Goal: Task Accomplishment & Management: Manage account settings

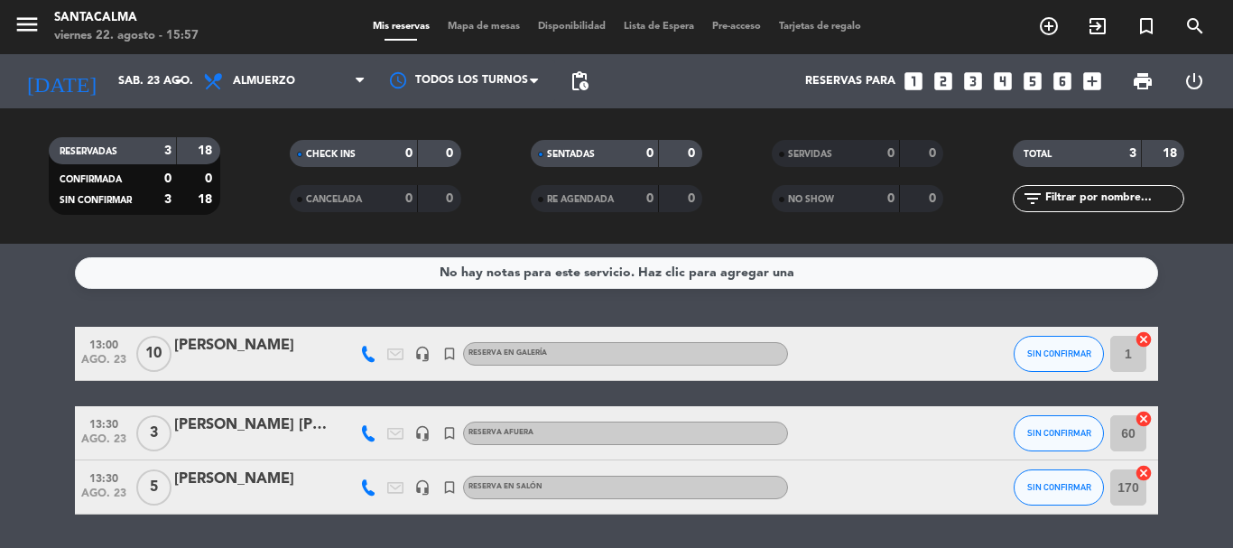
scroll to position [57, 0]
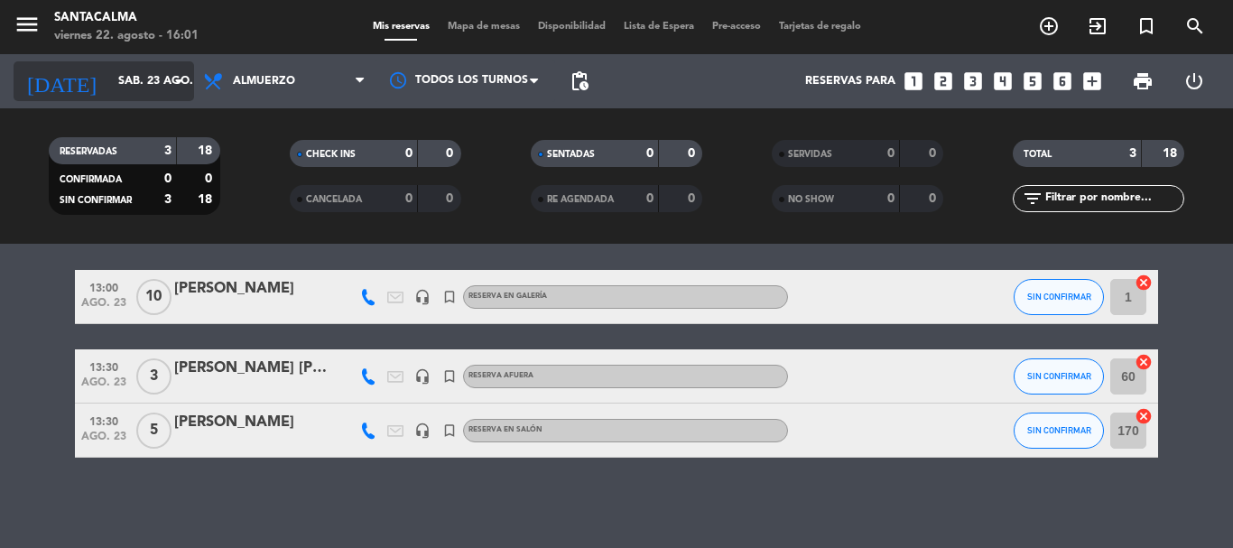
click at [144, 81] on input "sáb. 23 ago." at bounding box center [185, 81] width 153 height 31
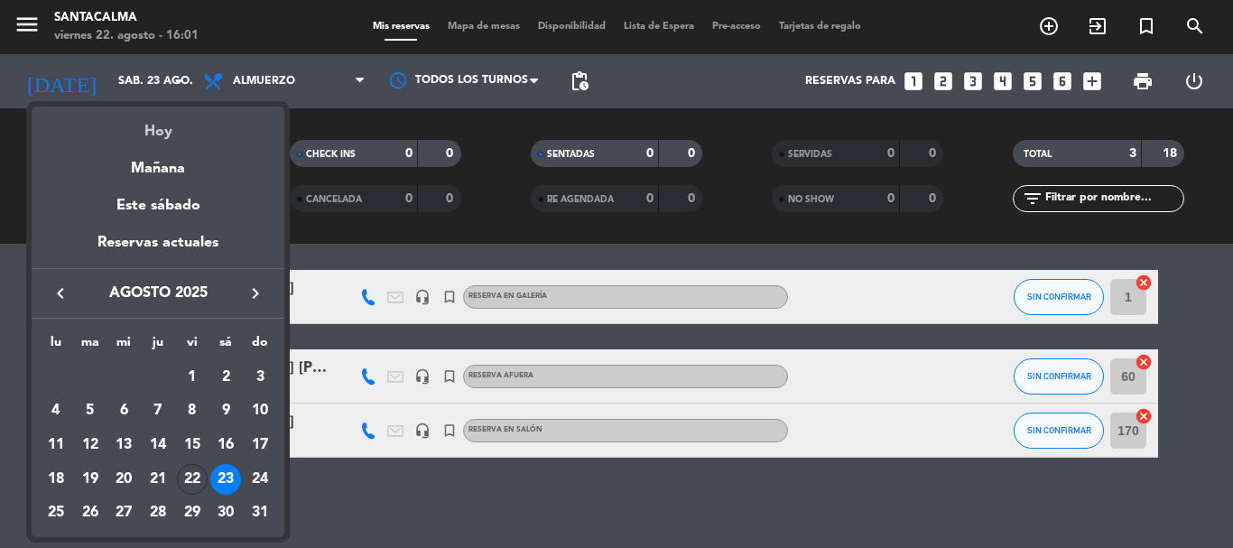
click at [151, 126] on div "Hoy" at bounding box center [158, 125] width 253 height 37
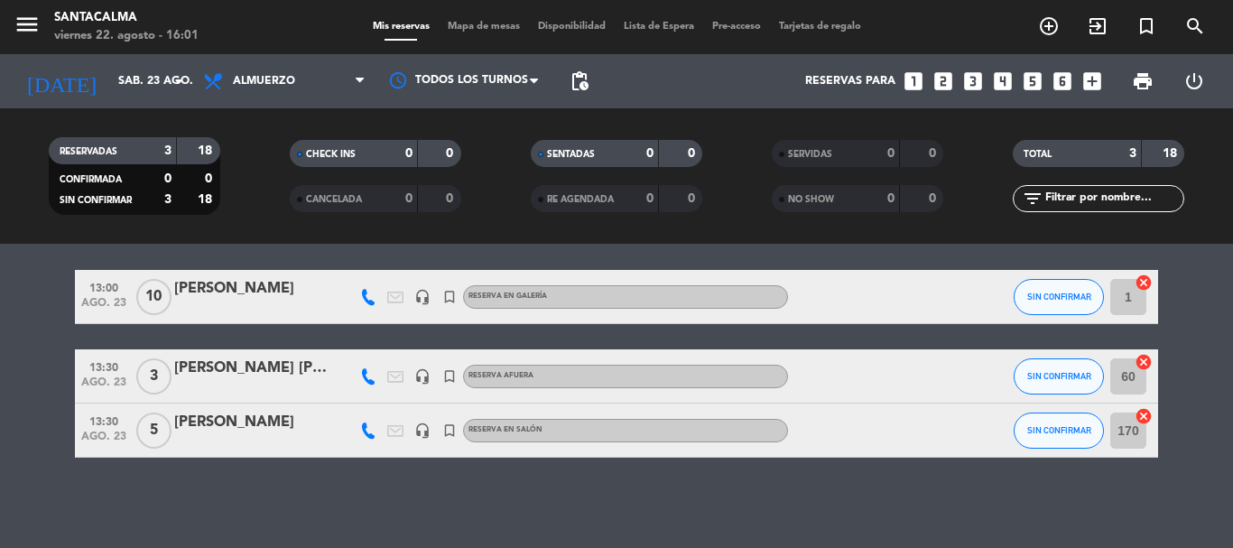
type input "vie. 22 ago."
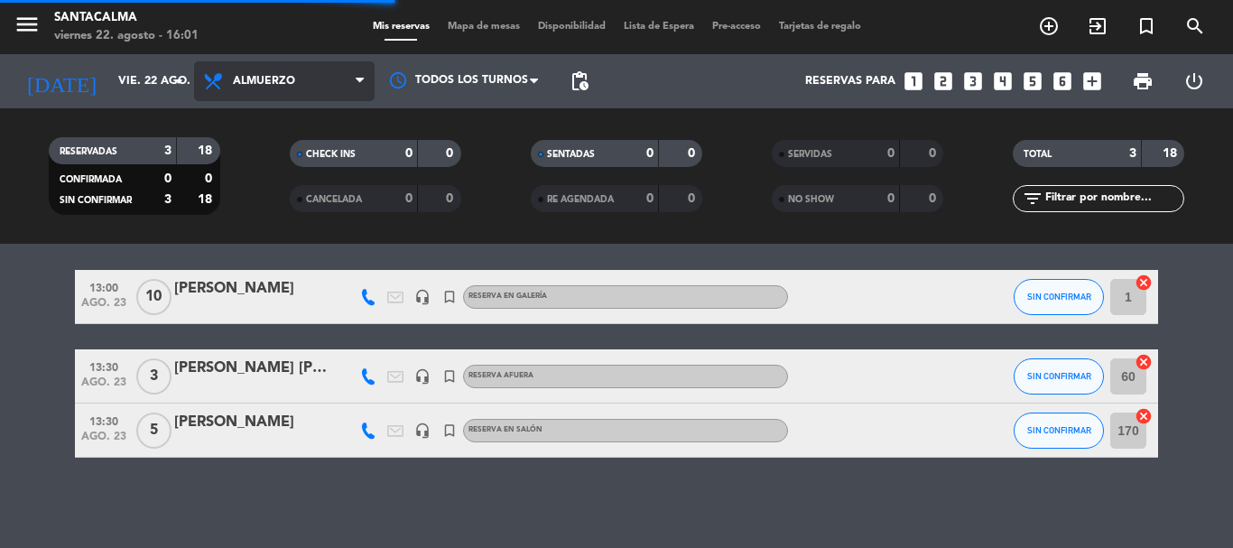
click at [253, 85] on span "Almuerzo" at bounding box center [264, 81] width 62 height 13
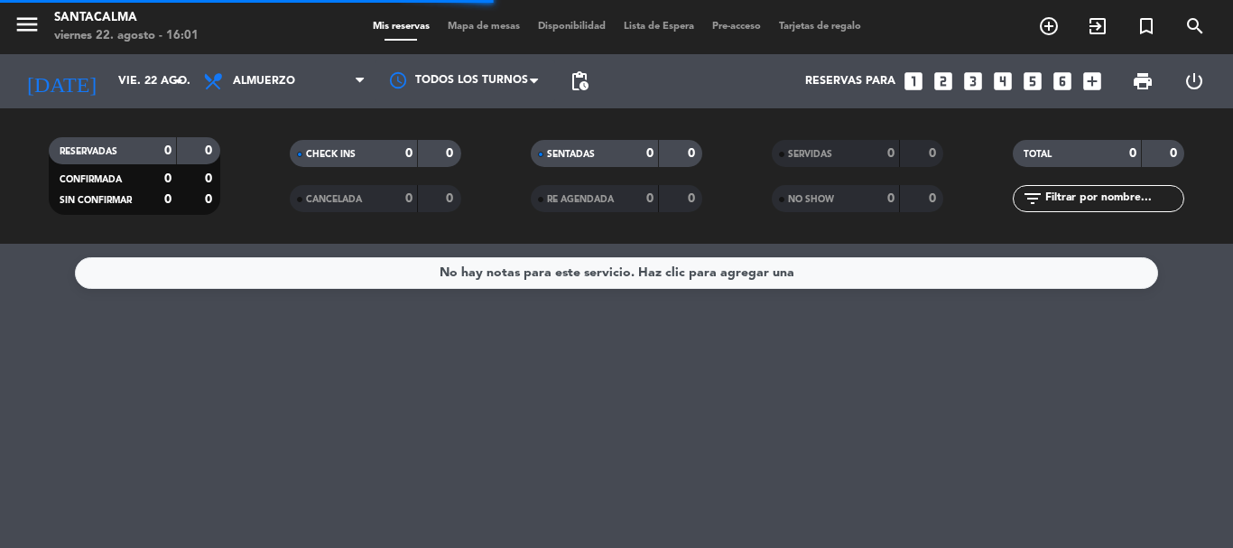
scroll to position [0, 0]
click at [294, 73] on span "Almuerzo" at bounding box center [284, 81] width 181 height 40
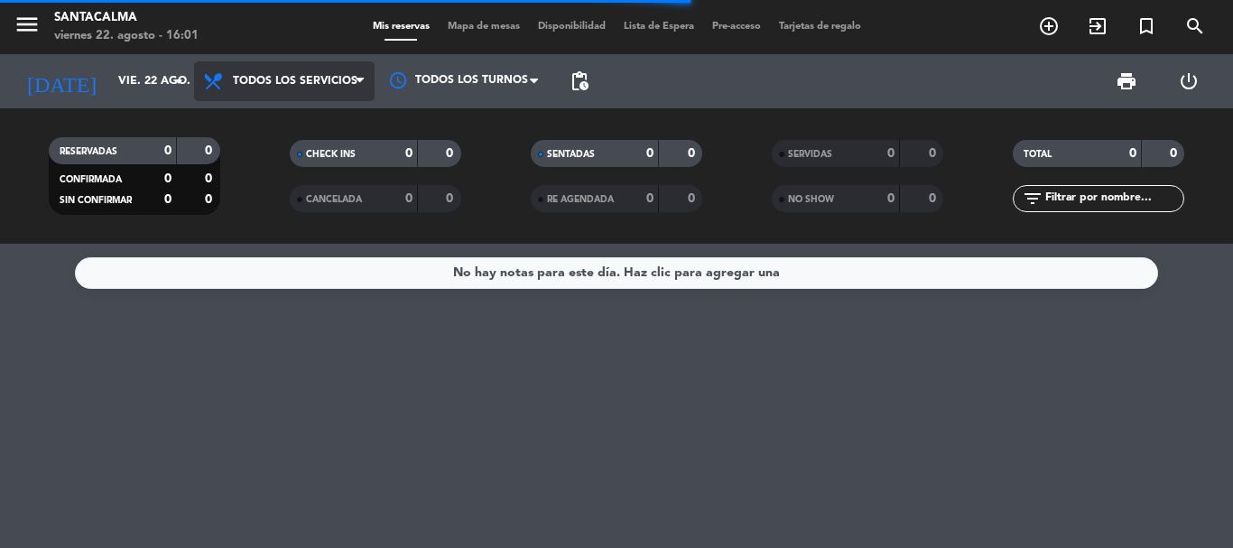
click at [307, 130] on div "menu Santacalma [DATE] 22. agosto - 16:01 Mis reservas Mapa de mesas Disponibil…" at bounding box center [616, 122] width 1233 height 244
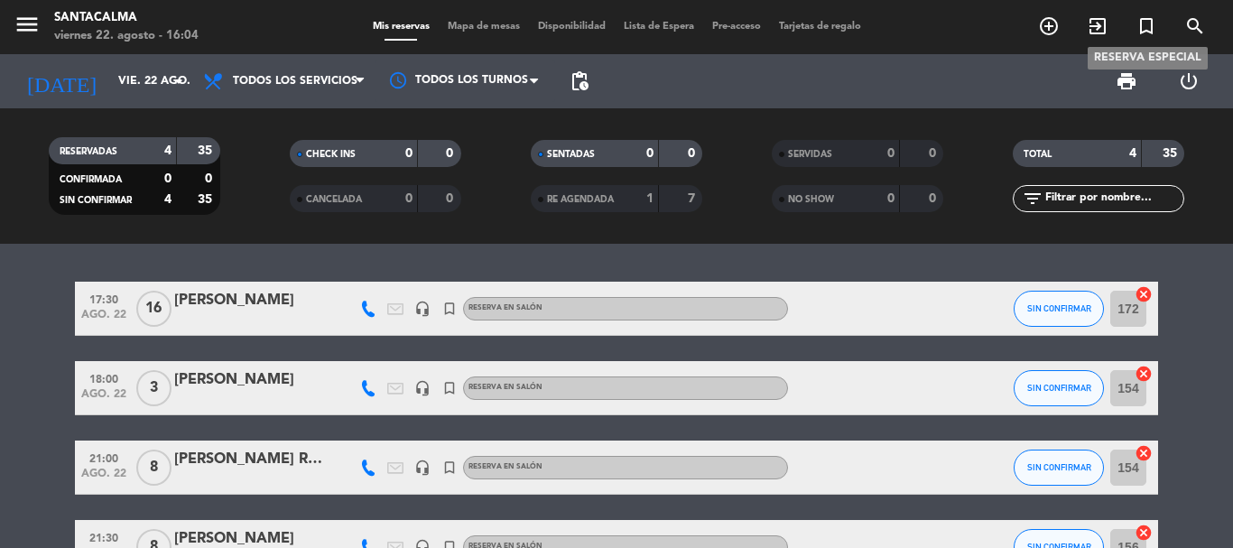
click at [1143, 33] on icon "turned_in_not" at bounding box center [1147, 26] width 22 height 22
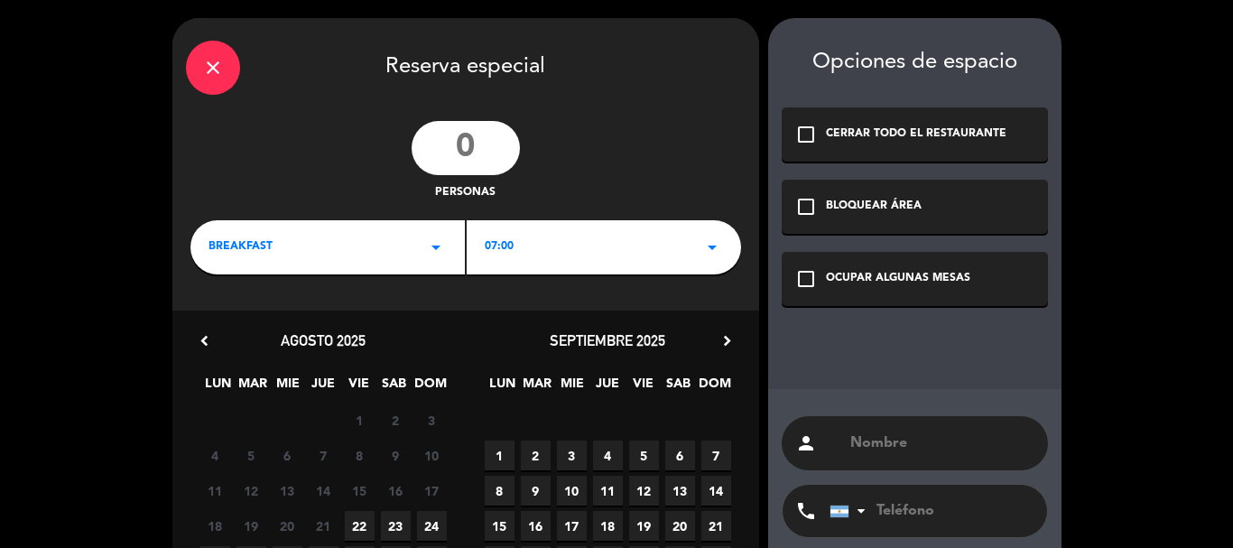
paste input "17.30"
type input "17.30"
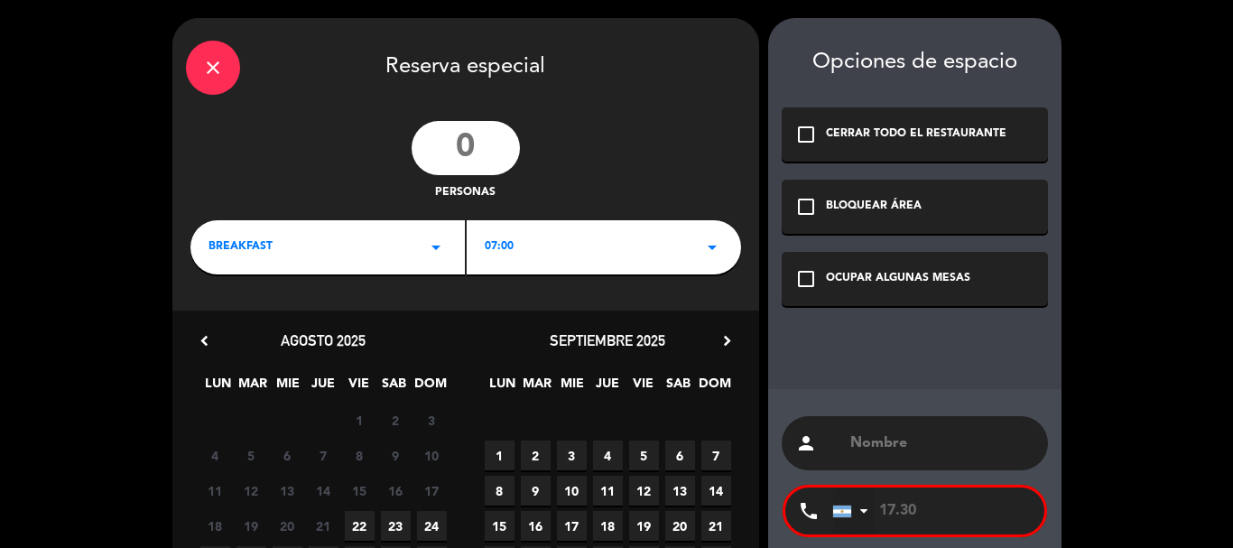
drag, startPoint x: 919, startPoint y: 507, endPoint x: 847, endPoint y: 501, distance: 72.4
click at [847, 501] on div "[GEOGRAPHIC_DATA] +1 [GEOGRAPHIC_DATA] +44 [GEOGRAPHIC_DATA] ([GEOGRAPHIC_DATA]…" at bounding box center [939, 511] width 212 height 47
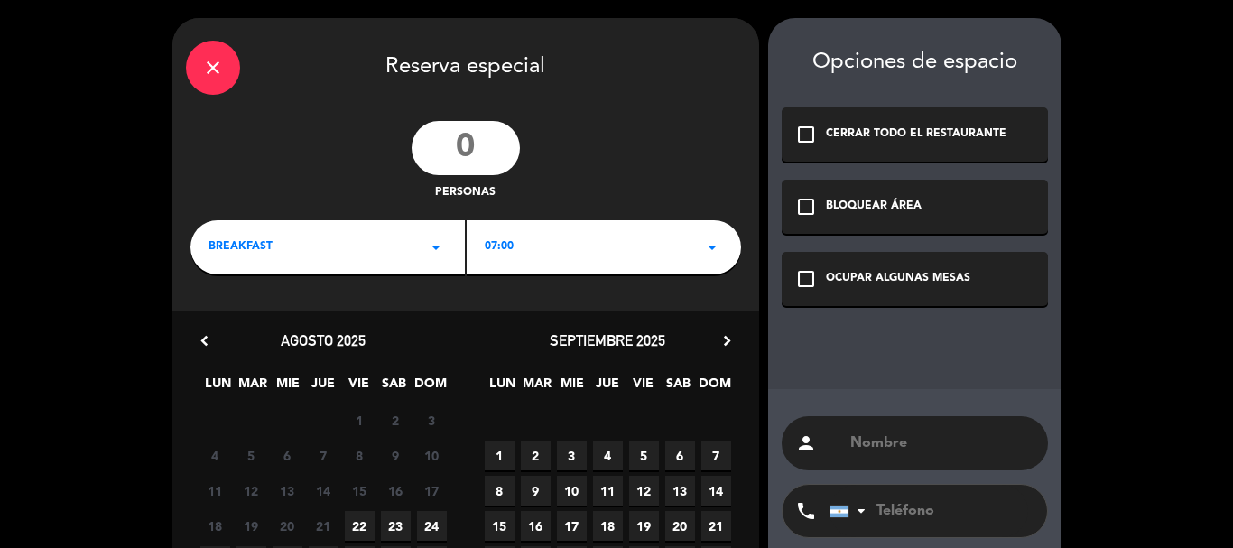
paste input "3512402964"
type input "3512402964"
click at [896, 442] on input "text" at bounding box center [942, 443] width 186 height 25
click at [866, 439] on input "text" at bounding box center [942, 443] width 186 height 25
paste input "[PERSON_NAME]"
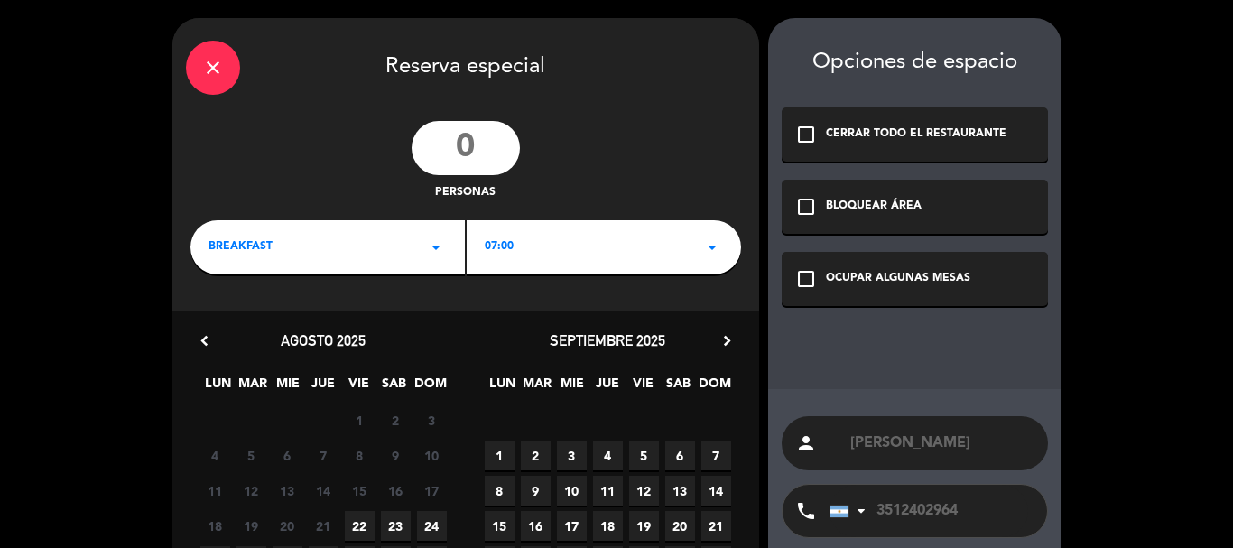
type input "[PERSON_NAME]"
click at [467, 150] on input "number" at bounding box center [466, 148] width 108 height 54
type input "11"
click at [806, 277] on icon "check_box_outline_blank" at bounding box center [807, 279] width 22 height 22
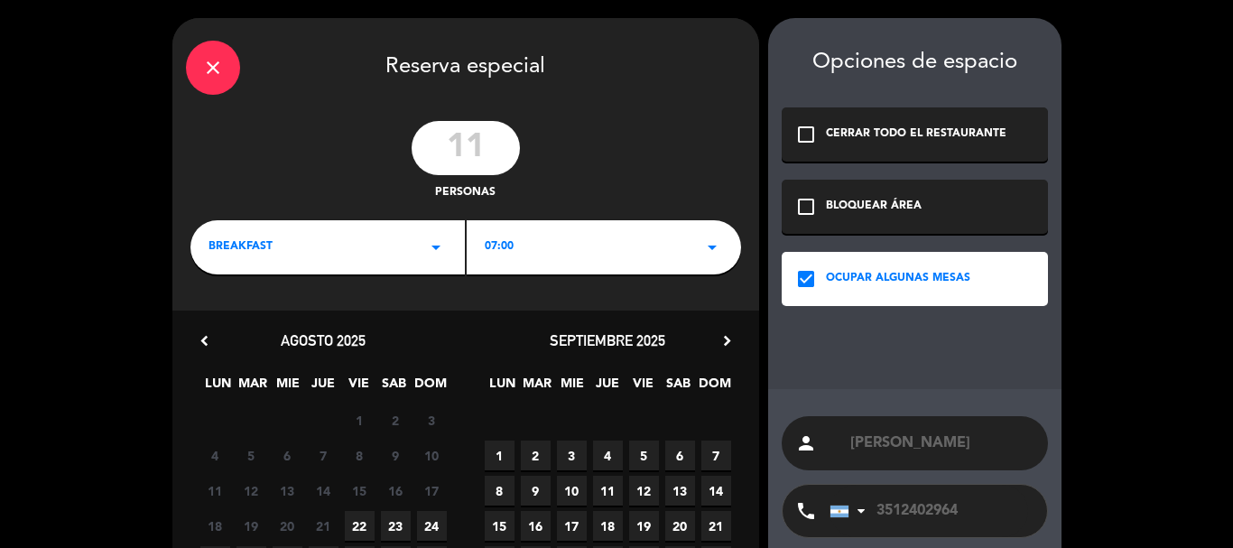
click at [280, 239] on div "BREAKFAST arrow_drop_down" at bounding box center [328, 247] width 275 height 54
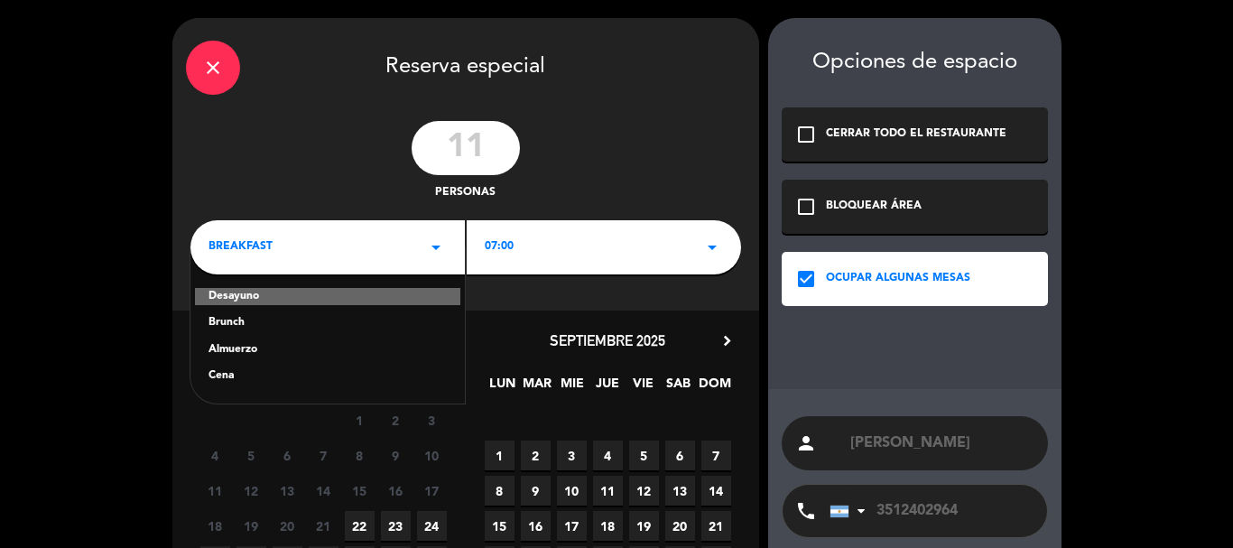
click at [239, 348] on div "Almuerzo" at bounding box center [328, 350] width 238 height 18
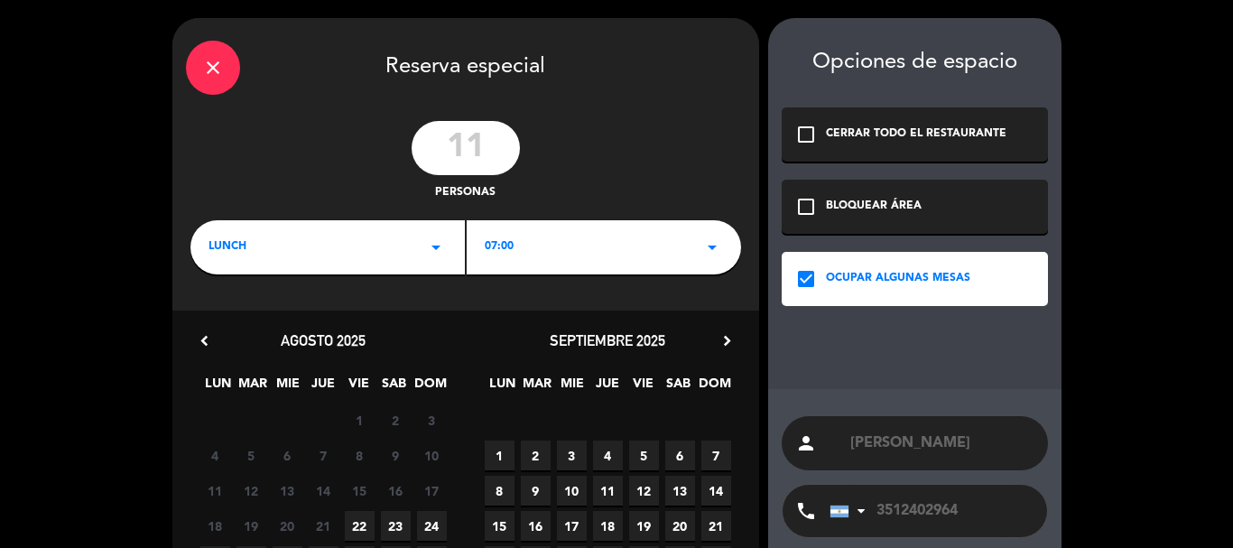
click at [534, 251] on div "07:00 arrow_drop_down" at bounding box center [604, 247] width 275 height 54
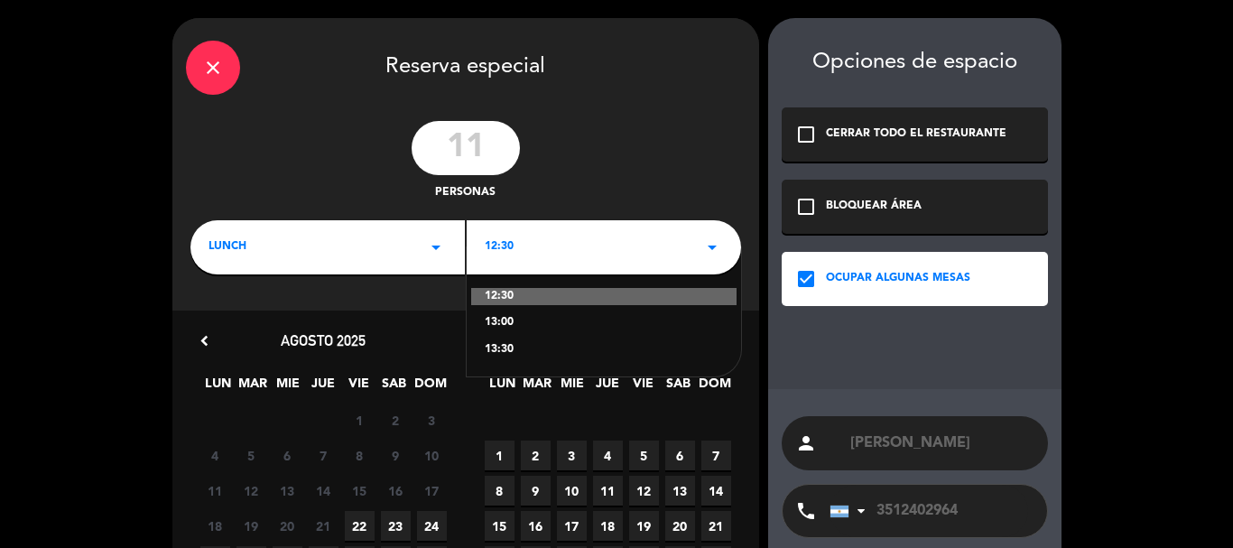
click at [266, 229] on div "lunch arrow_drop_down" at bounding box center [328, 247] width 275 height 54
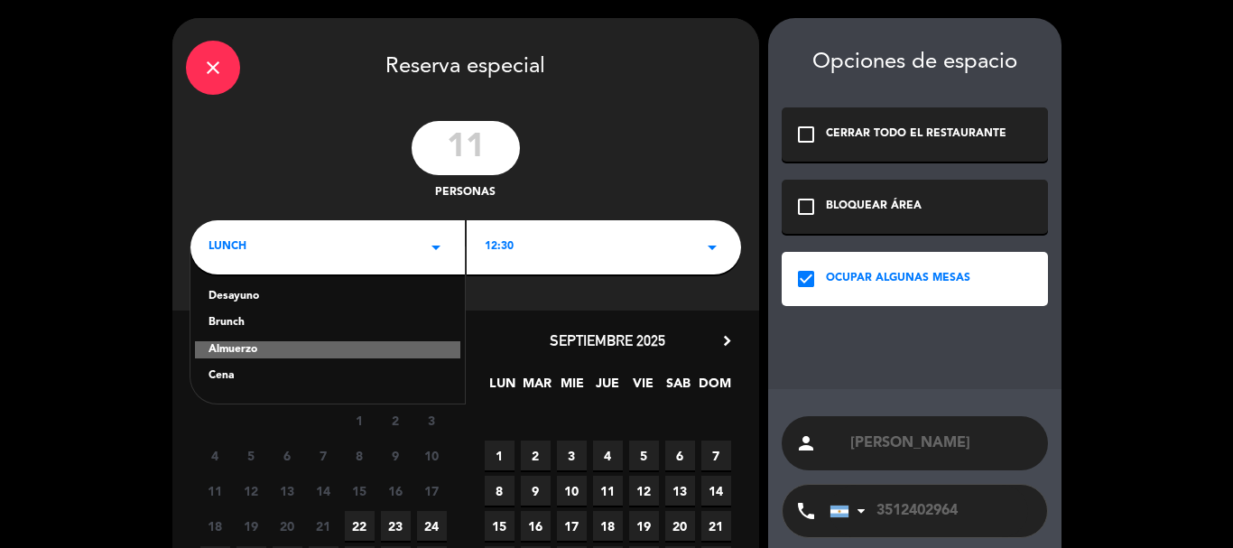
click at [237, 324] on div "Brunch" at bounding box center [328, 323] width 238 height 18
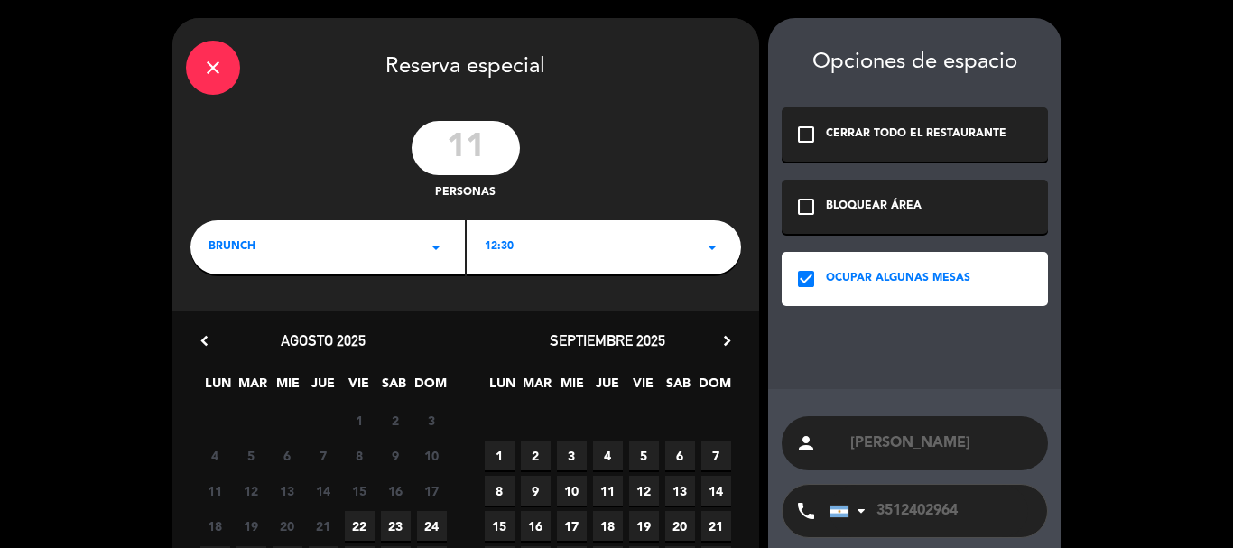
click at [527, 253] on div "12:30 arrow_drop_down" at bounding box center [604, 247] width 275 height 54
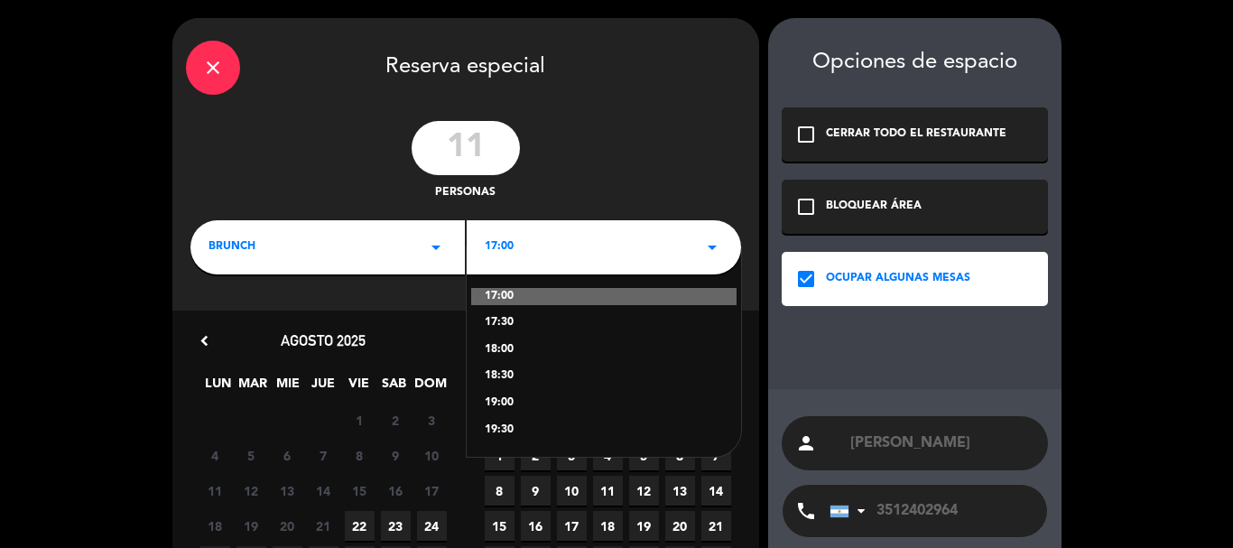
click at [512, 349] on div "18:00" at bounding box center [604, 350] width 238 height 18
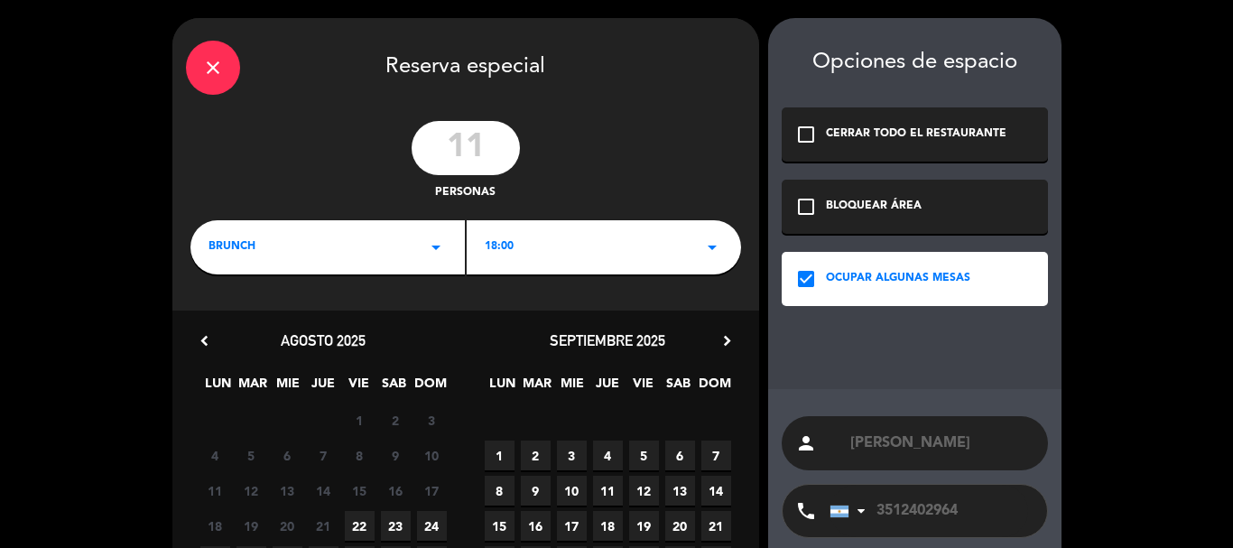
scroll to position [90, 0]
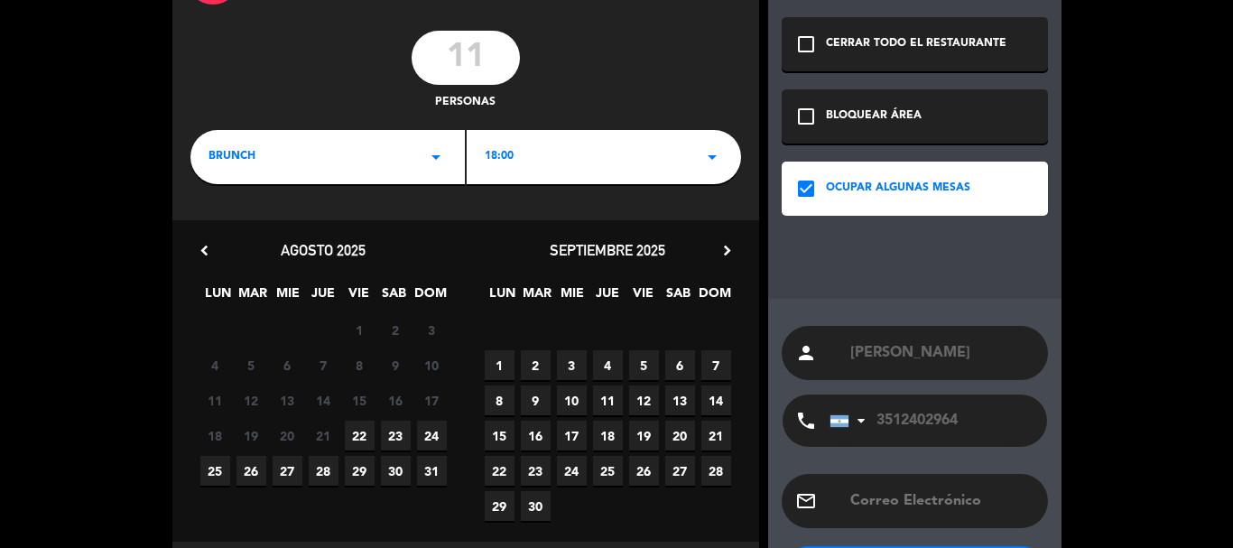
click at [424, 433] on span "24" at bounding box center [432, 436] width 30 height 30
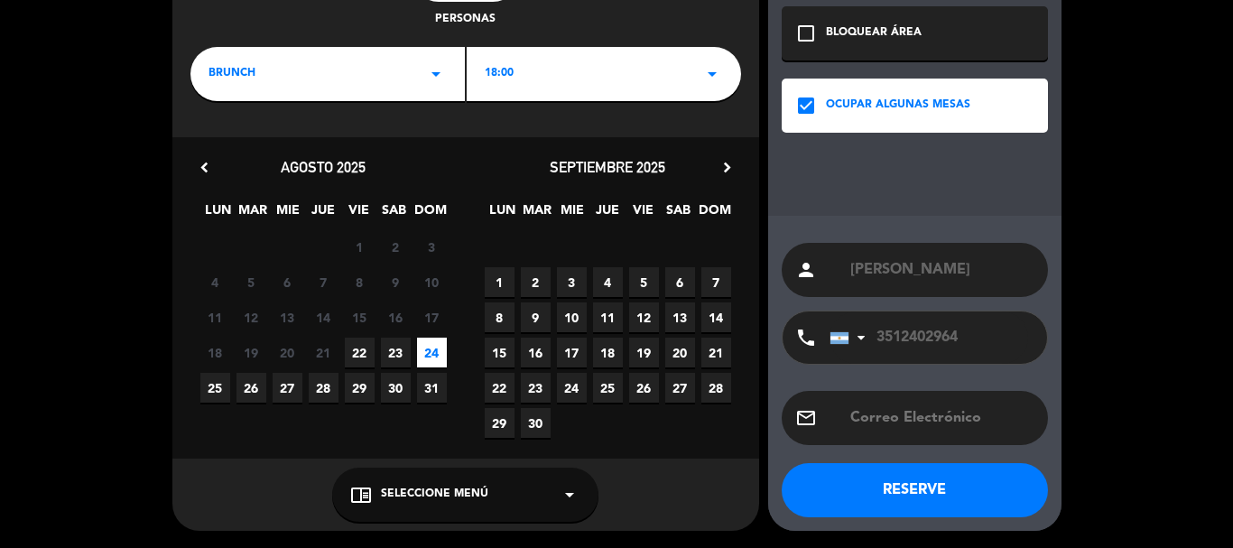
click at [438, 505] on div "chrome_reader_mode Seleccione Menú arrow_drop_down" at bounding box center [465, 495] width 266 height 54
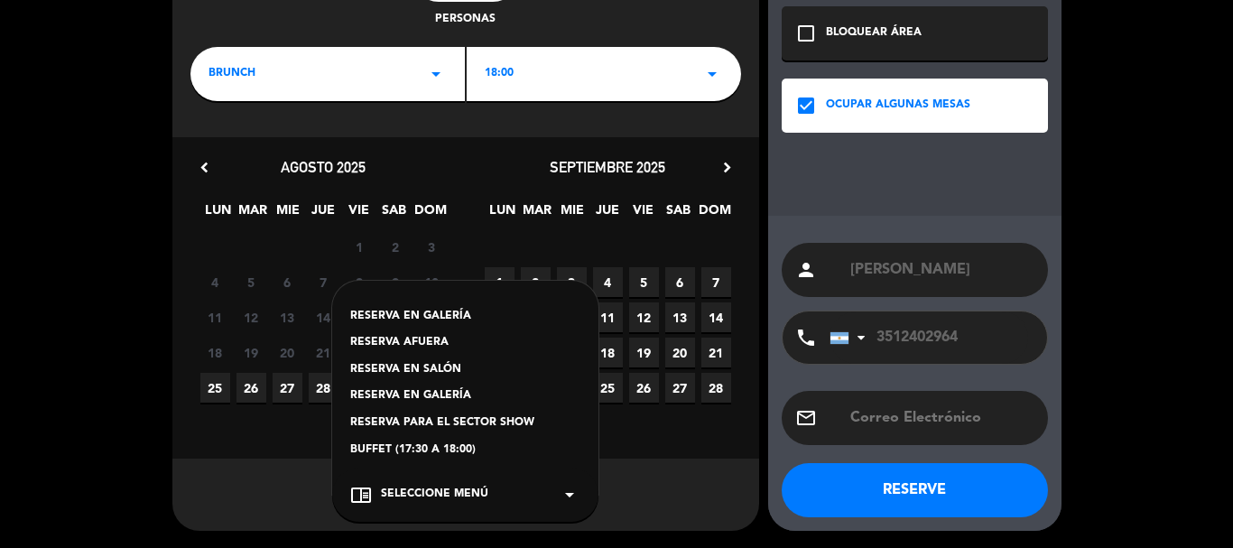
click at [404, 340] on div "RESERVA AFUERA" at bounding box center [465, 343] width 230 height 18
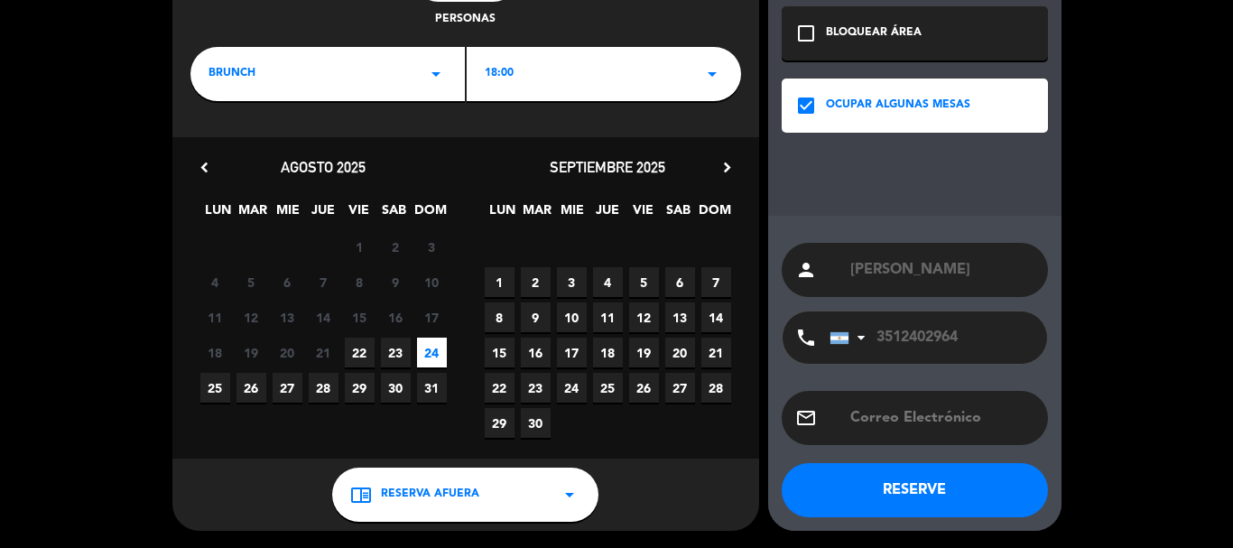
click at [843, 489] on button "RESERVE" at bounding box center [915, 490] width 266 height 54
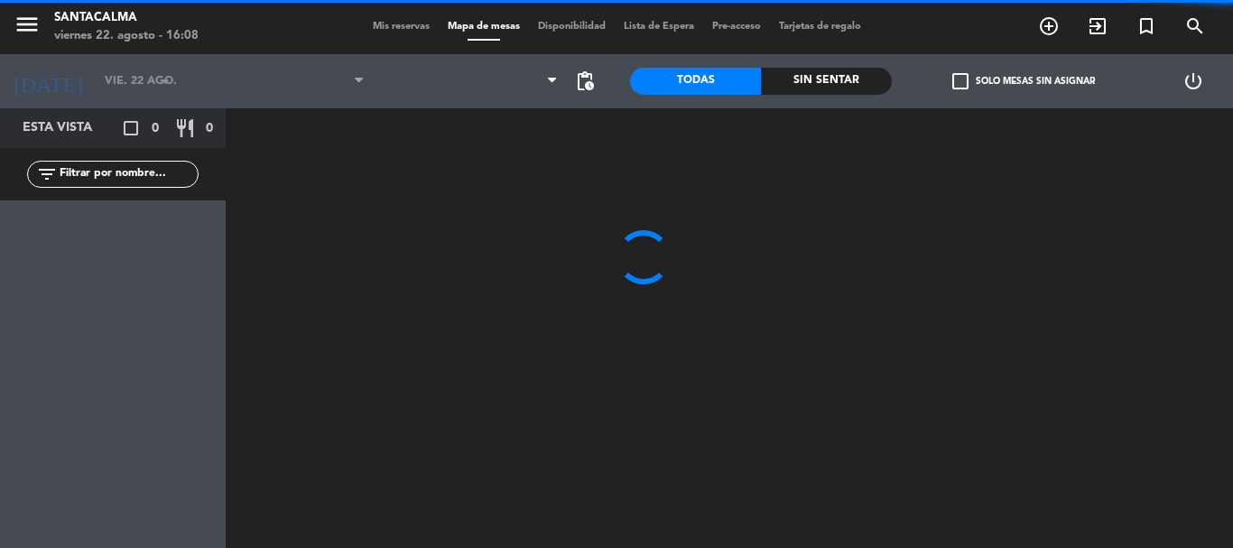
type input "dom. 24 ago."
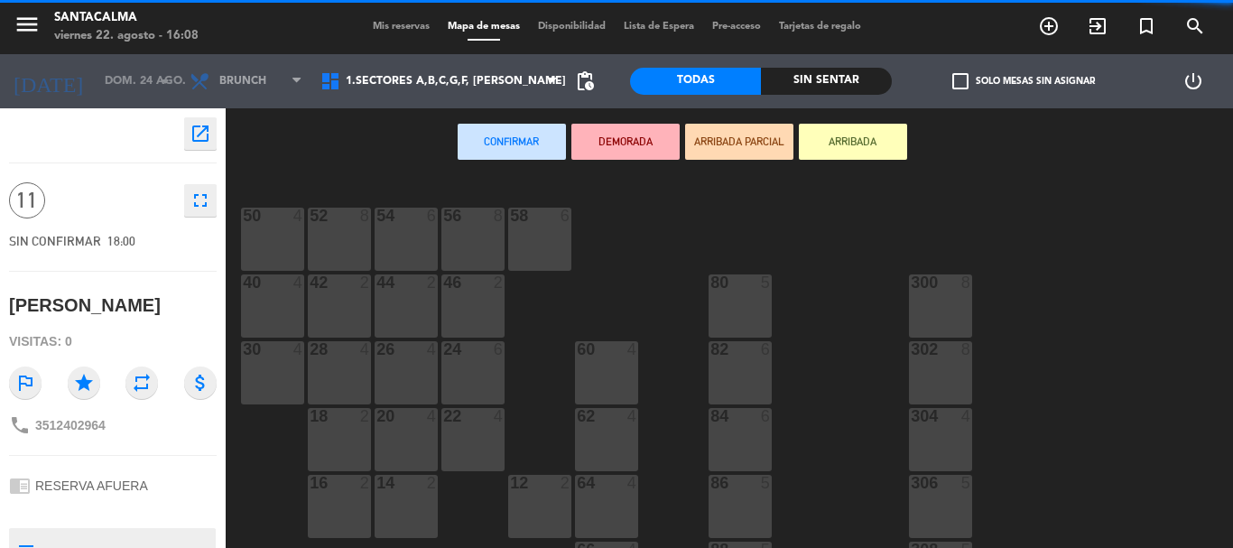
click at [610, 366] on div "60 4" at bounding box center [606, 372] width 63 height 63
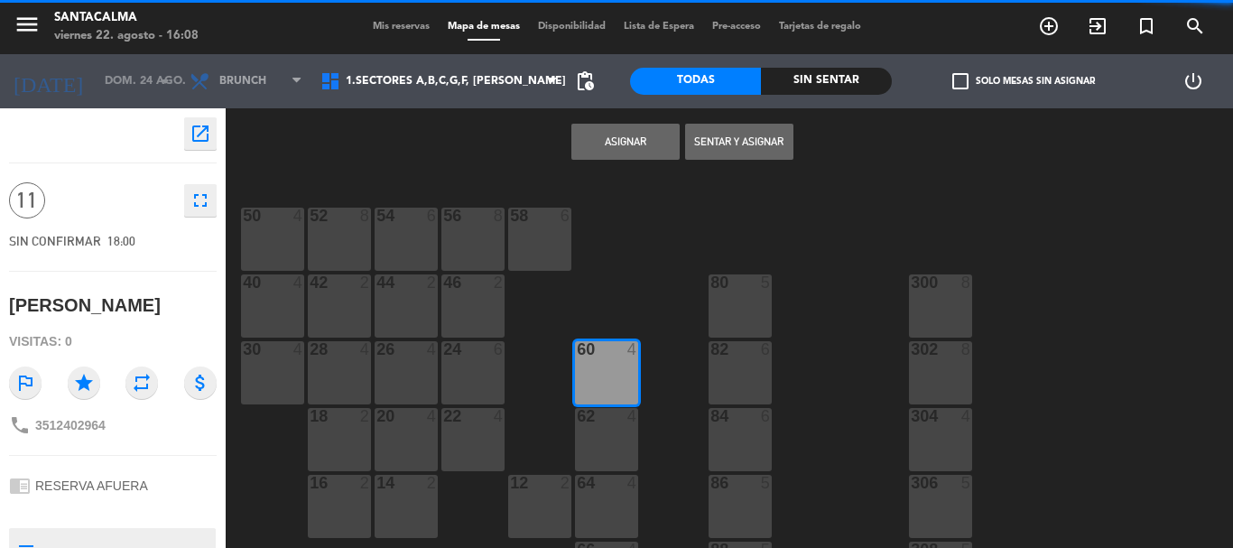
click at [609, 435] on div "62 4" at bounding box center [606, 439] width 63 height 63
click at [606, 493] on div "64 4" at bounding box center [606, 484] width 63 height 18
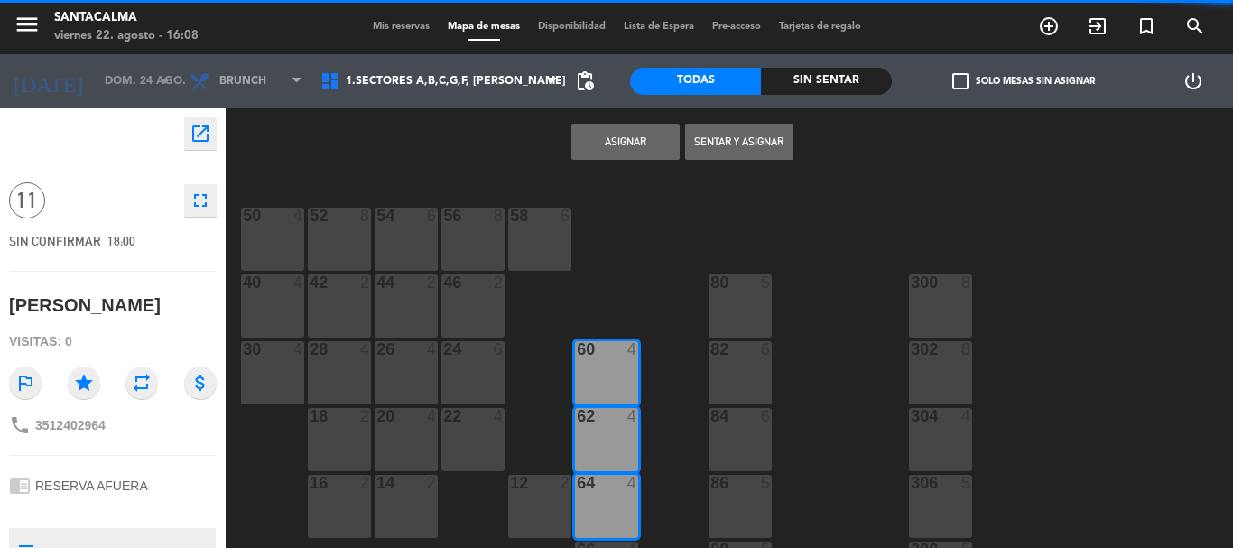
click at [619, 129] on button "Asignar" at bounding box center [626, 142] width 108 height 36
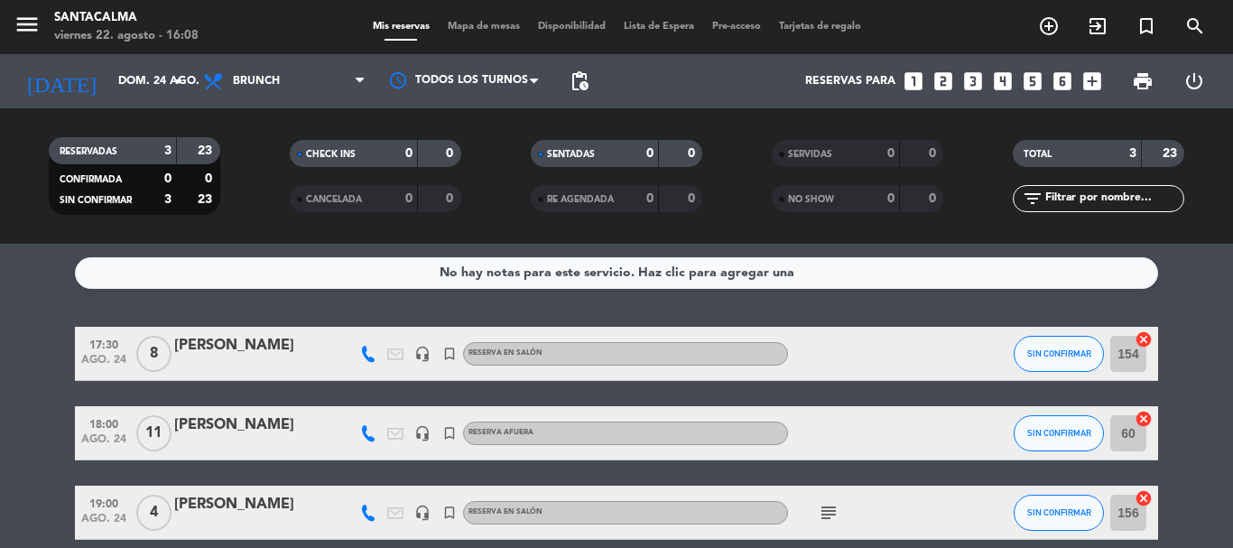
scroll to position [82, 0]
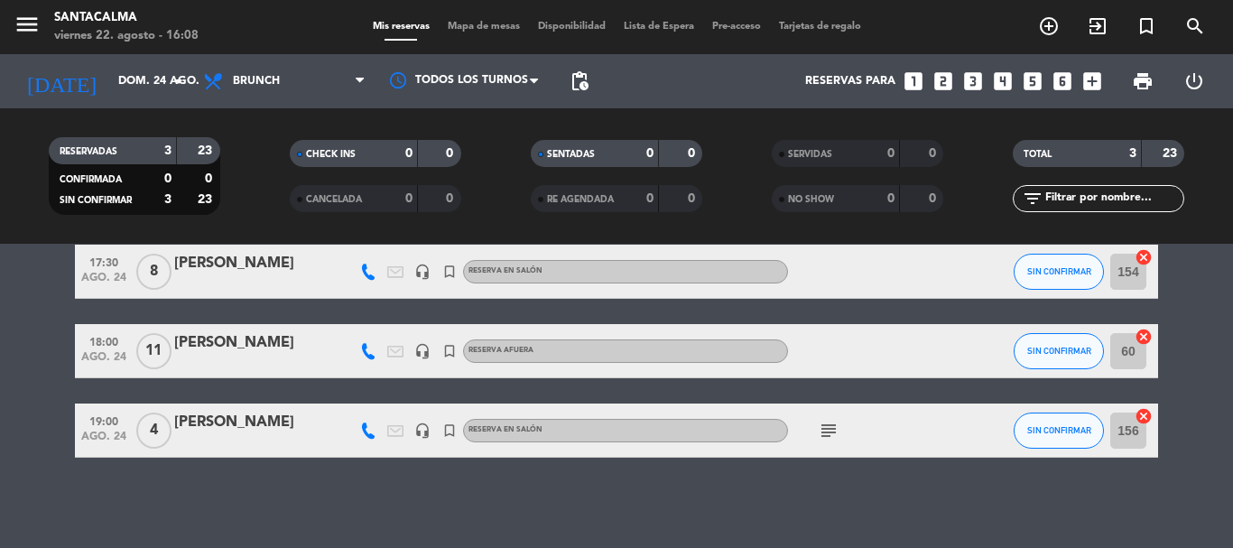
click at [202, 348] on div "[PERSON_NAME]" at bounding box center [251, 342] width 154 height 23
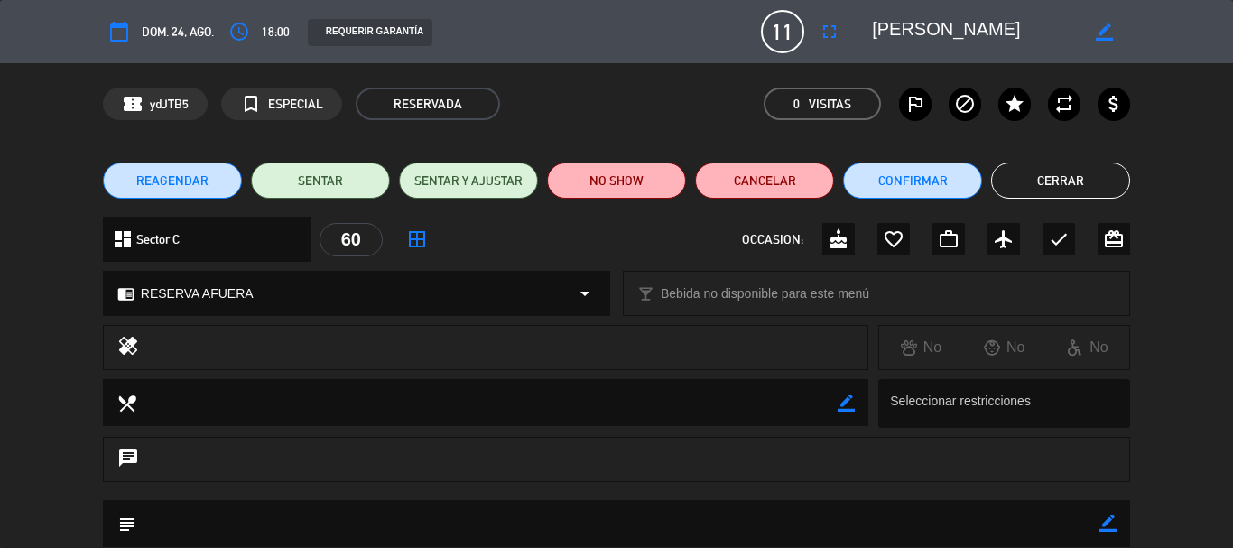
click at [1108, 522] on icon "border_color" at bounding box center [1108, 523] width 17 height 17
click at [1084, 524] on textarea at bounding box center [617, 523] width 963 height 46
paste textarea "[PERSON_NAME]"
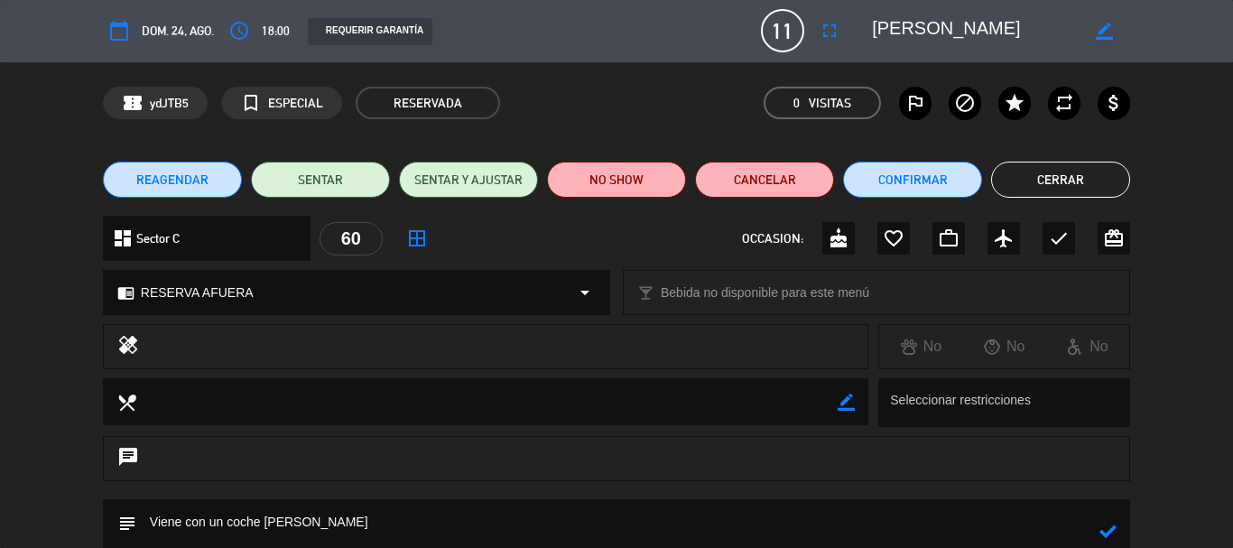
drag, startPoint x: 358, startPoint y: 528, endPoint x: 266, endPoint y: 512, distance: 93.5
click at [266, 512] on textarea at bounding box center [617, 531] width 963 height 65
click at [1103, 531] on icon at bounding box center [1108, 531] width 17 height 17
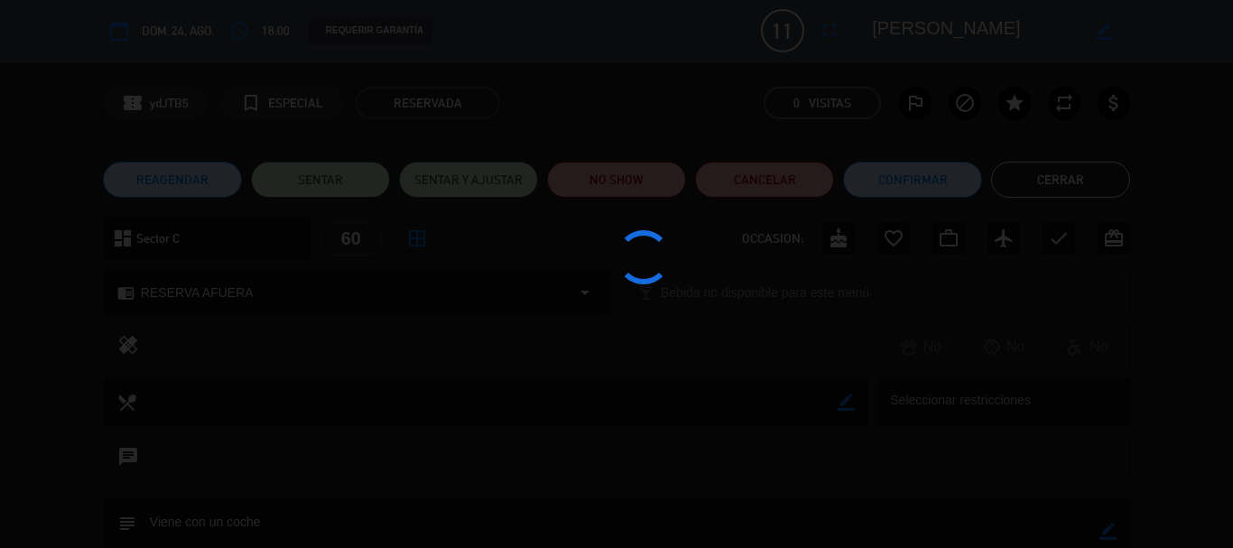
type textarea "Viene con un coche"
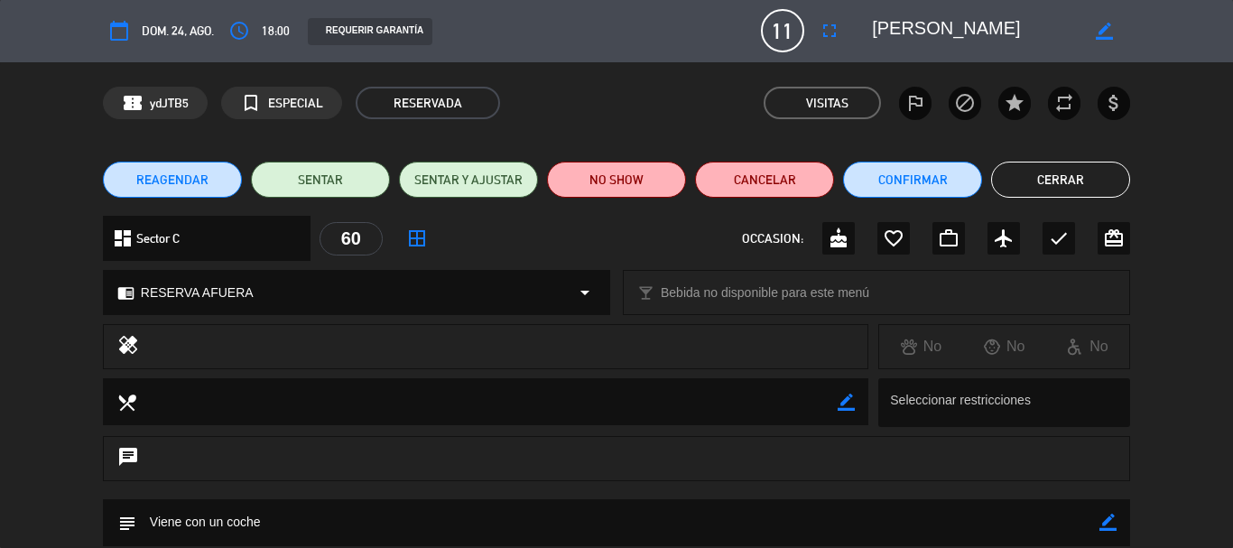
click at [1028, 181] on button "Cerrar" at bounding box center [1060, 180] width 139 height 36
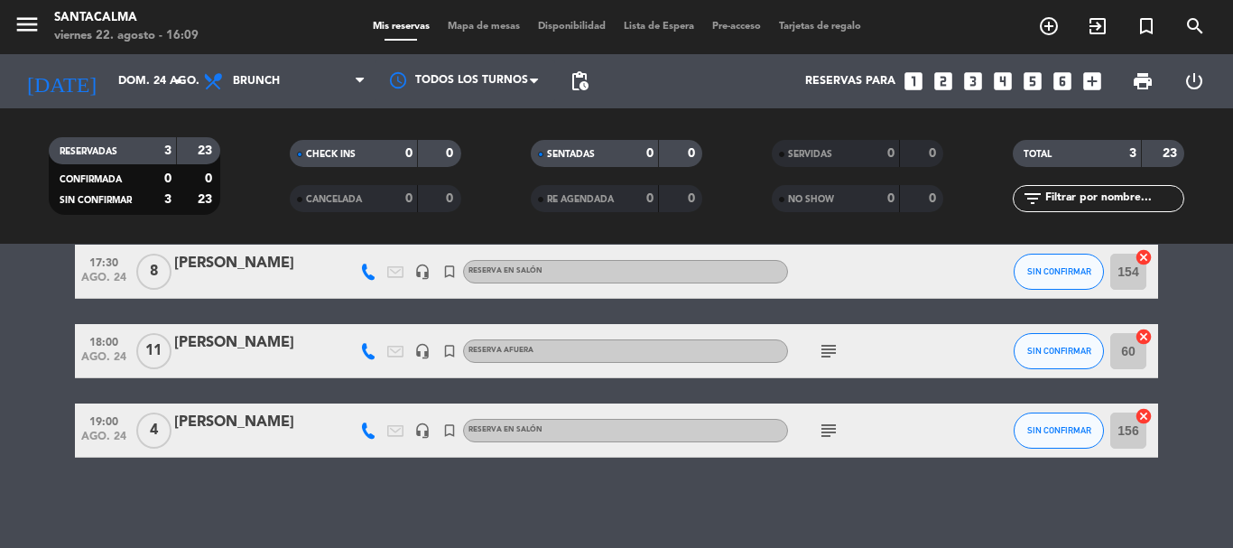
click at [837, 354] on icon "subject" at bounding box center [829, 351] width 22 height 22
click at [1195, 23] on icon "search" at bounding box center [1196, 26] width 22 height 22
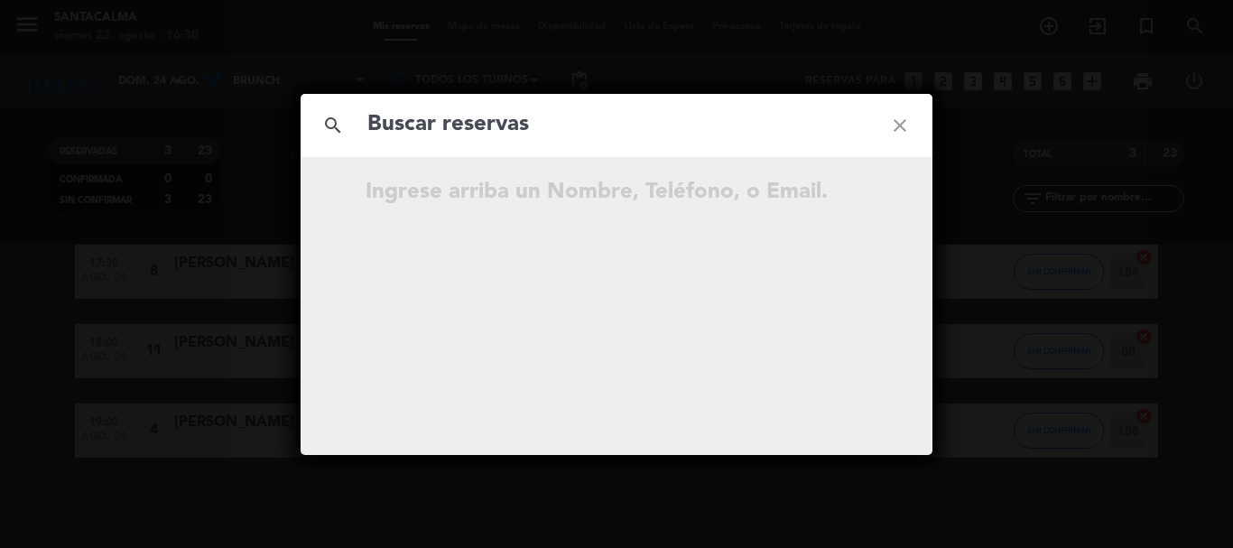
click at [784, 130] on input "text" at bounding box center [617, 125] width 502 height 37
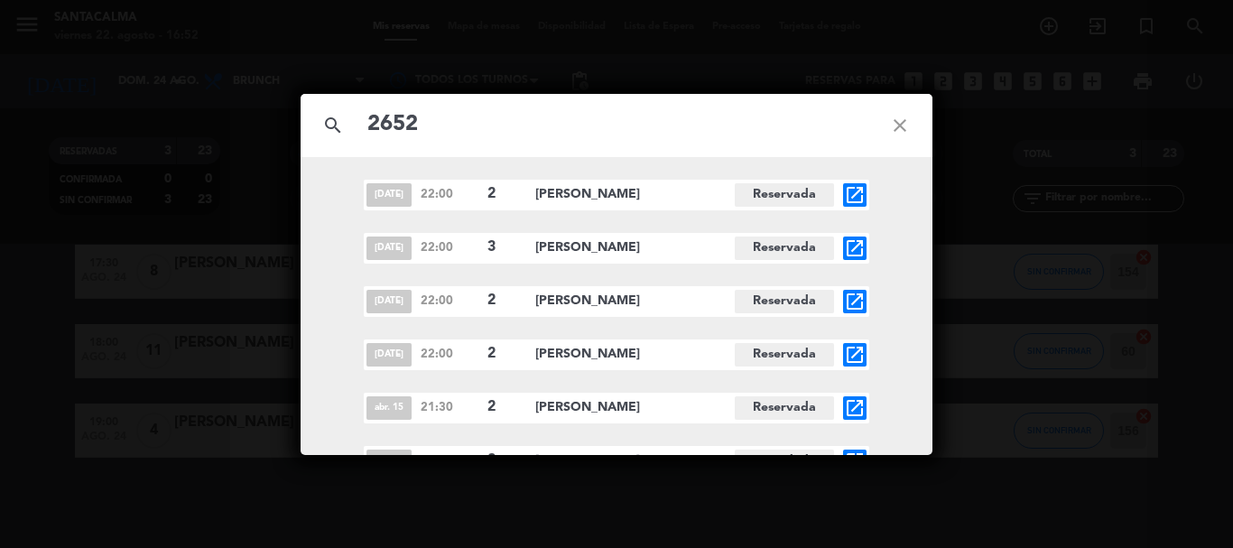
drag, startPoint x: 441, startPoint y: 126, endPoint x: 328, endPoint y: 136, distance: 113.4
click at [328, 137] on div "search 2652 close" at bounding box center [617, 125] width 632 height 63
paste input "[PERSON_NAME]"
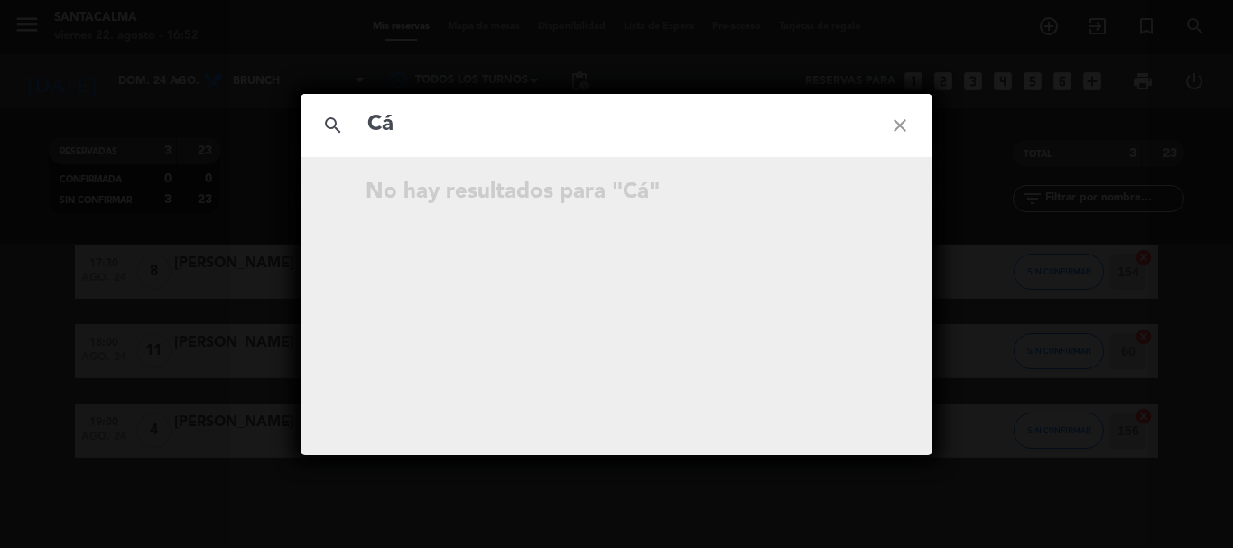
type input "C"
click at [895, 127] on icon "close" at bounding box center [900, 125] width 65 height 65
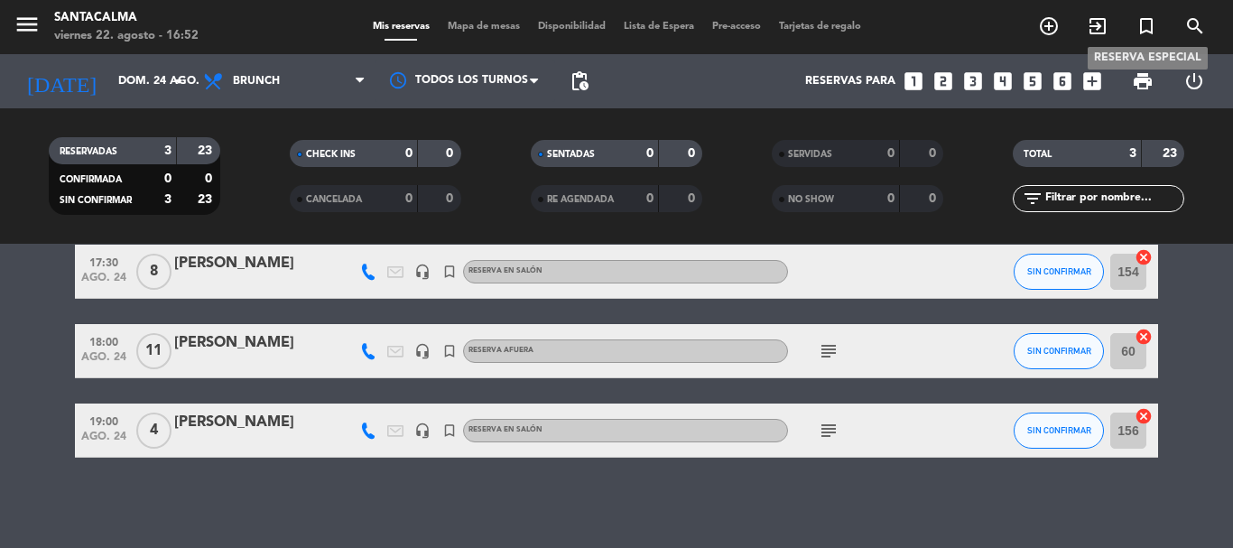
click at [1149, 29] on icon "turned_in_not" at bounding box center [1147, 26] width 22 height 22
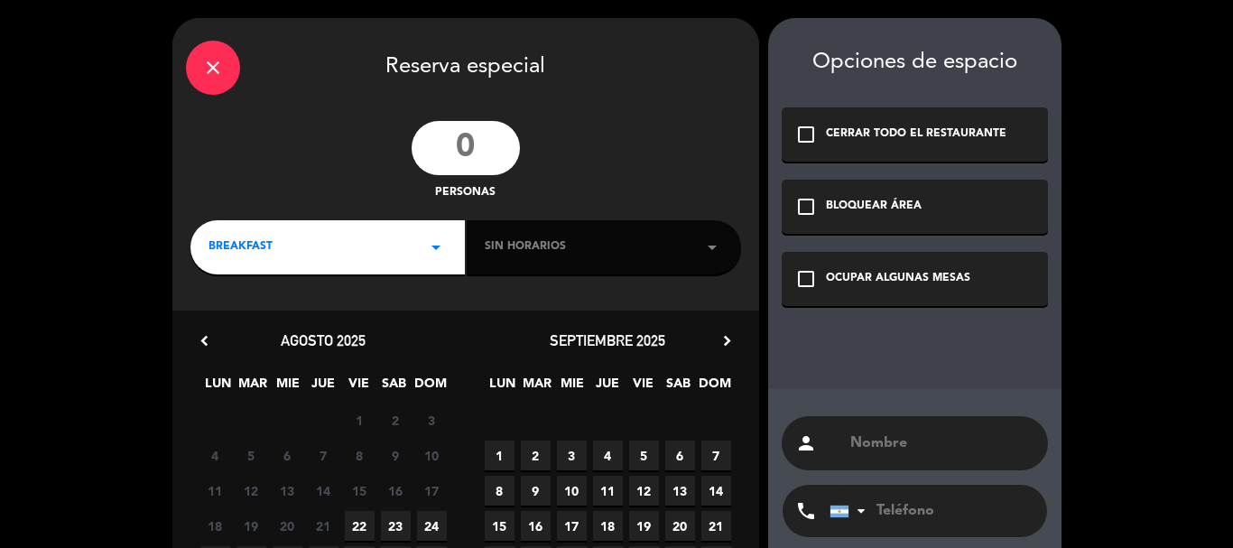
click at [880, 440] on input "text" at bounding box center [942, 443] width 186 height 25
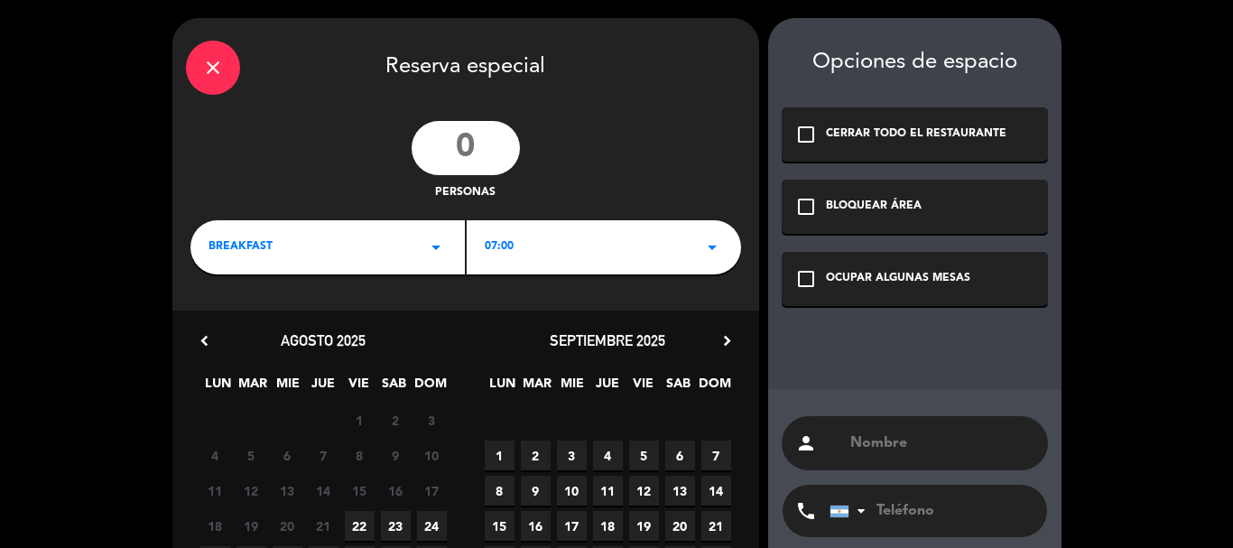
paste input "[PERSON_NAME]"
type input "[PERSON_NAME]"
click at [944, 498] on input "tel" at bounding box center [929, 511] width 199 height 52
paste input "3513534054"
type input "3513534054"
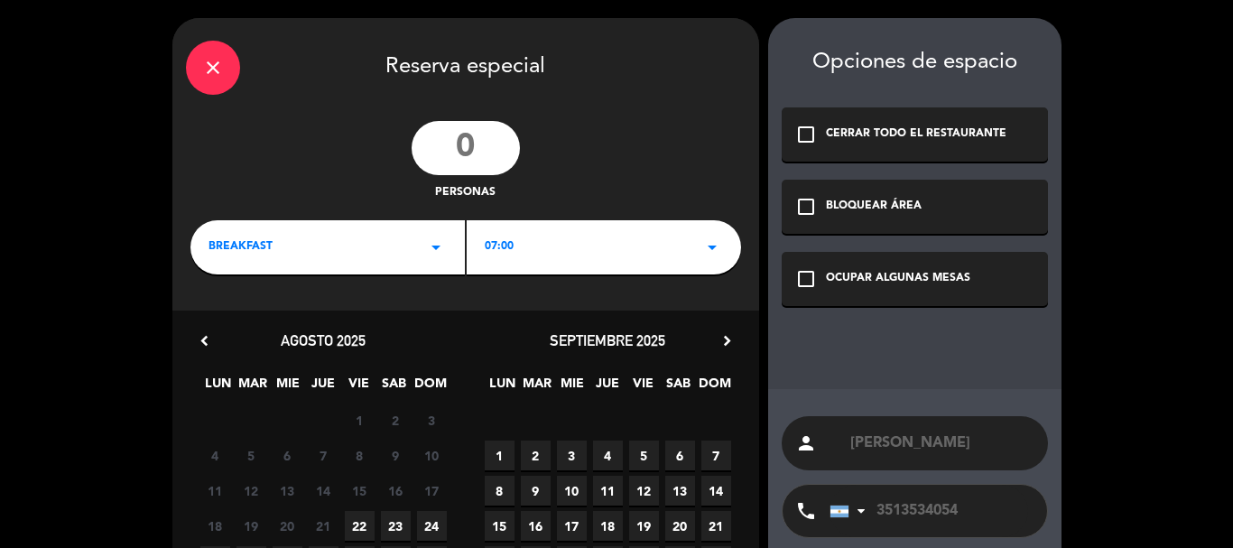
click at [469, 146] on input "number" at bounding box center [466, 148] width 108 height 54
type input "4"
click at [401, 526] on span "23" at bounding box center [396, 526] width 30 height 30
click at [336, 238] on div "BREAKFAST arrow_drop_down" at bounding box center [328, 247] width 275 height 54
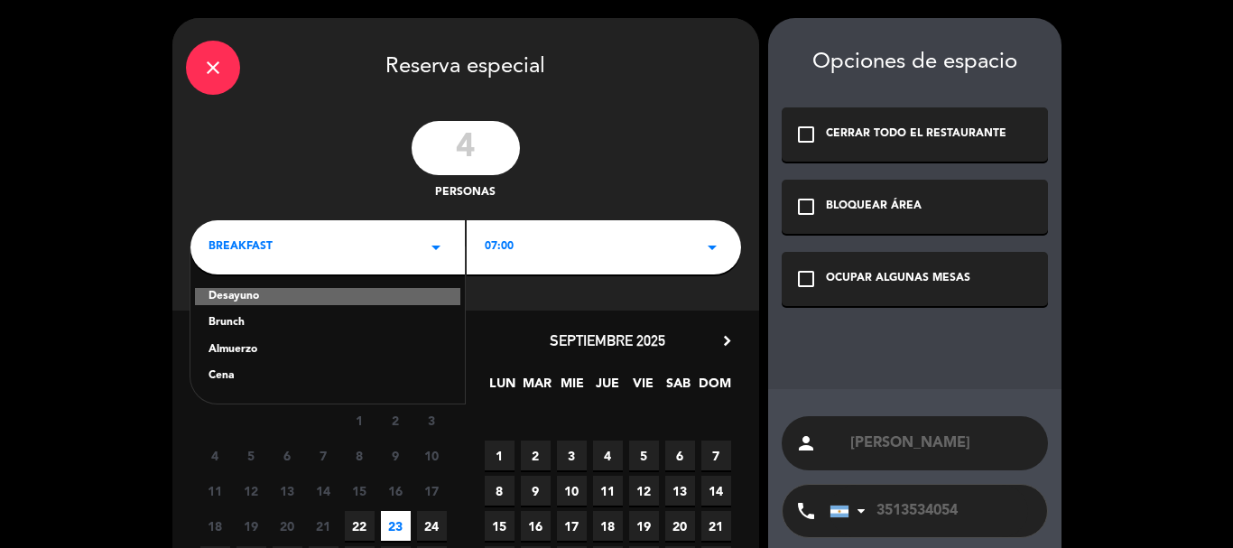
click at [228, 321] on div "Brunch" at bounding box center [328, 323] width 238 height 18
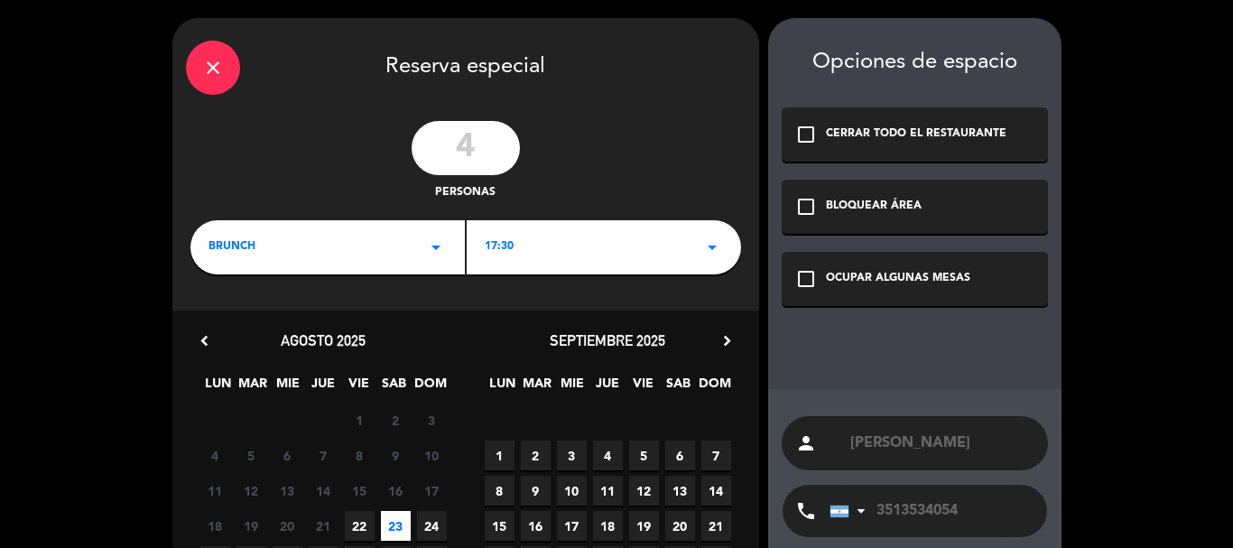
click at [498, 254] on span "17:30" at bounding box center [499, 247] width 29 height 18
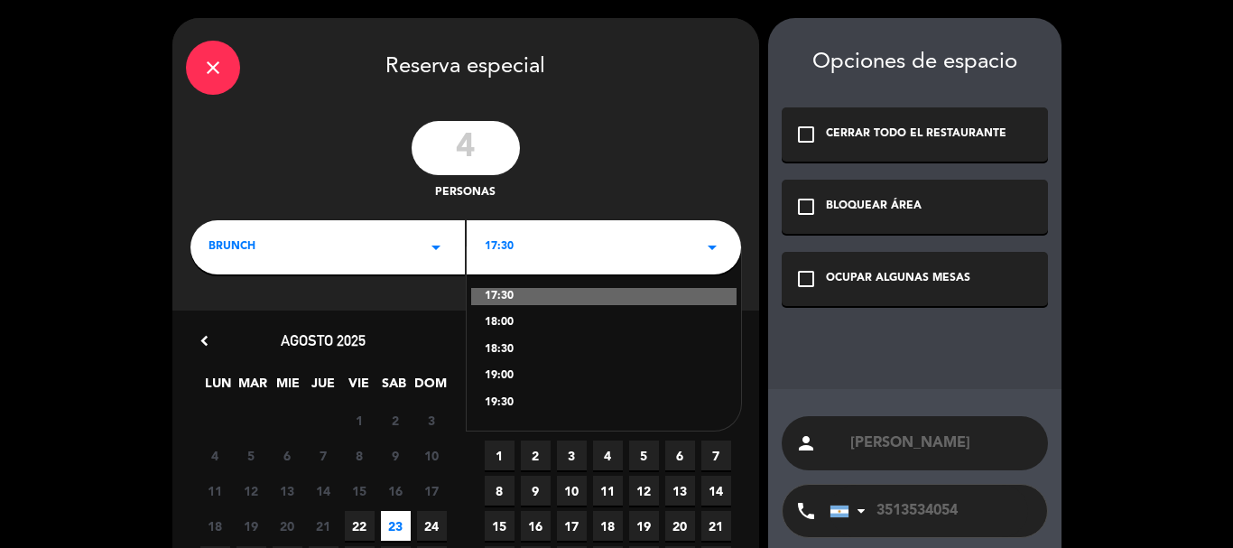
click at [508, 290] on div "17:30" at bounding box center [603, 297] width 265 height 18
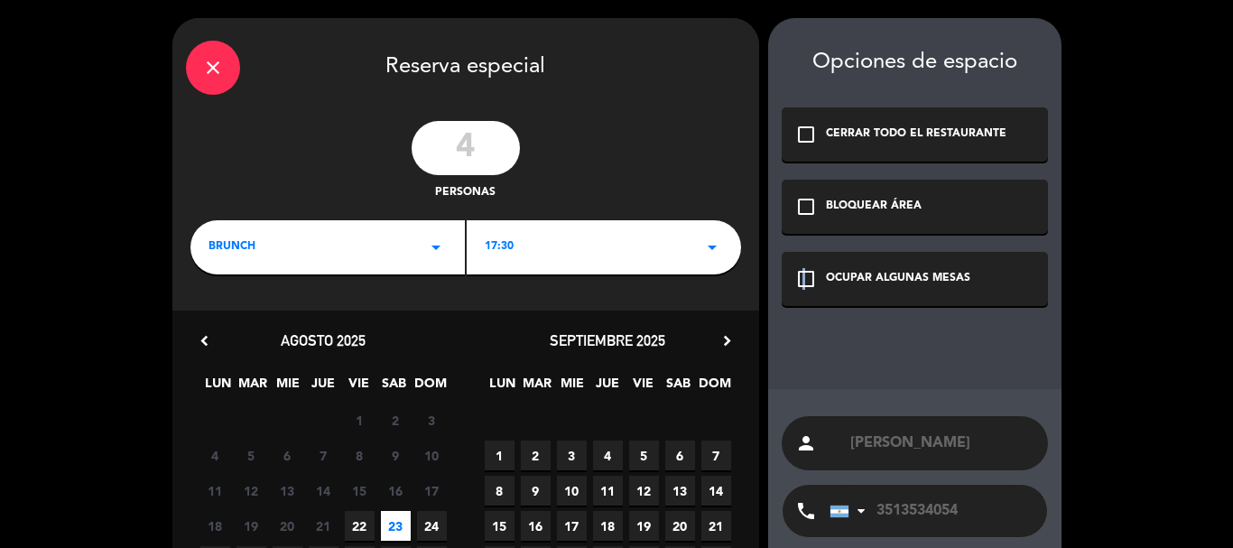
click at [805, 278] on icon "check_box_outline_blank" at bounding box center [807, 279] width 22 height 22
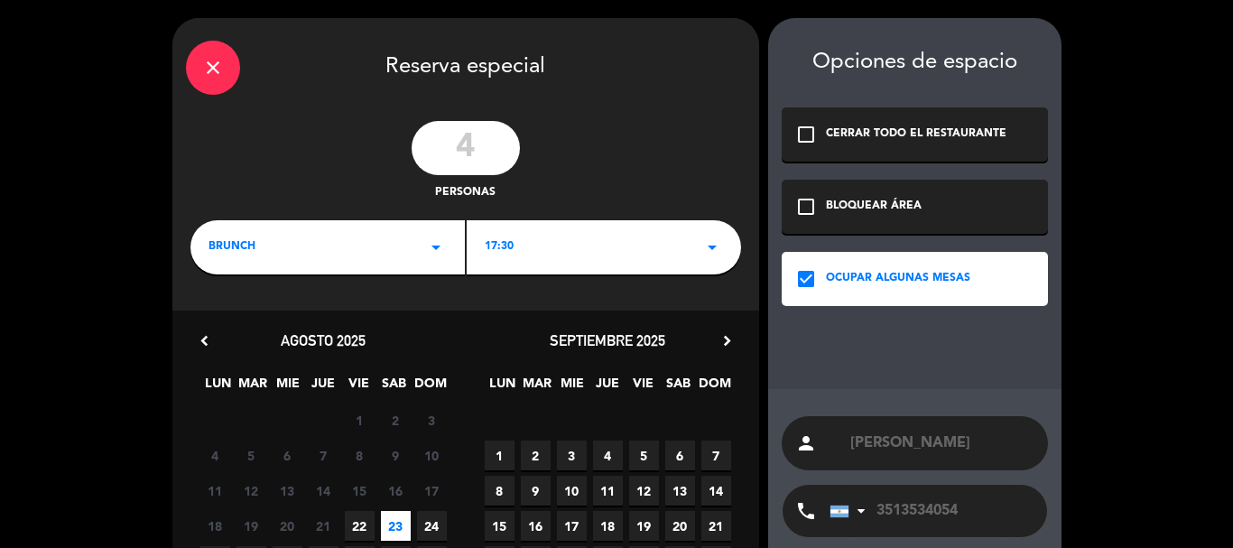
scroll to position [173, 0]
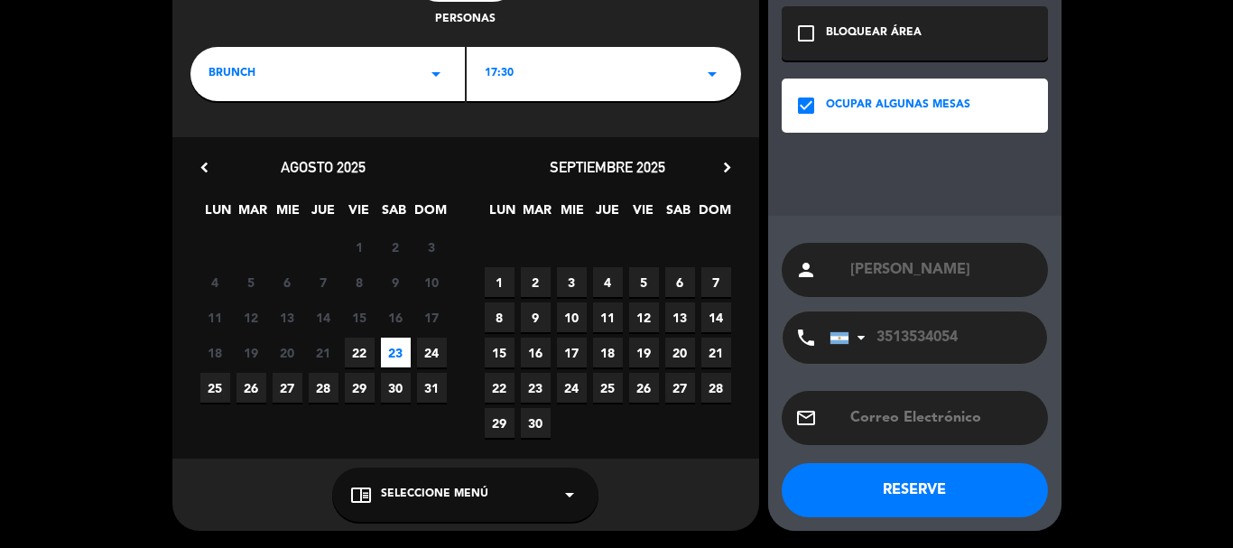
click at [470, 496] on span "Seleccione Menú" at bounding box center [434, 495] width 107 height 18
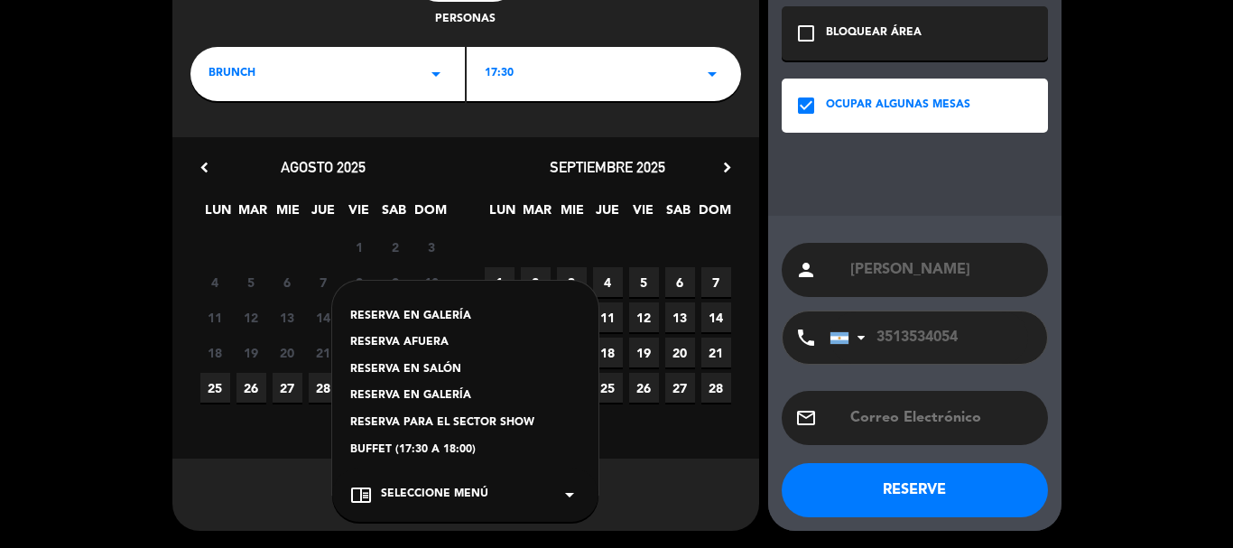
click at [426, 367] on div "RESERVA EN SALÓN" at bounding box center [465, 370] width 230 height 18
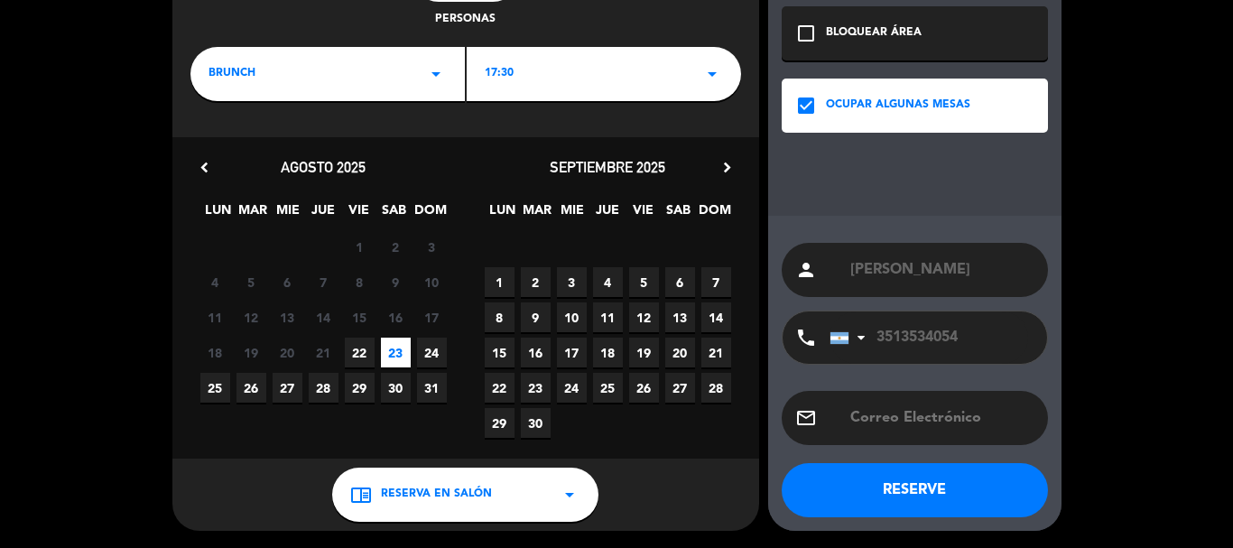
click at [900, 489] on button "RESERVE" at bounding box center [915, 490] width 266 height 54
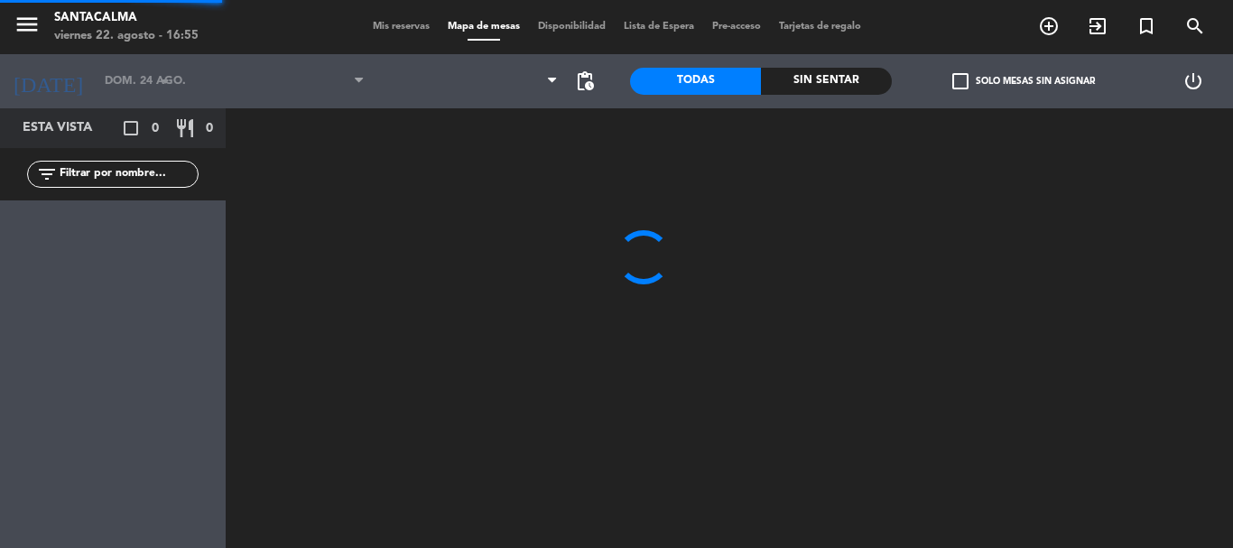
type input "sáb. 23 ago."
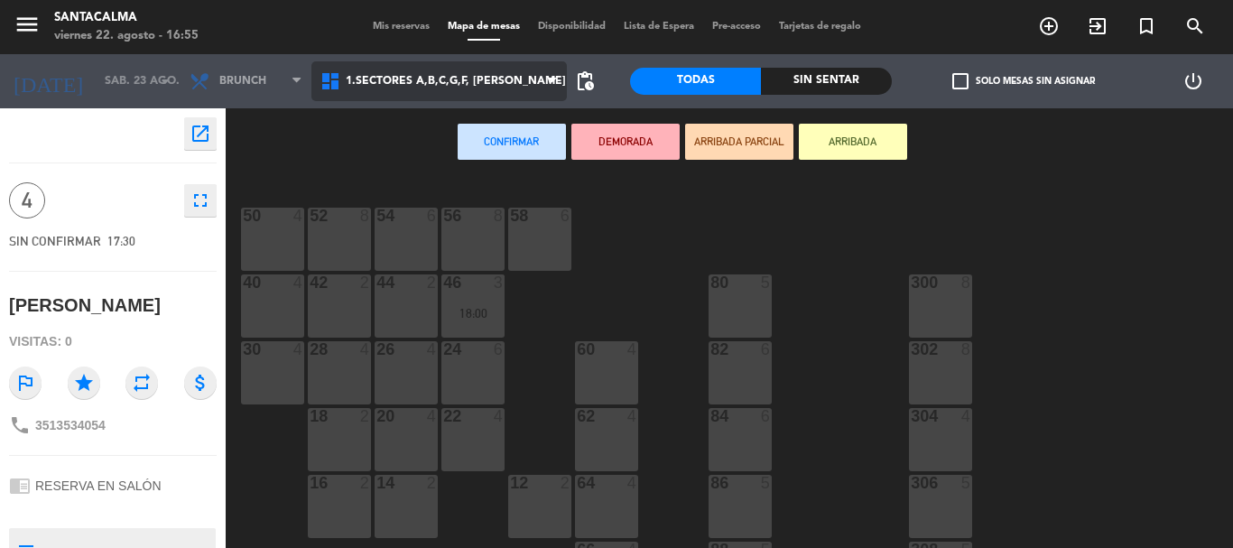
click at [438, 79] on span "1.Sectores A,B,C,G,F, [PERSON_NAME]" at bounding box center [456, 81] width 220 height 13
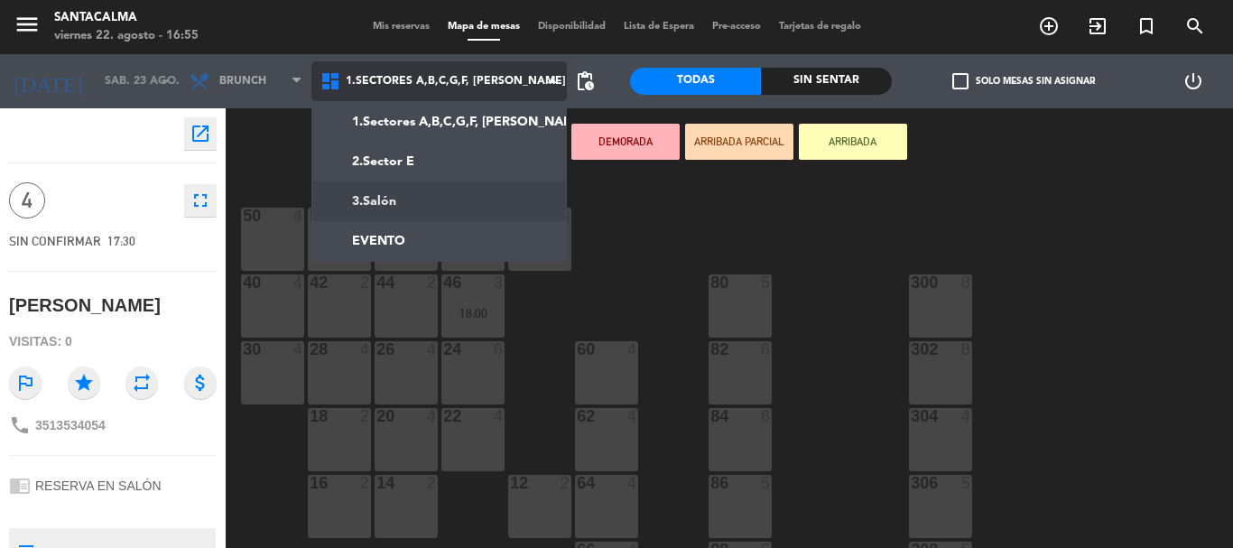
click at [429, 194] on ng-component "menu Santacalma [DATE] 22. agosto - 16:55 Mis reservas Mapa de mesas Disponibil…" at bounding box center [616, 274] width 1233 height 548
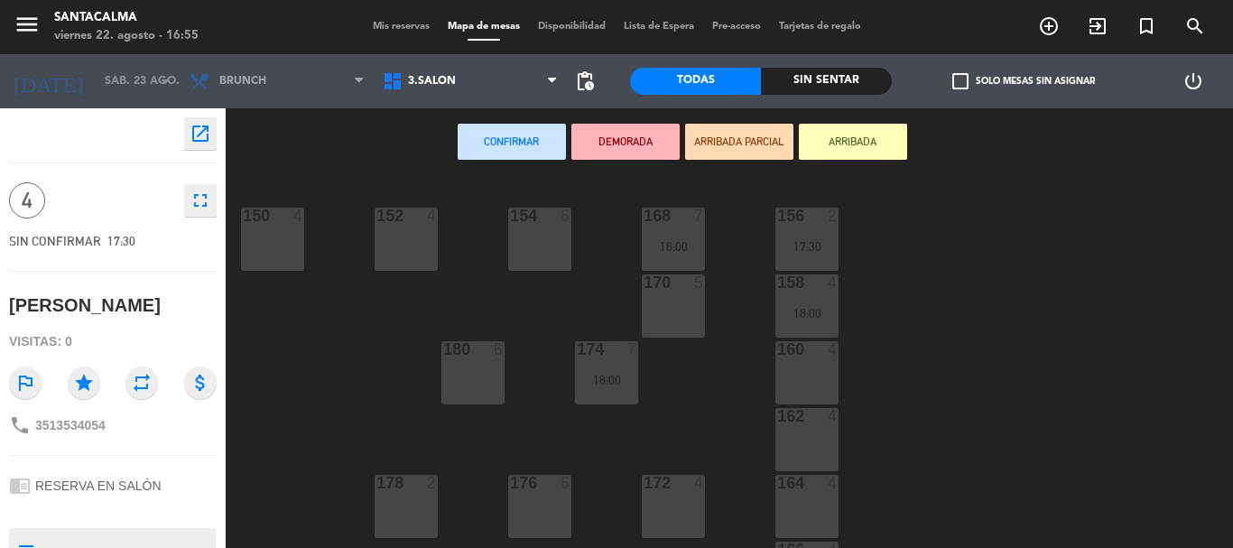
click at [685, 505] on div "172 4" at bounding box center [673, 506] width 63 height 63
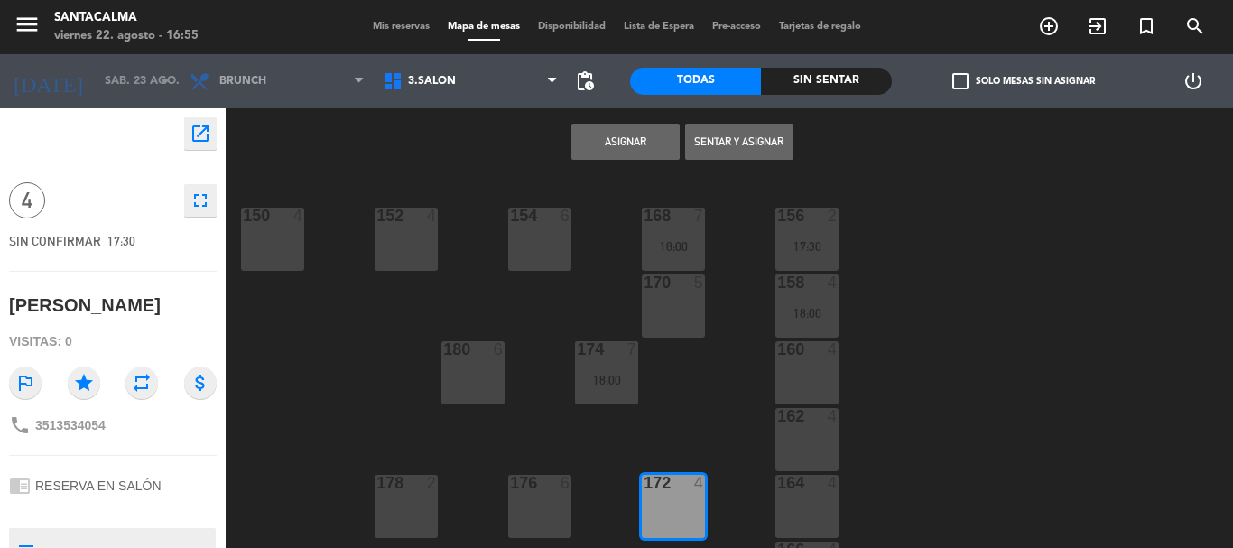
click at [617, 142] on button "Asignar" at bounding box center [626, 142] width 108 height 36
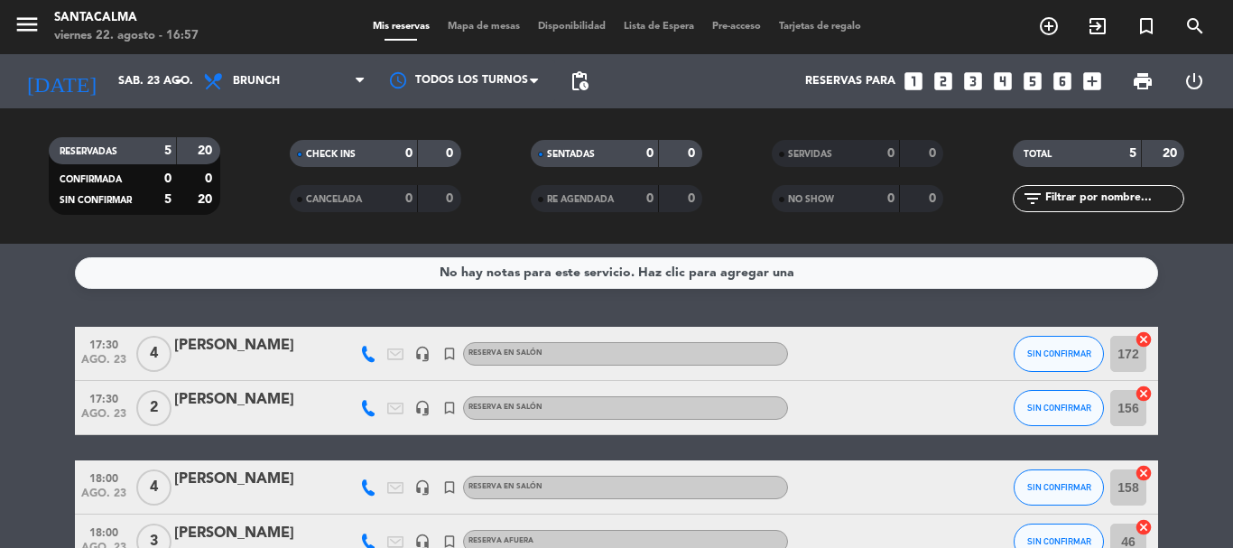
click at [1149, 341] on icon "cancel" at bounding box center [1144, 339] width 18 height 18
click at [1135, 352] on icon "border_all" at bounding box center [1132, 354] width 22 height 22
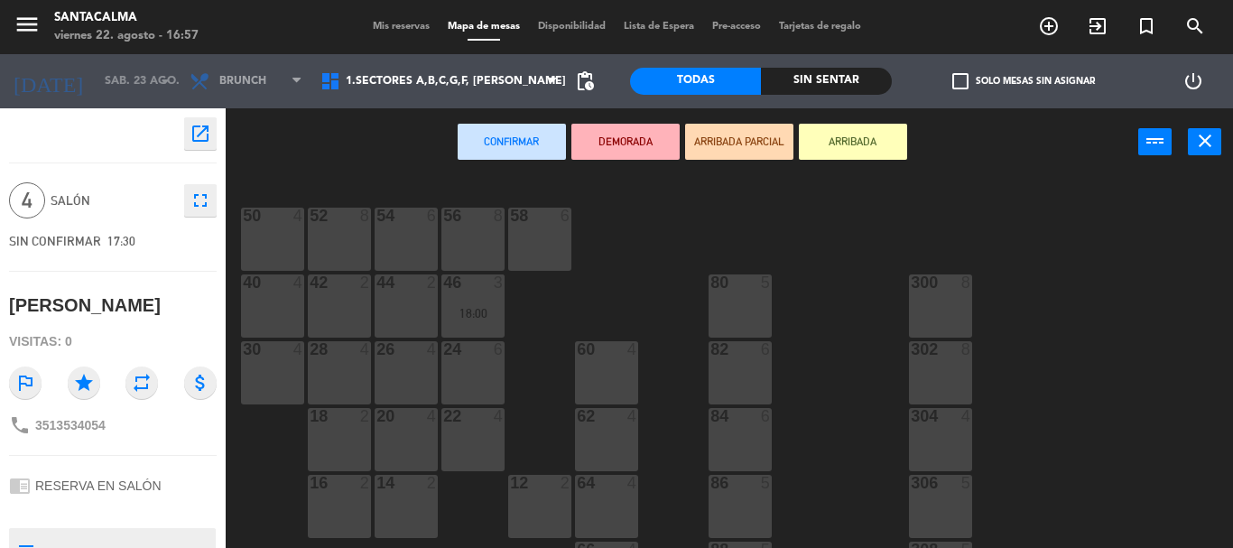
click at [611, 373] on div "60 4" at bounding box center [606, 372] width 63 height 63
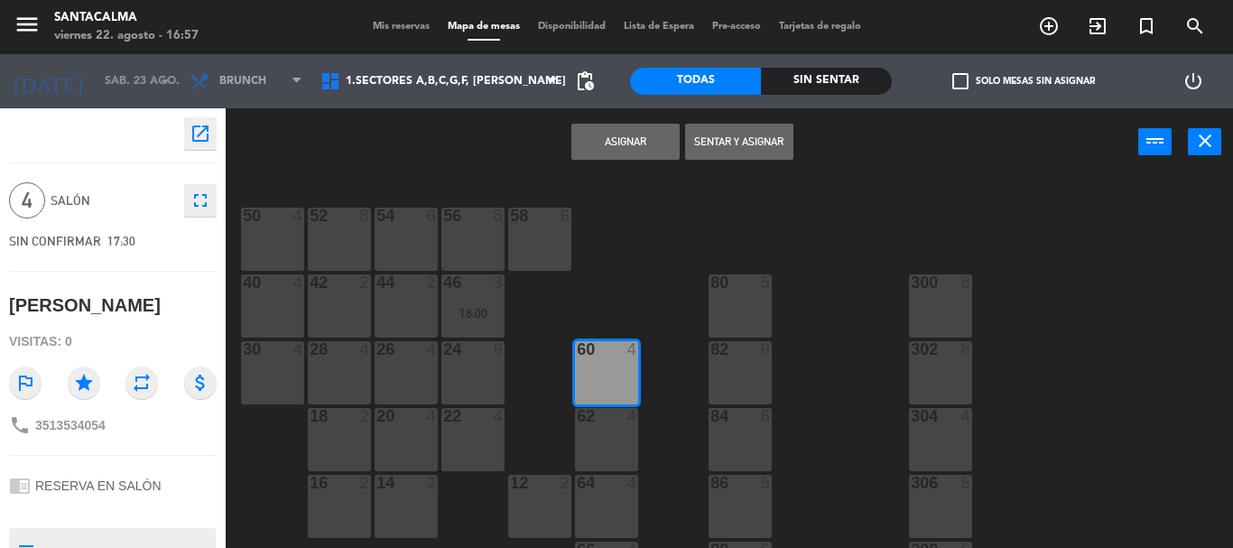
click at [611, 139] on button "Asignar" at bounding box center [626, 142] width 108 height 36
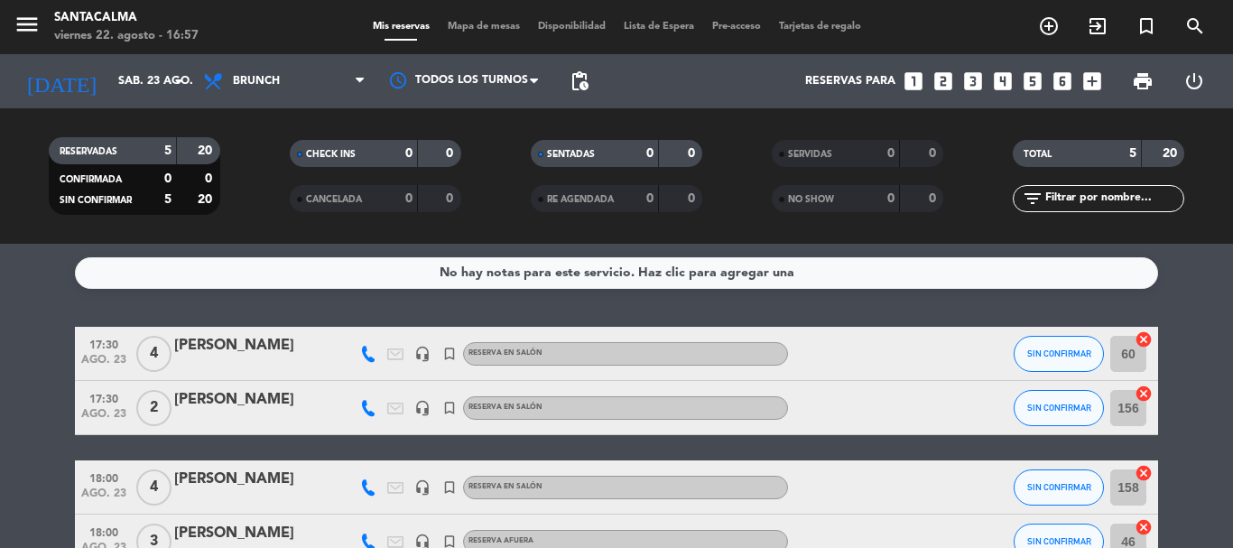
click at [268, 347] on div "[PERSON_NAME]" at bounding box center [251, 345] width 154 height 23
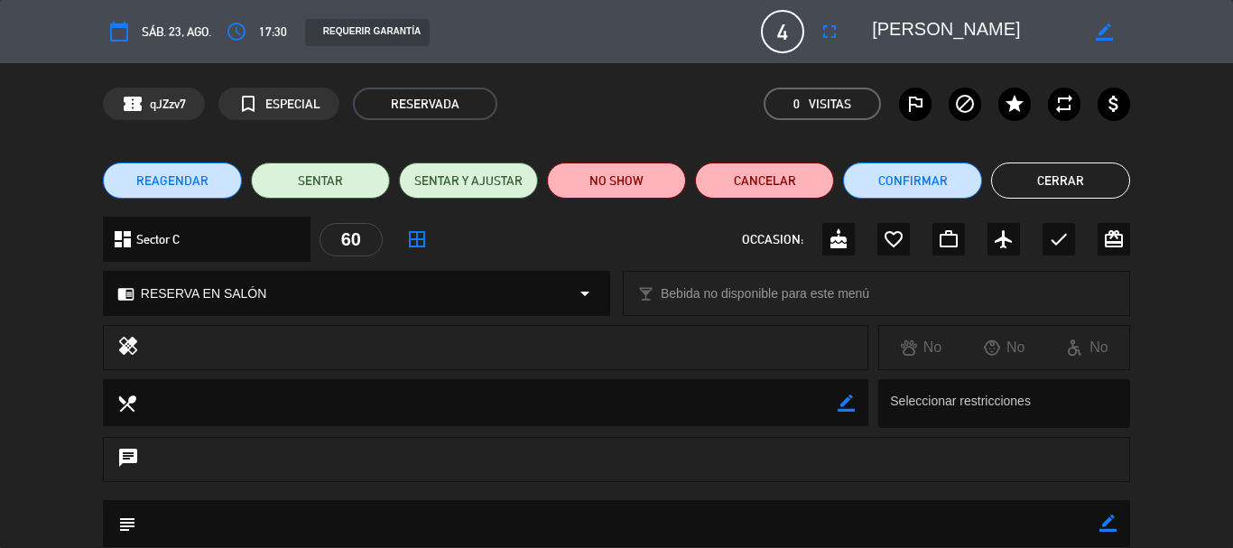
click at [330, 299] on div "chrome_reader_mode RESERVA EN SALÓN arrow_drop_down" at bounding box center [357, 293] width 506 height 43
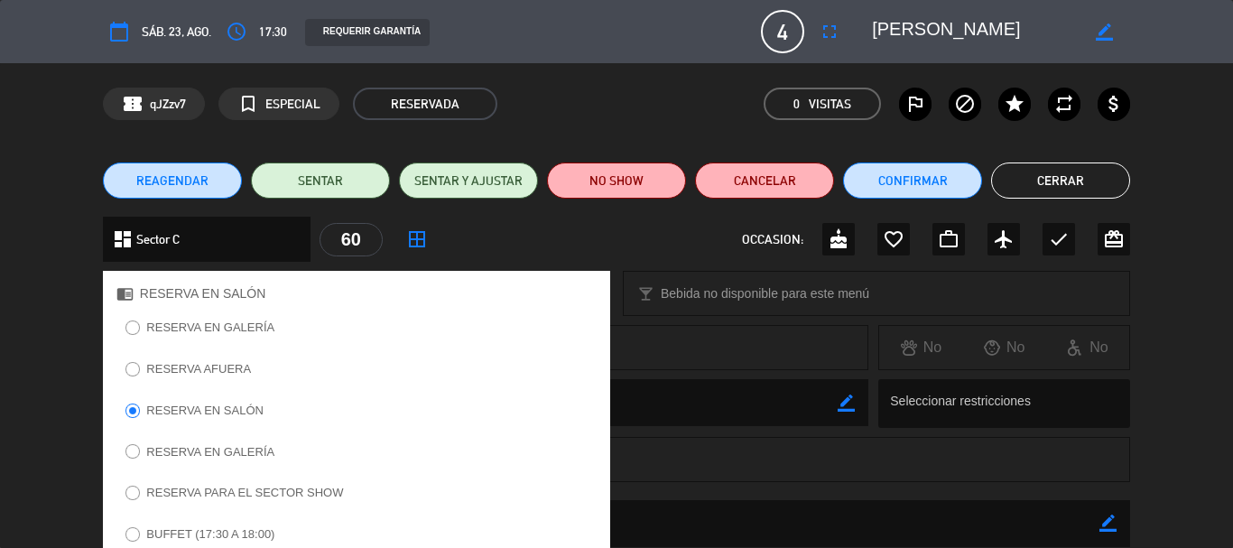
click at [233, 374] on label "RESERVA AFUERA" at bounding box center [198, 369] width 105 height 12
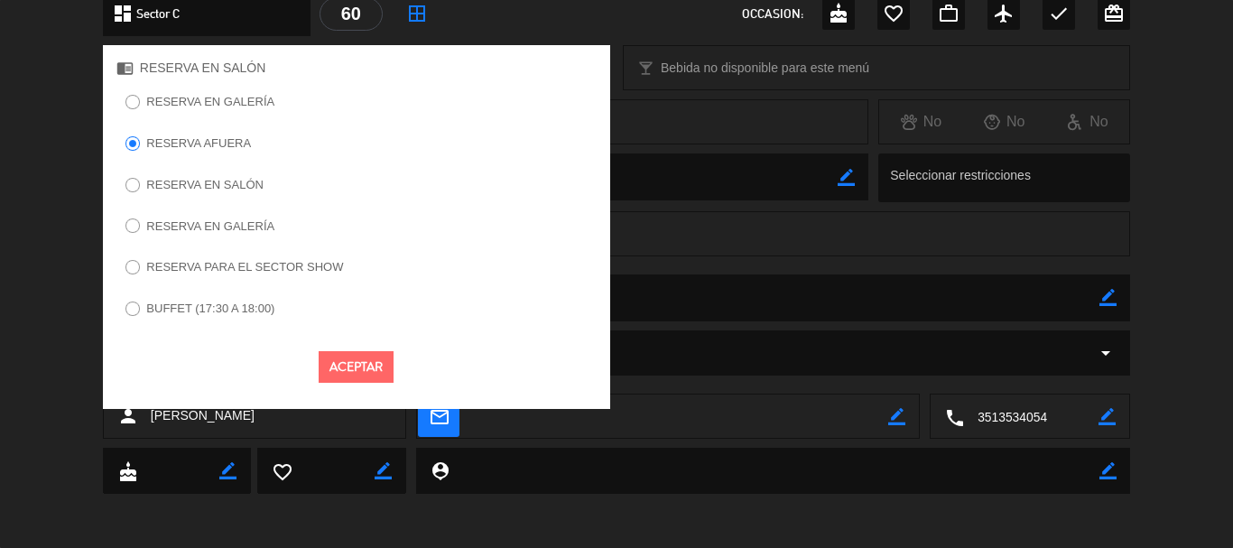
click at [340, 368] on button "Aceptar" at bounding box center [356, 367] width 75 height 32
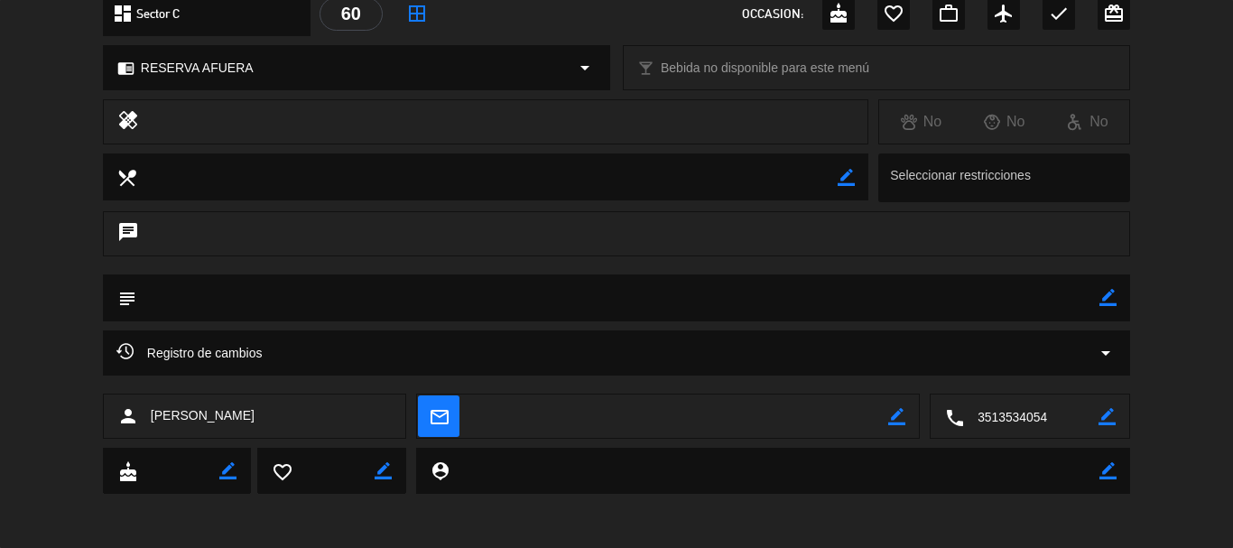
scroll to position [0, 0]
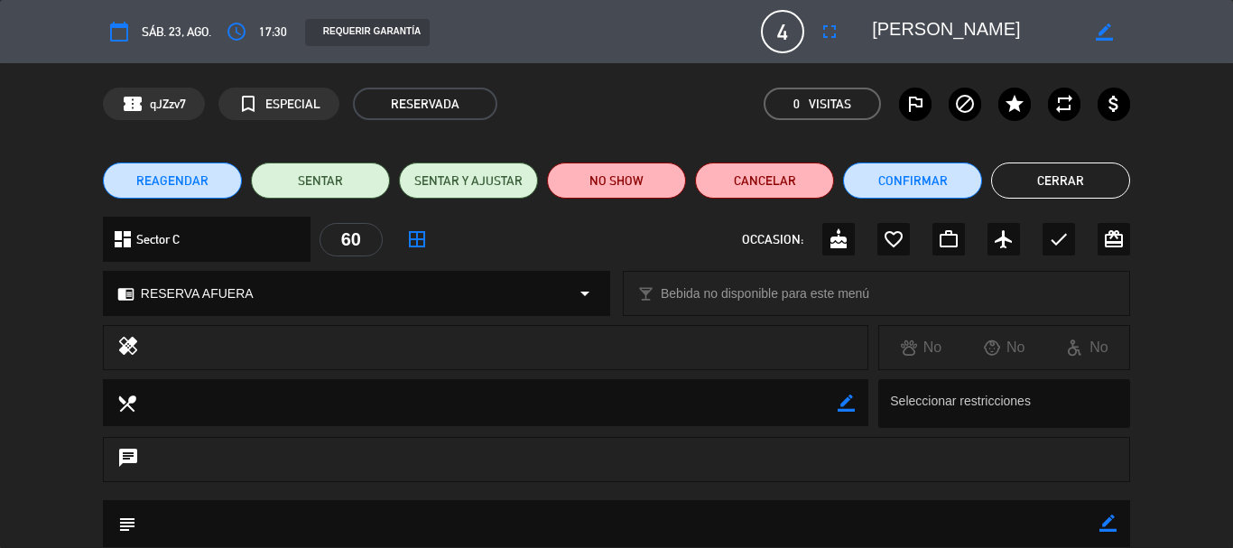
click at [1048, 187] on button "Cerrar" at bounding box center [1060, 181] width 139 height 36
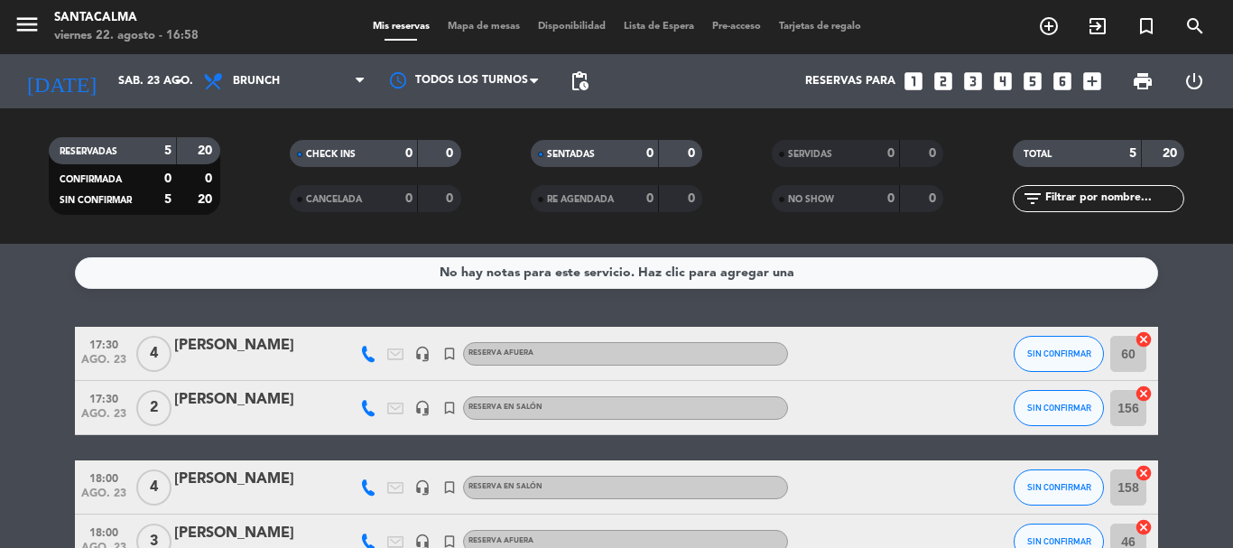
click at [287, 345] on div "[PERSON_NAME]" at bounding box center [251, 345] width 154 height 23
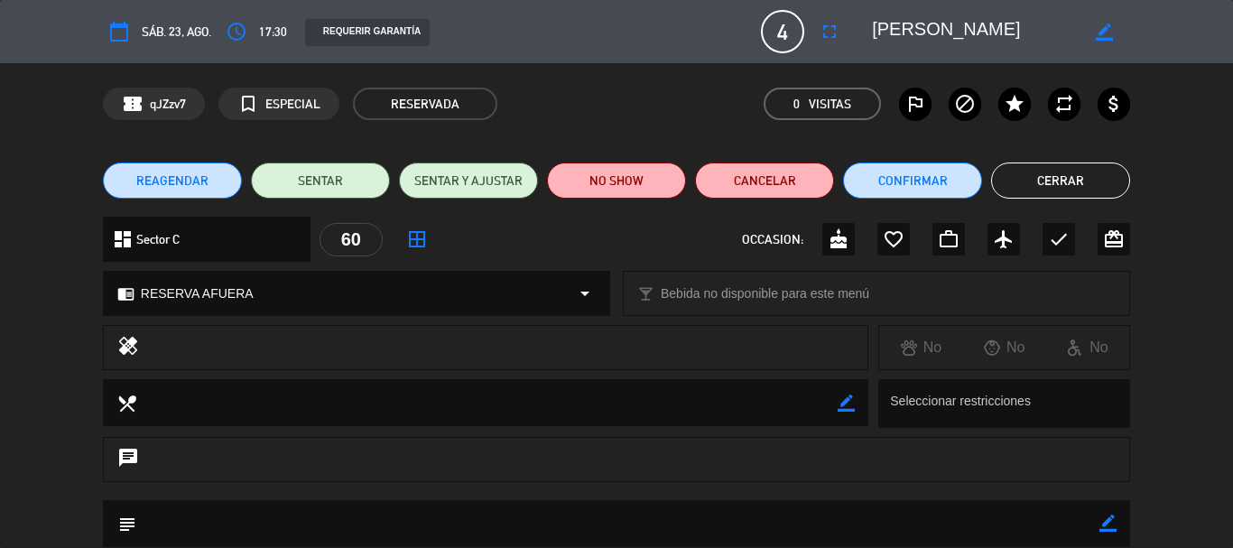
scroll to position [226, 0]
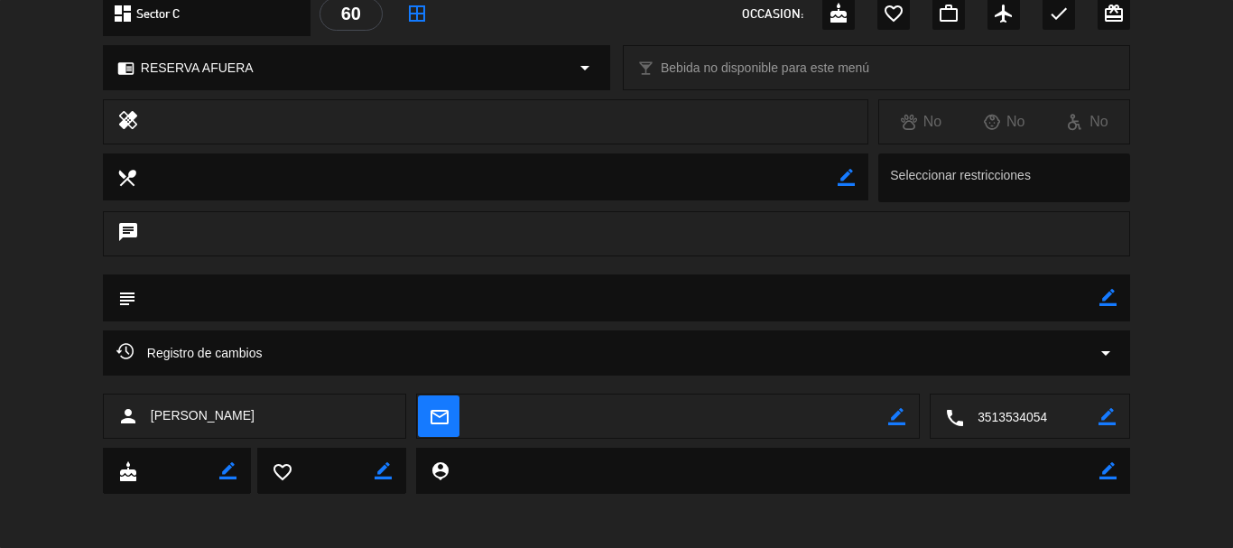
drag, startPoint x: 1107, startPoint y: 298, endPoint x: 1089, endPoint y: 305, distance: 19.5
click at [1104, 298] on icon "border_color" at bounding box center [1108, 297] width 17 height 17
click at [1078, 307] on textarea at bounding box center [617, 298] width 963 height 46
type textarea "Si nos queda lugar en salon pasar a salon"
click at [1110, 298] on icon at bounding box center [1108, 297] width 17 height 17
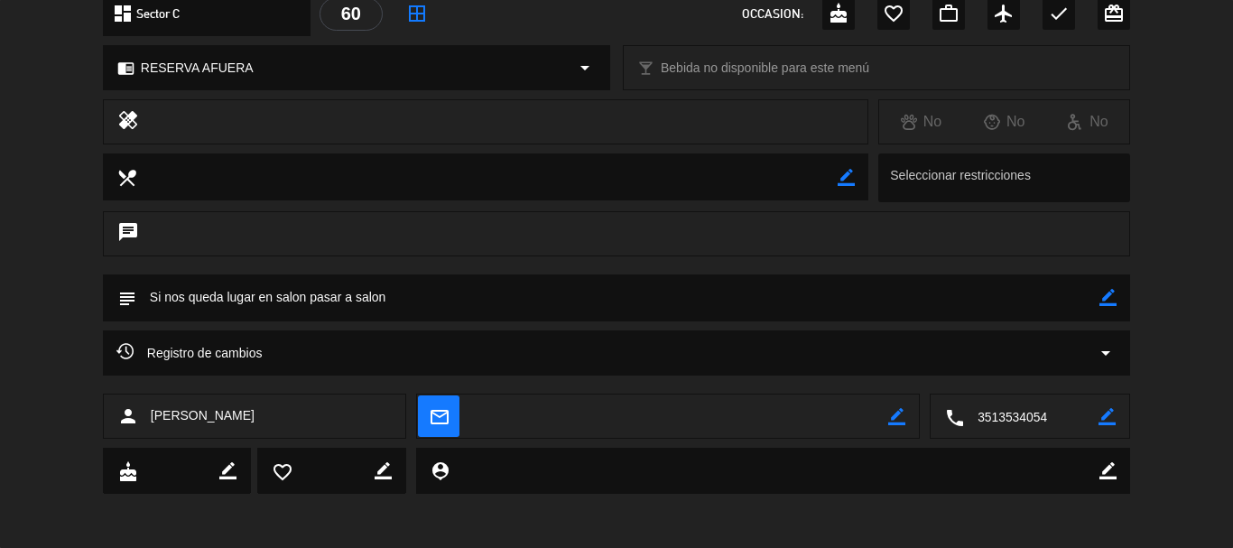
scroll to position [45, 0]
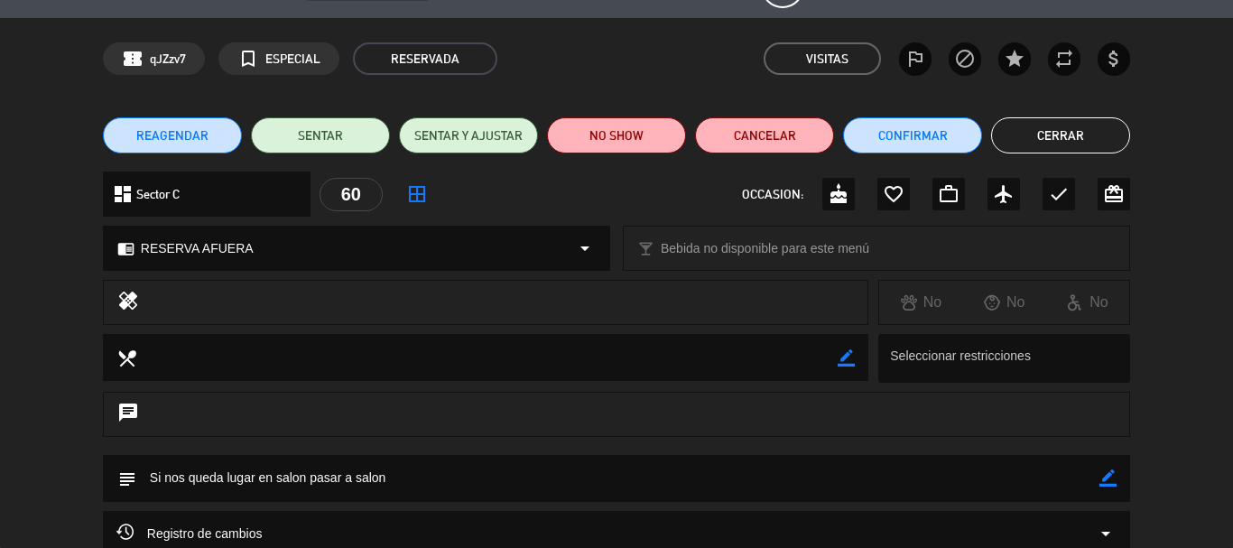
click at [1058, 132] on button "Cerrar" at bounding box center [1060, 135] width 139 height 36
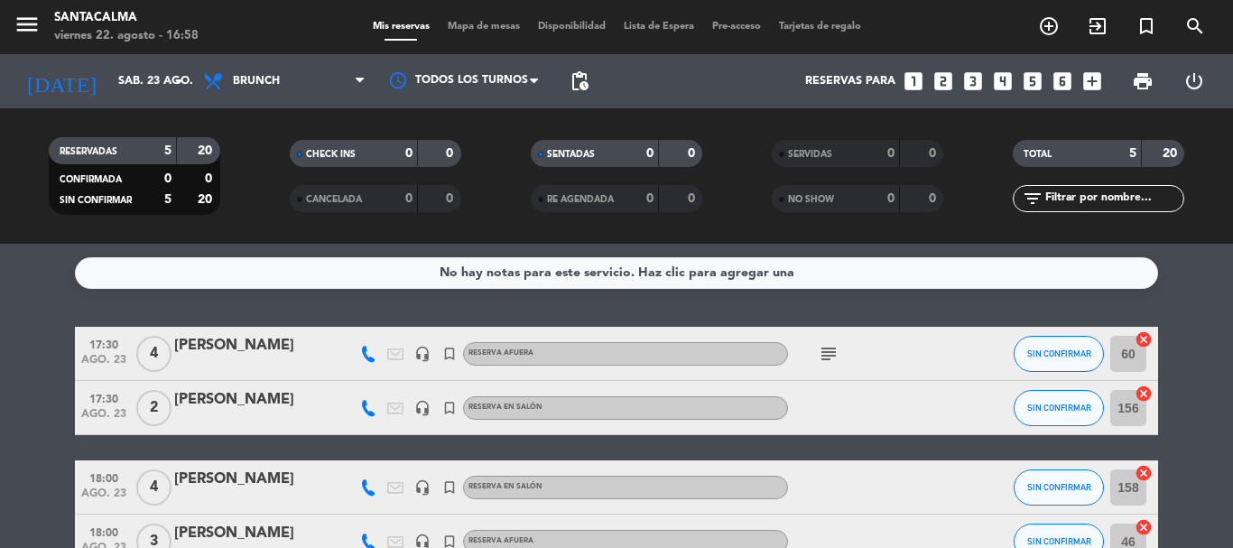
click at [810, 355] on div "subject" at bounding box center [869, 353] width 163 height 53
click at [828, 355] on icon "subject" at bounding box center [829, 354] width 22 height 22
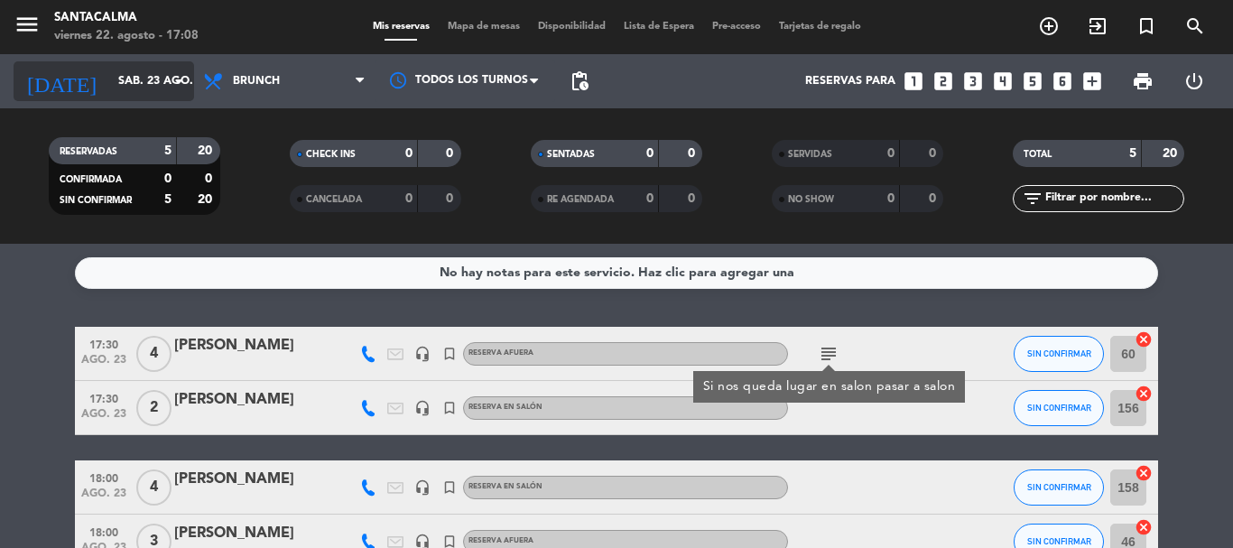
click at [158, 89] on input "sáb. 23 ago." at bounding box center [185, 81] width 153 height 31
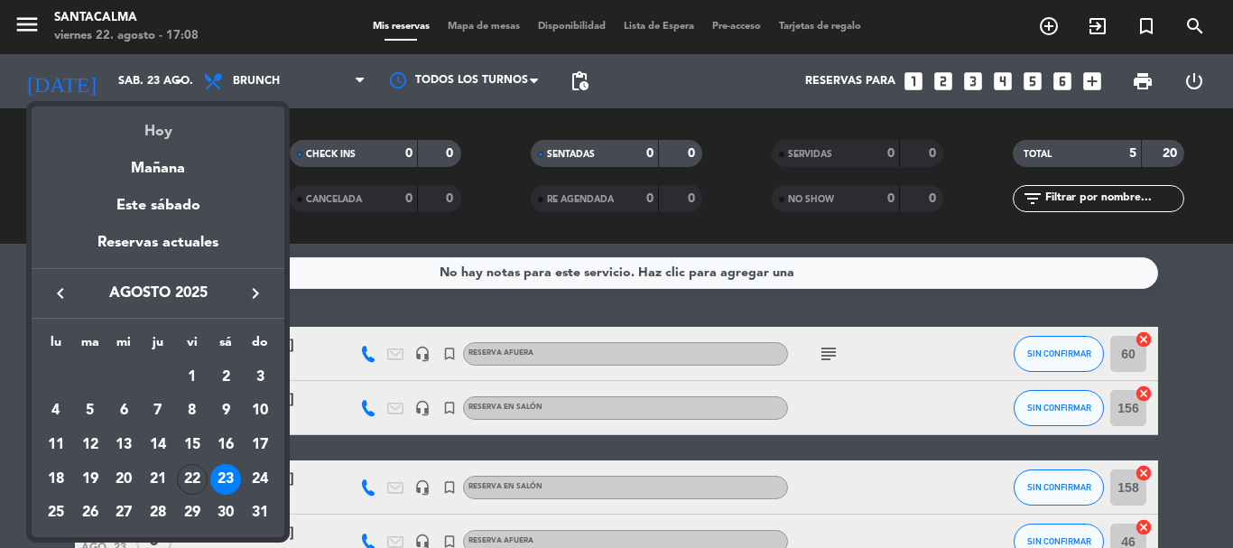
click at [164, 132] on div "Hoy" at bounding box center [158, 125] width 253 height 37
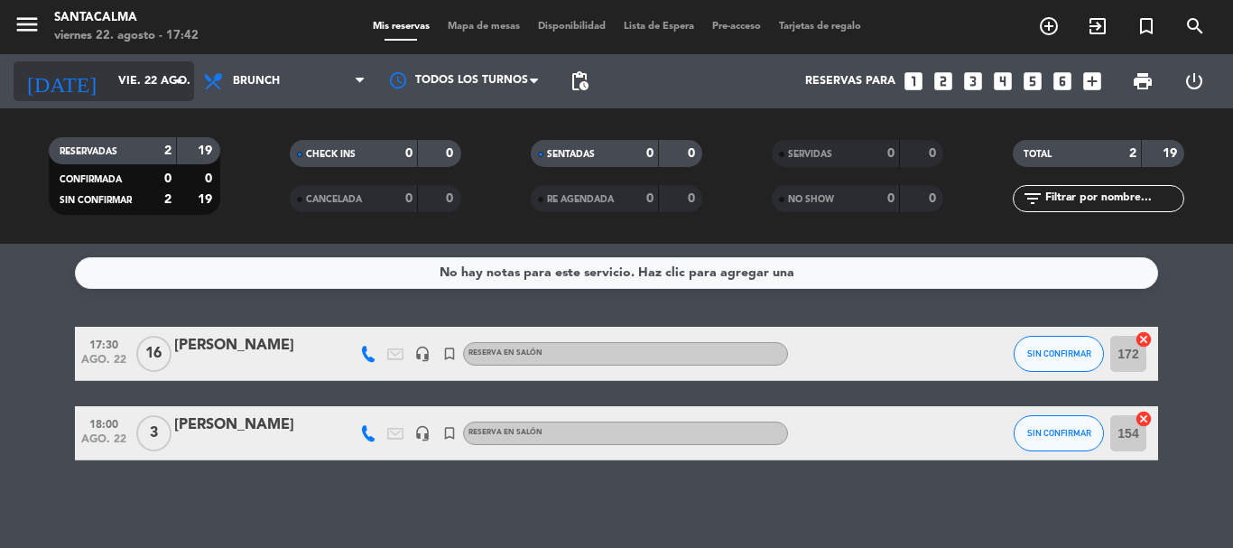
click at [148, 84] on input "vie. 22 ago." at bounding box center [185, 81] width 153 height 31
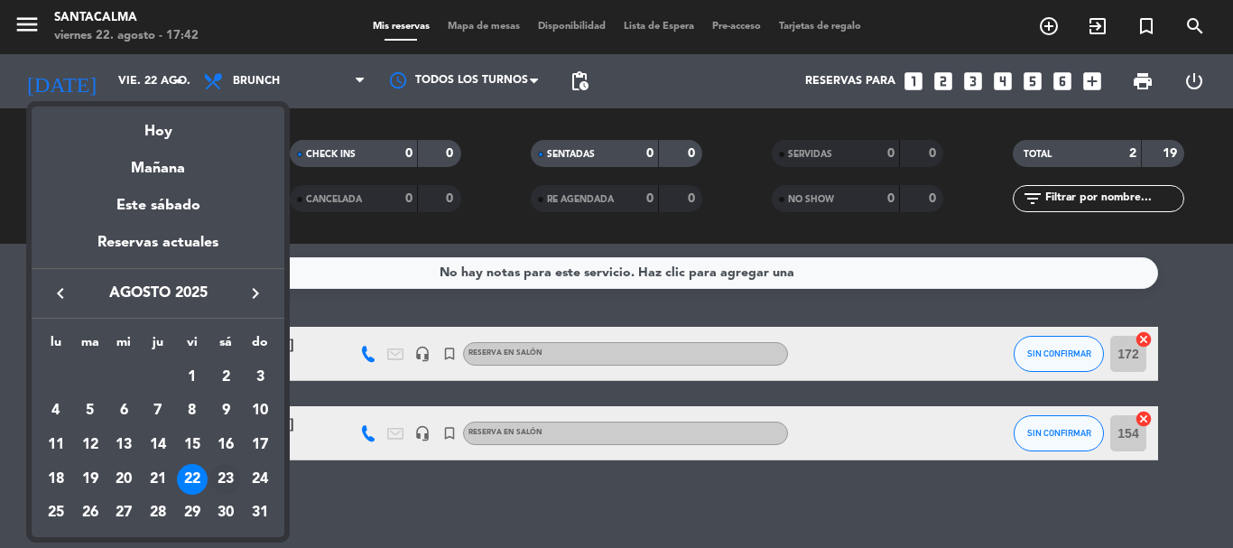
click at [220, 489] on div "23" at bounding box center [225, 479] width 31 height 31
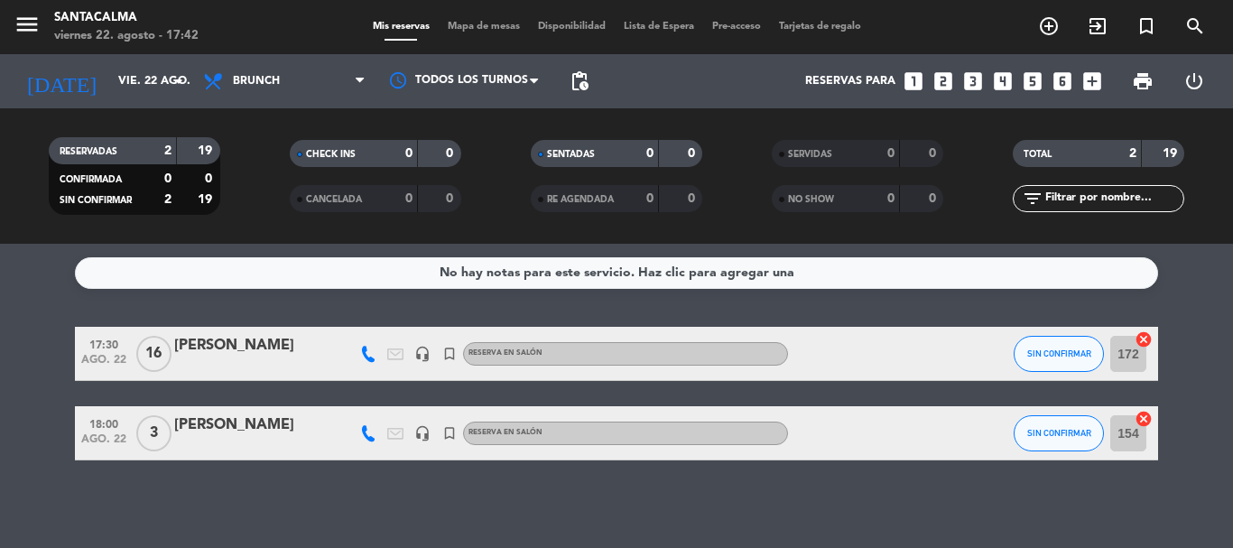
type input "sáb. 23 ago."
click at [266, 46] on div "menu Santacalma [DATE] 22. agosto - 17:42" at bounding box center [154, 27] width 309 height 42
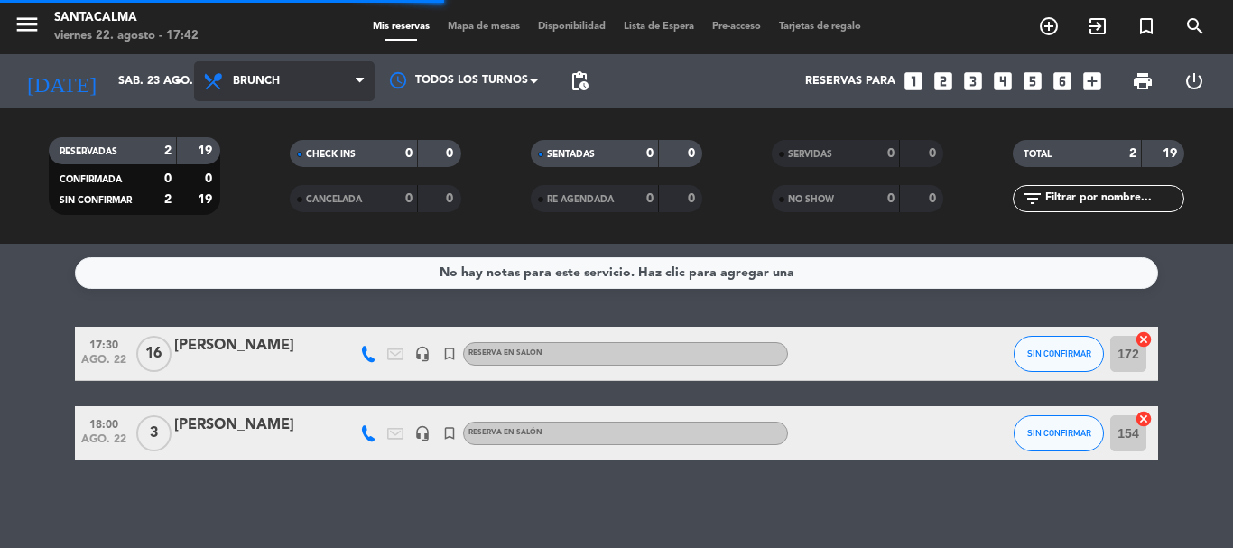
click at [264, 79] on span "Brunch" at bounding box center [256, 81] width 47 height 13
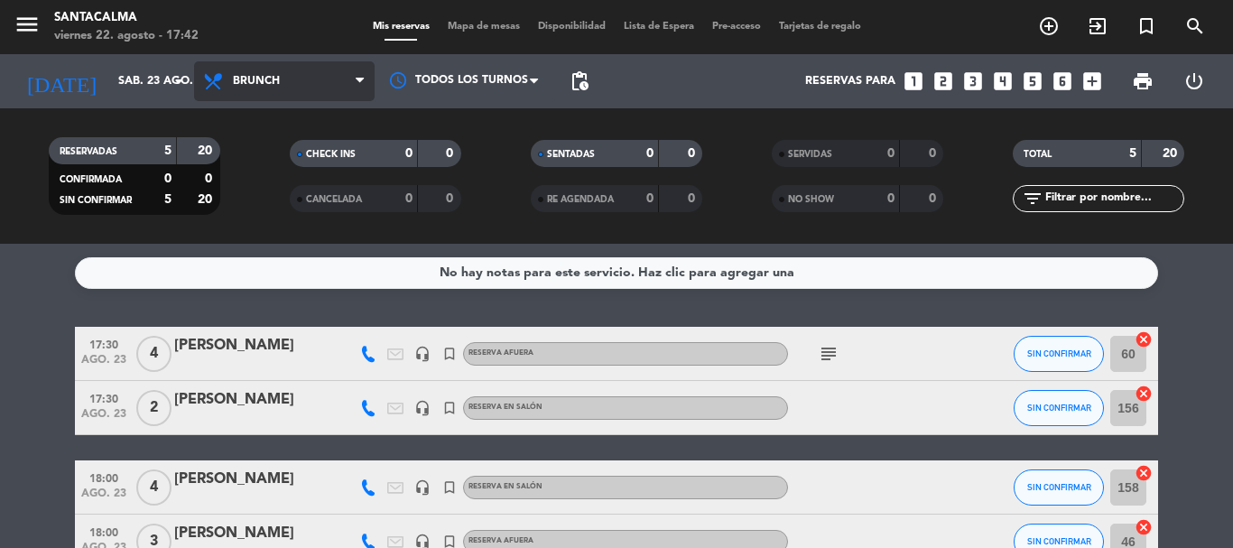
click at [254, 82] on span "Brunch" at bounding box center [256, 81] width 47 height 13
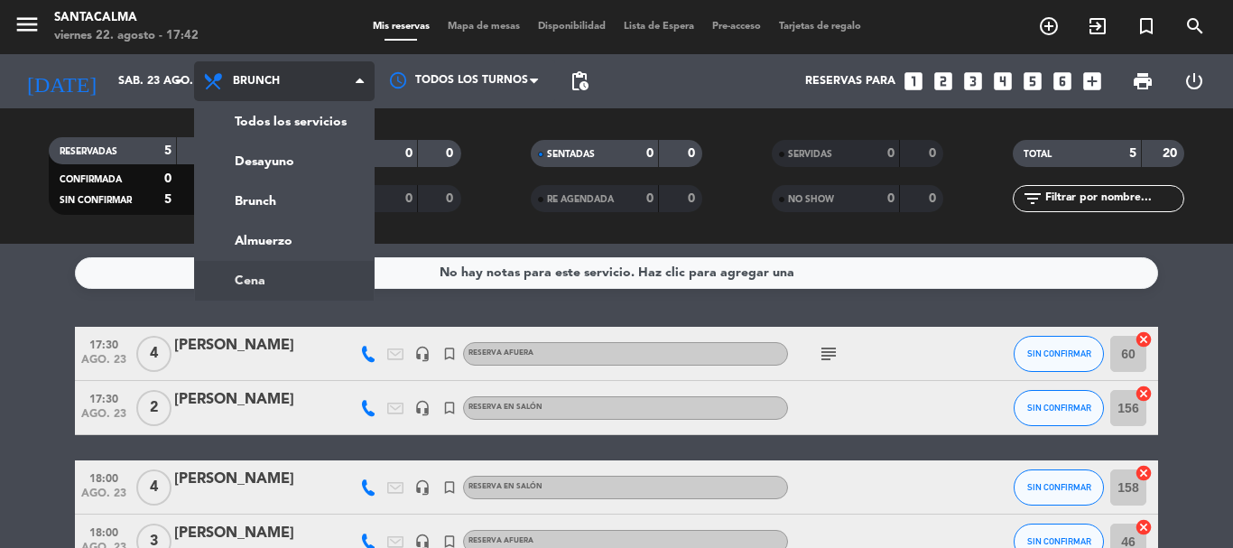
click at [237, 271] on ng-component "menu Santacalma [DATE] 22. agosto - 17:42 Mis reservas Mapa de mesas Disponibil…" at bounding box center [616, 274] width 1233 height 548
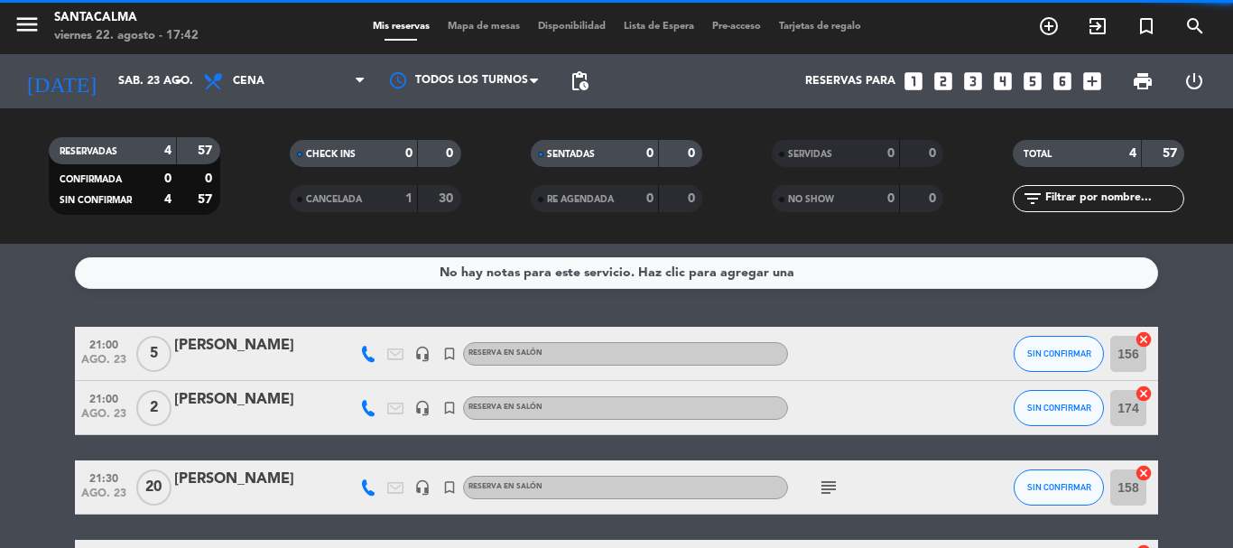
scroll to position [136, 0]
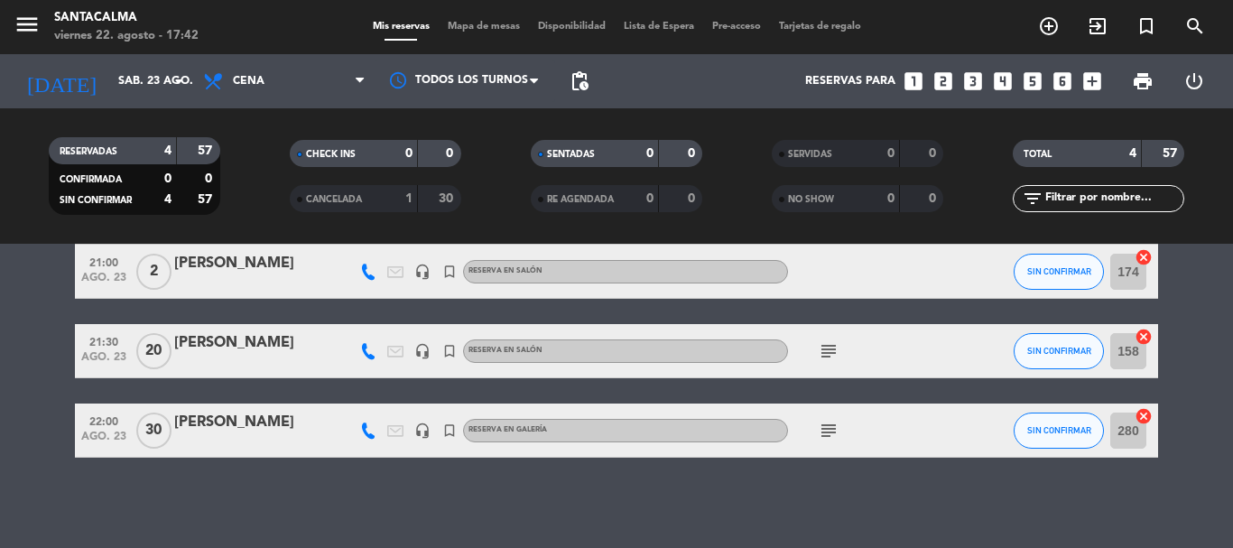
click at [252, 344] on div "[PERSON_NAME]" at bounding box center [251, 342] width 154 height 23
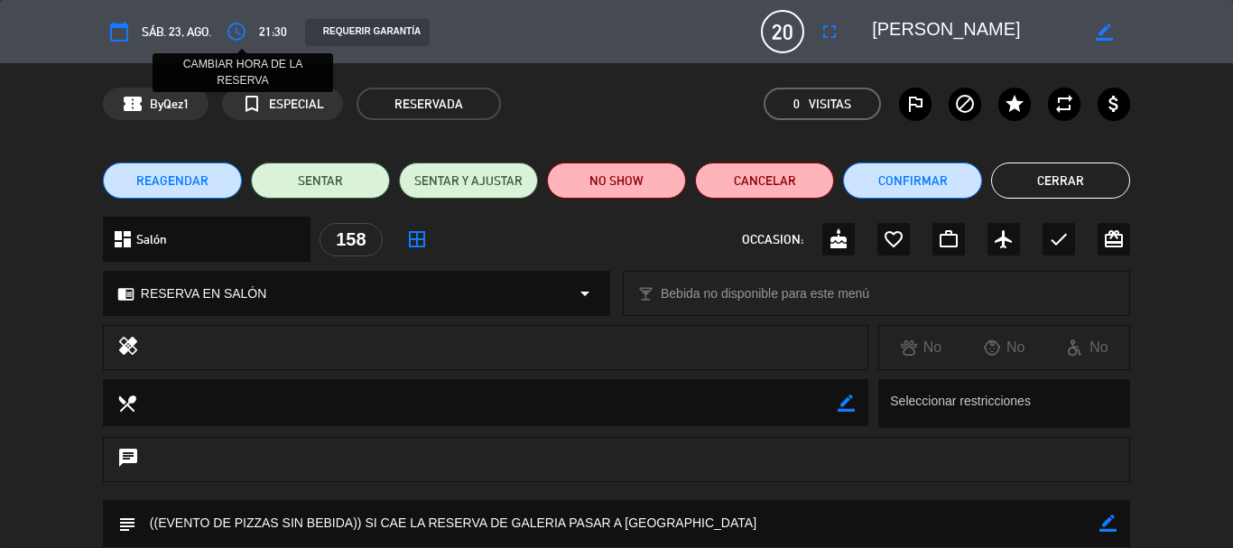
click at [228, 39] on icon "access_time" at bounding box center [237, 32] width 22 height 22
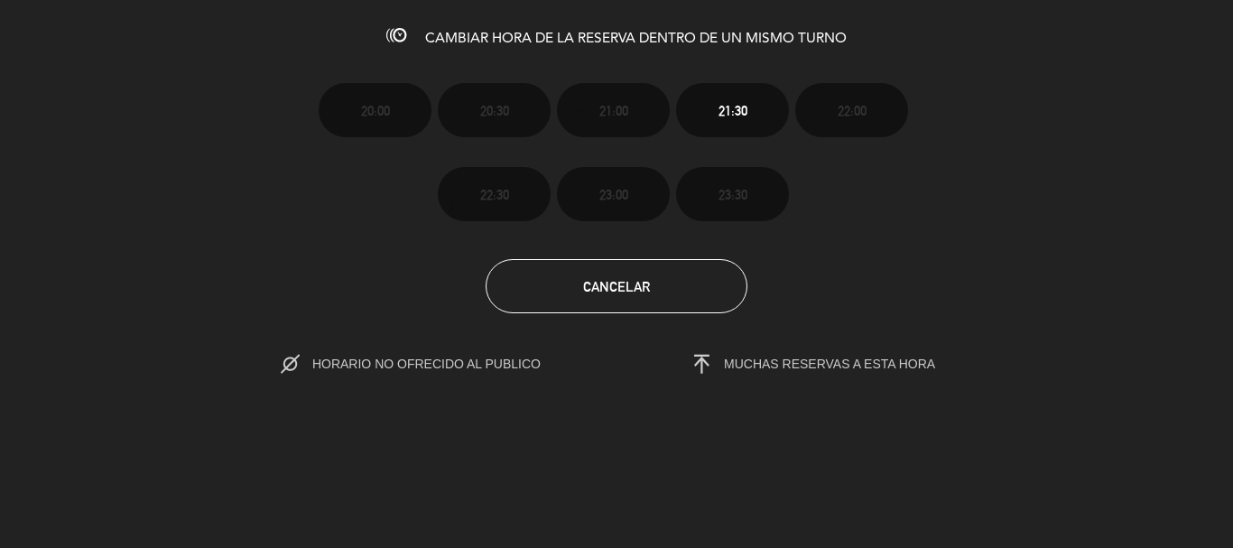
click at [447, 373] on span "HORARIO NO OFRECIDO AL PUBLICO" at bounding box center [430, 364] width 298 height 26
click at [281, 355] on icon at bounding box center [290, 364] width 19 height 19
drag, startPoint x: 573, startPoint y: 280, endPoint x: 954, endPoint y: 56, distance: 441.2
click at [574, 280] on button "Cancelar" at bounding box center [617, 286] width 262 height 54
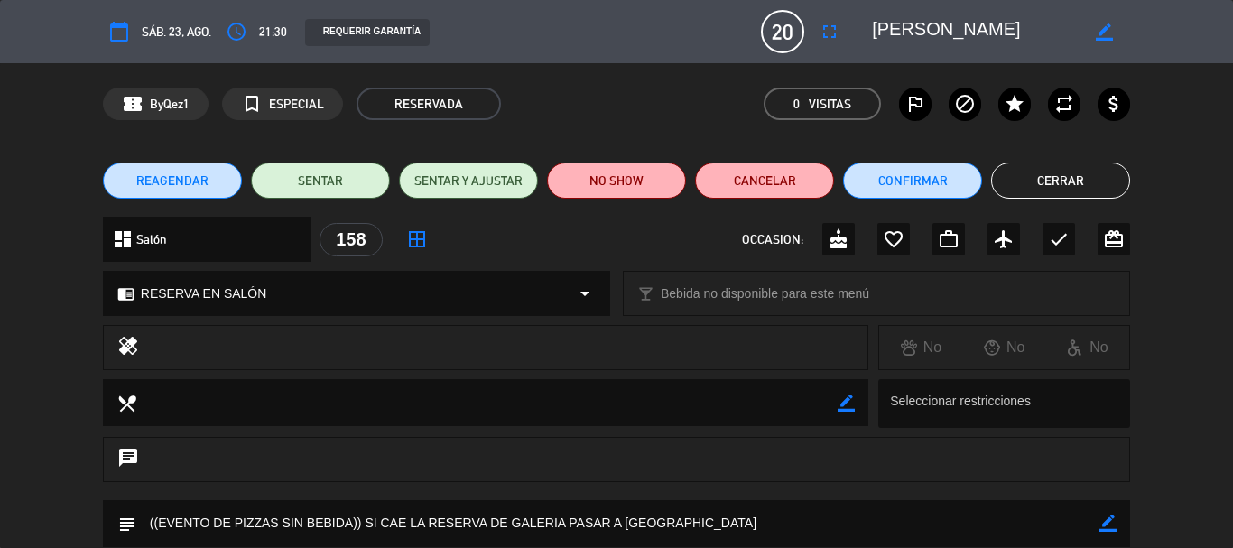
click at [150, 181] on span "REAGENDAR" at bounding box center [172, 181] width 72 height 19
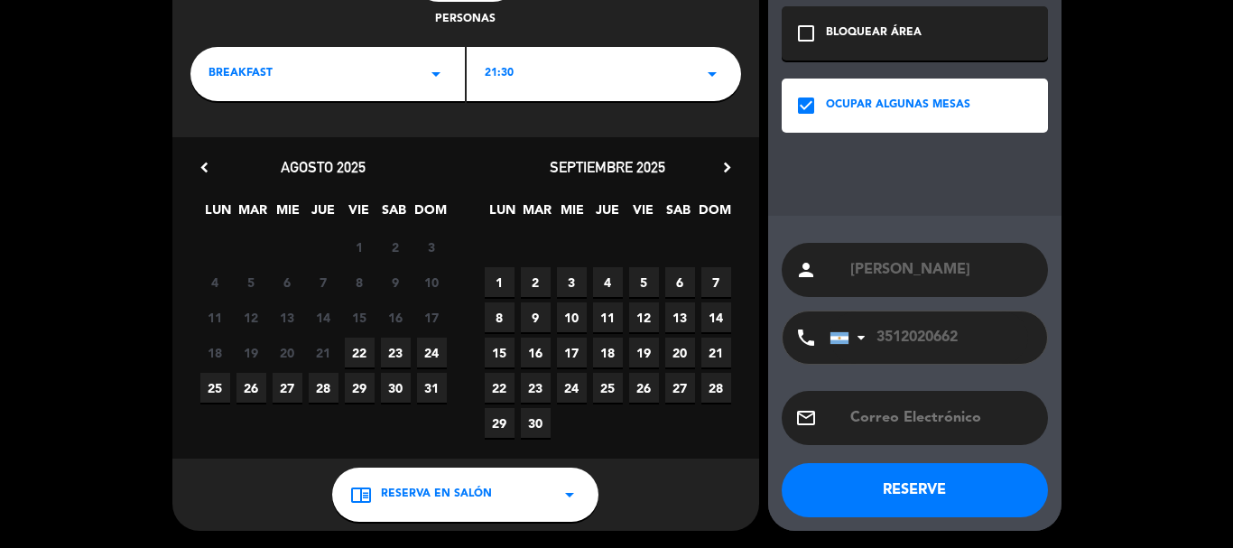
scroll to position [0, 0]
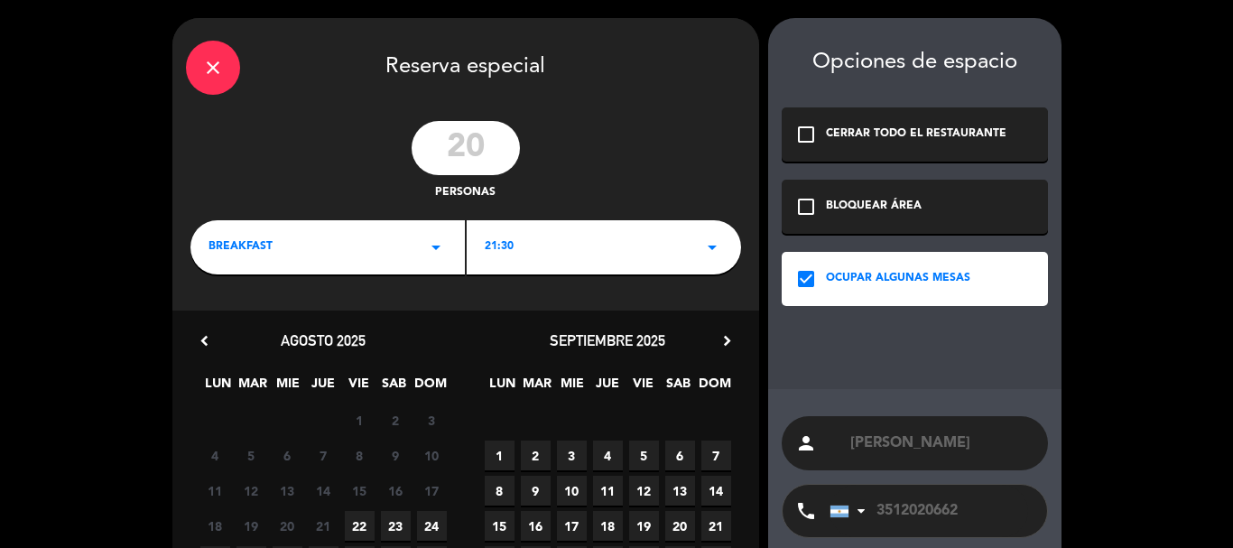
click at [362, 244] on div "BREAKFAST arrow_drop_down" at bounding box center [328, 247] width 275 height 54
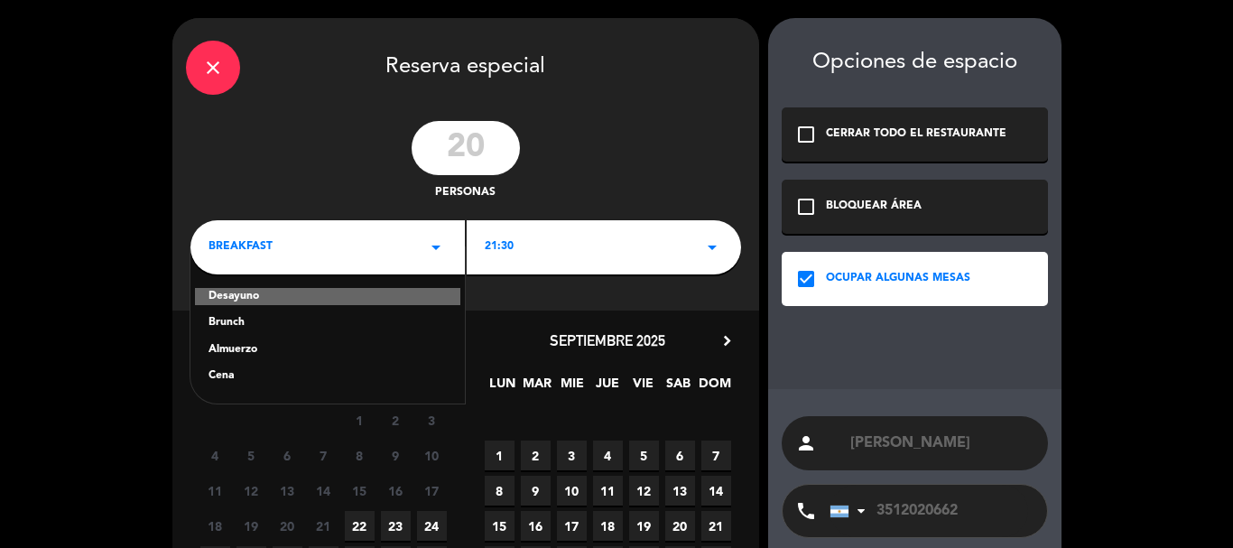
click at [218, 377] on div "Cena" at bounding box center [328, 377] width 238 height 18
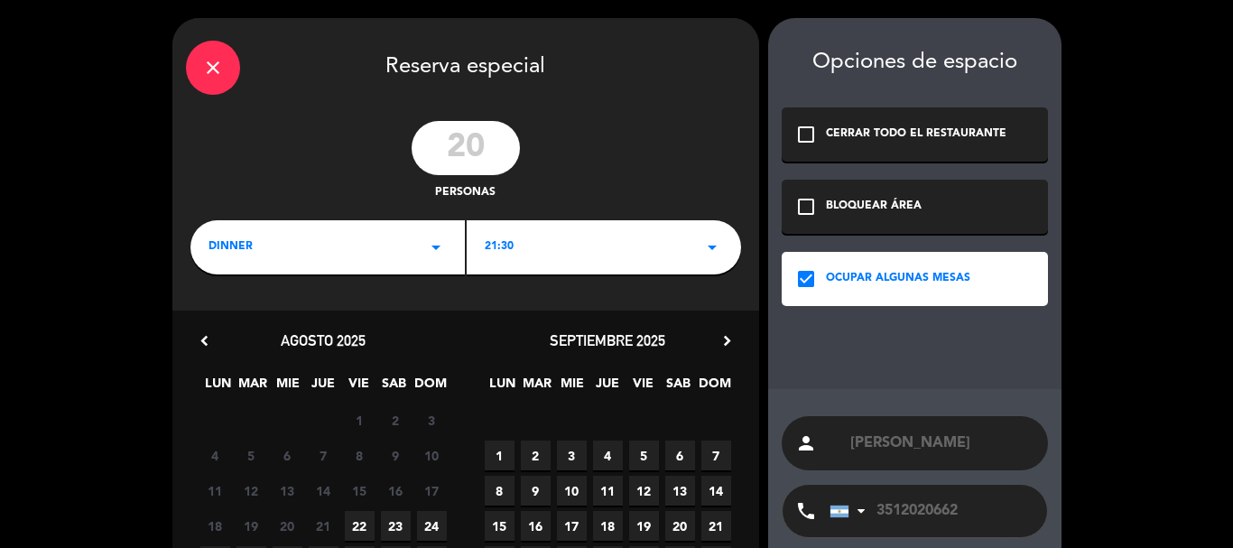
click at [610, 259] on div "21:30 arrow_drop_down" at bounding box center [604, 247] width 275 height 54
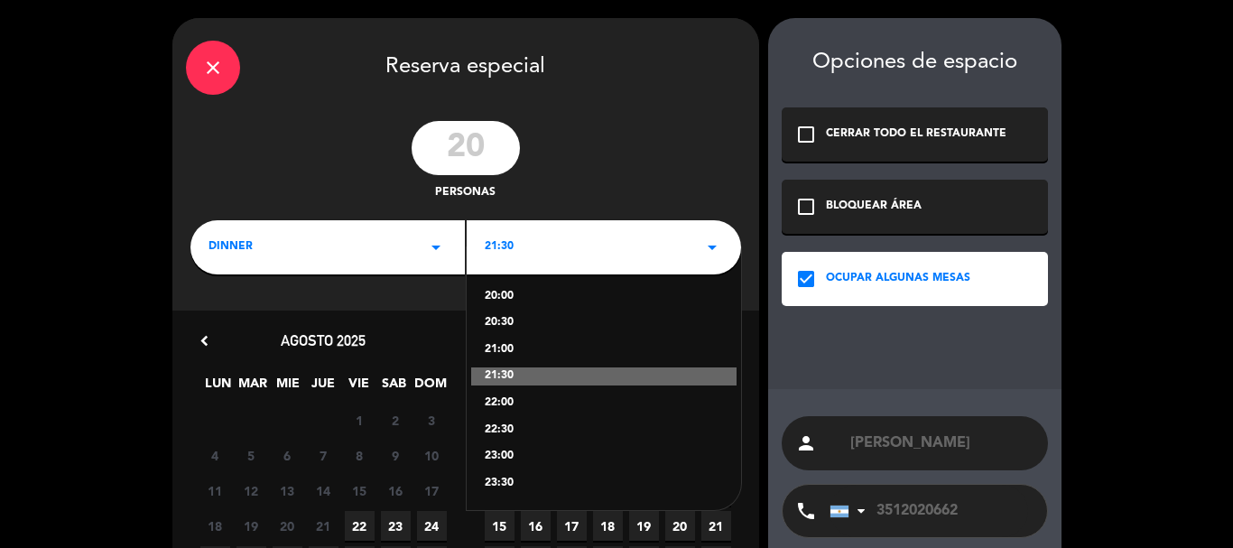
click at [516, 402] on div "22:00" at bounding box center [604, 404] width 238 height 18
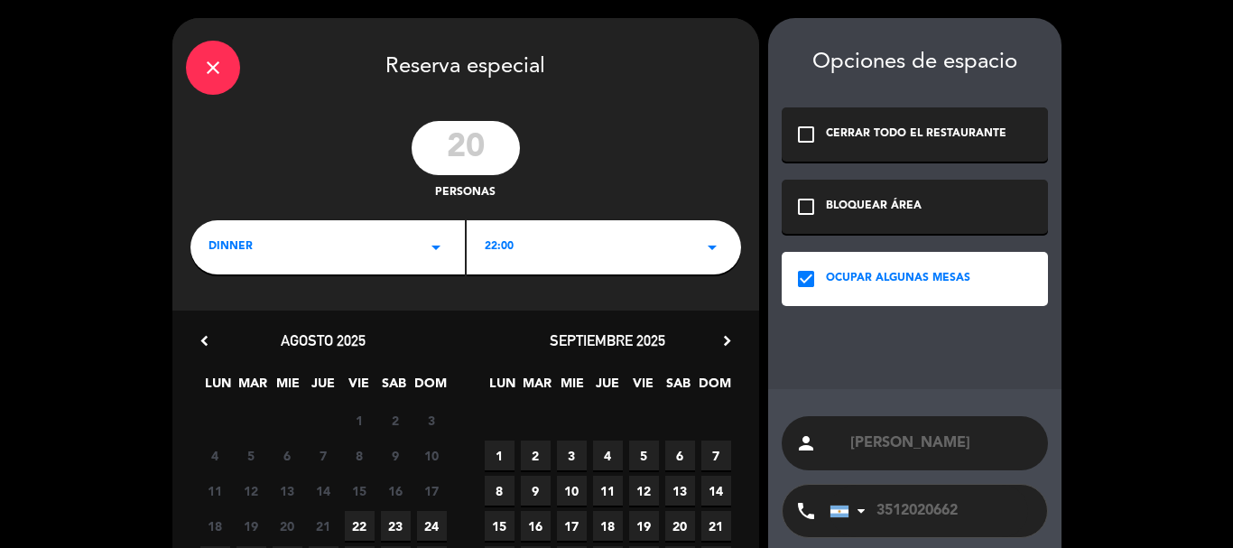
scroll to position [173, 0]
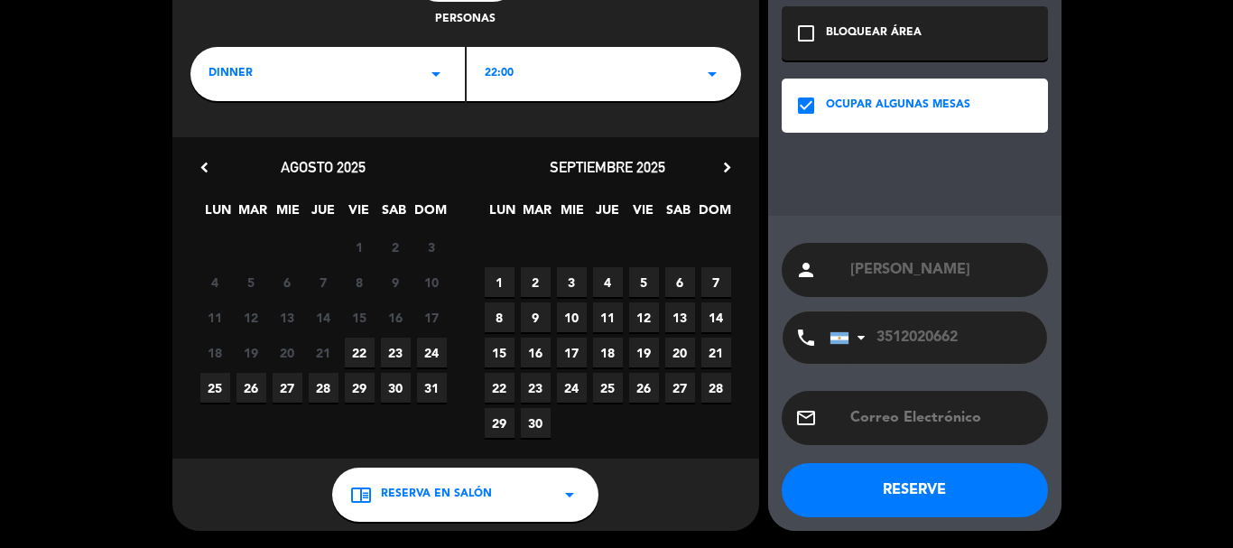
click at [400, 354] on span "23" at bounding box center [396, 353] width 30 height 30
click at [898, 487] on button "RESERVE" at bounding box center [915, 490] width 266 height 54
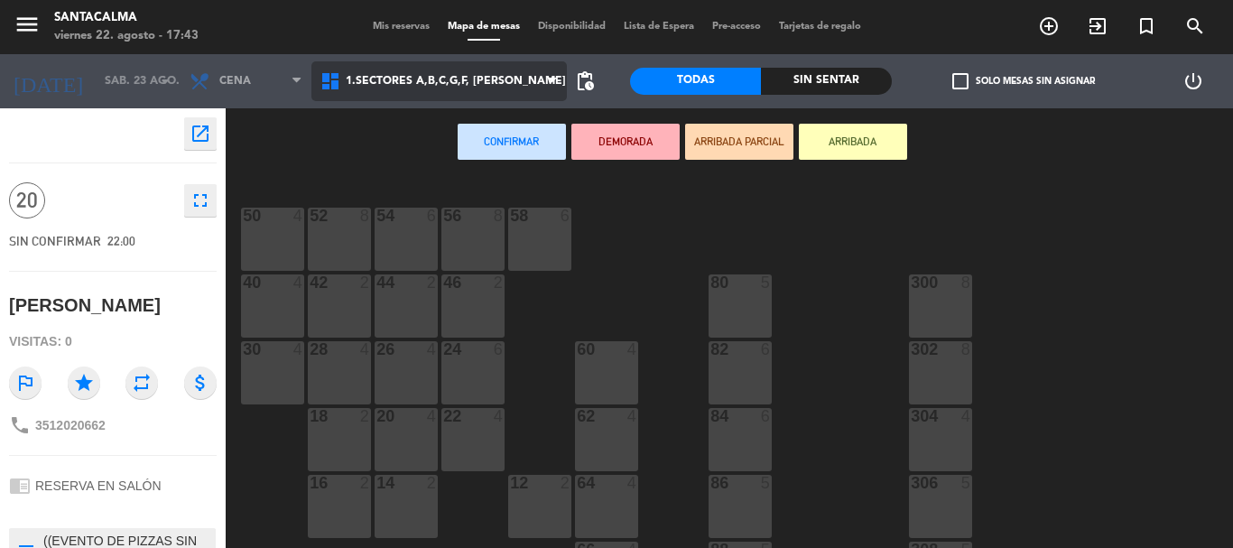
click at [421, 90] on span "1.Sectores A,B,C,G,F, [PERSON_NAME]" at bounding box center [440, 81] width 256 height 40
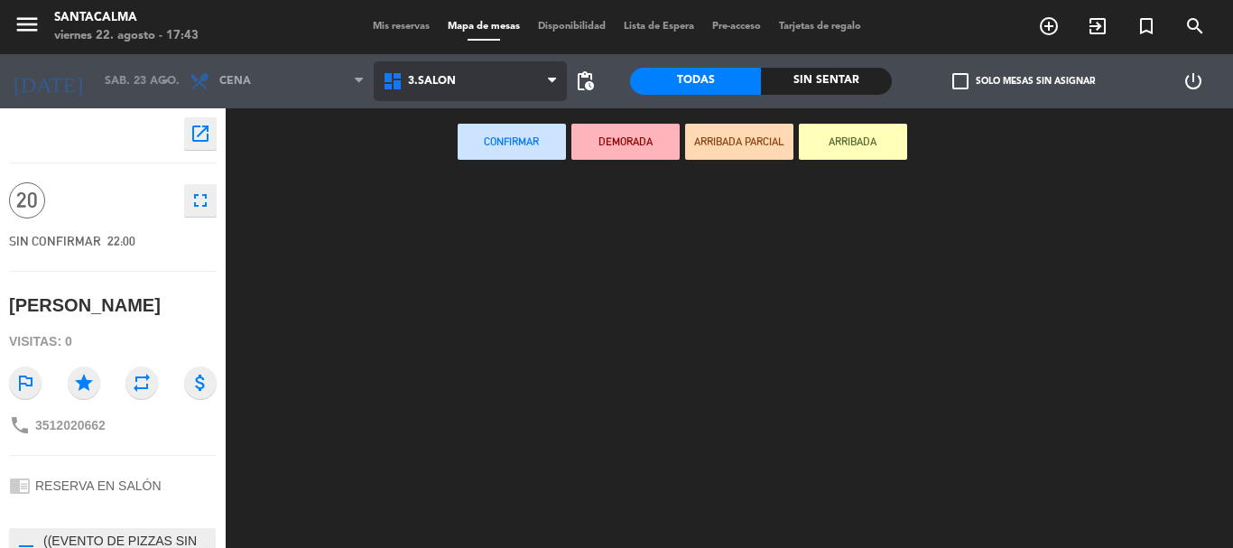
click at [433, 200] on ng-component "menu Santacalma [DATE] 22. agosto - 17:43 Mis reservas Mapa de mesas Disponibil…" at bounding box center [616, 274] width 1233 height 548
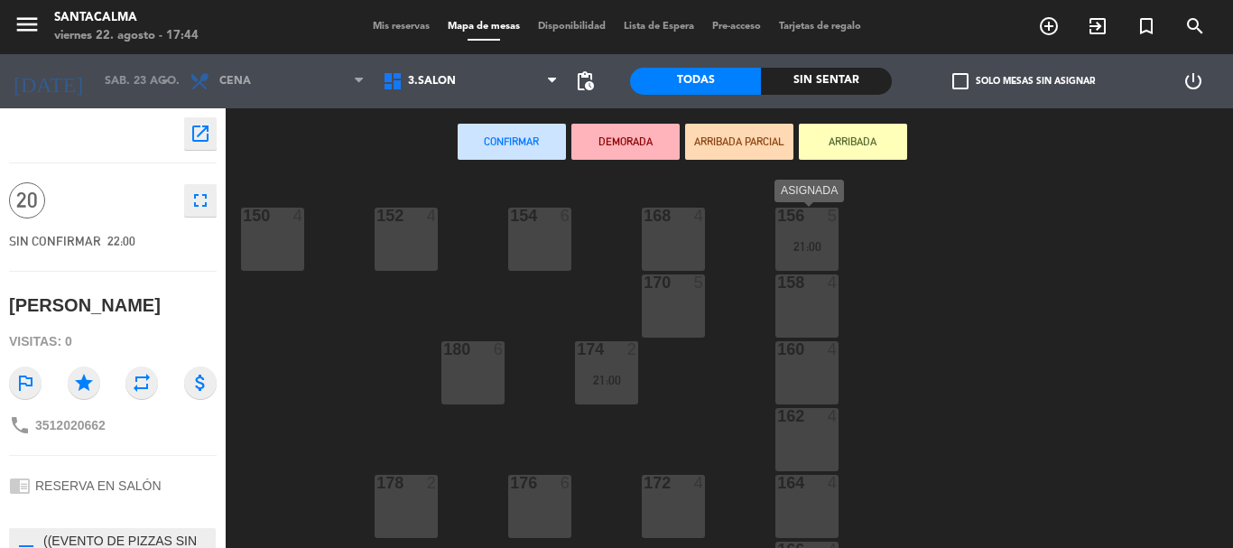
click at [804, 262] on div "156 5 21:00" at bounding box center [807, 239] width 63 height 63
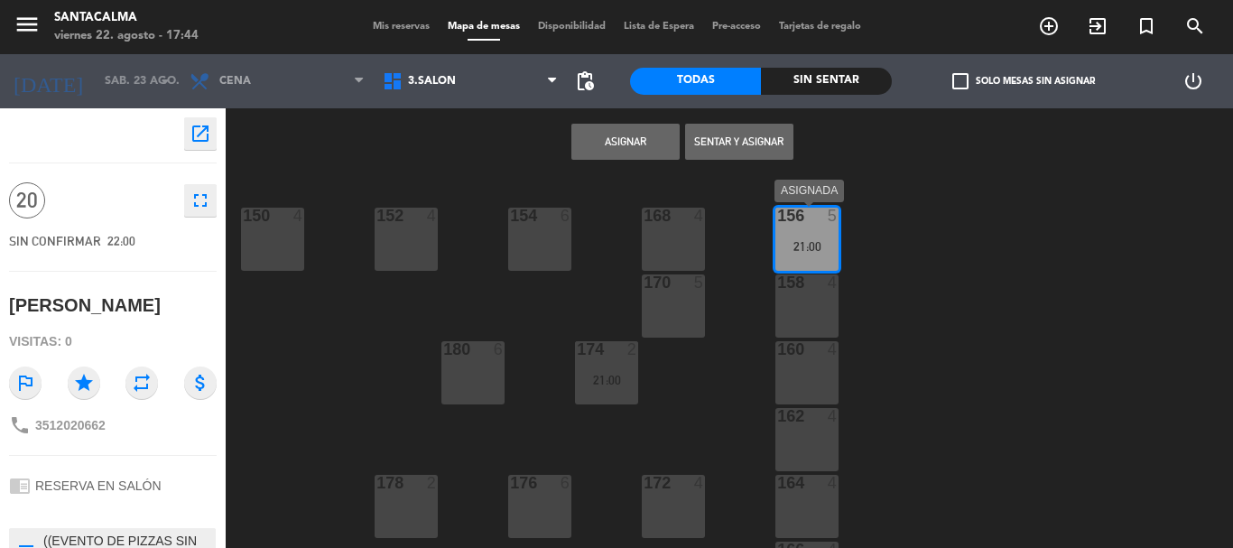
click at [805, 246] on div "21:00" at bounding box center [807, 246] width 63 height 13
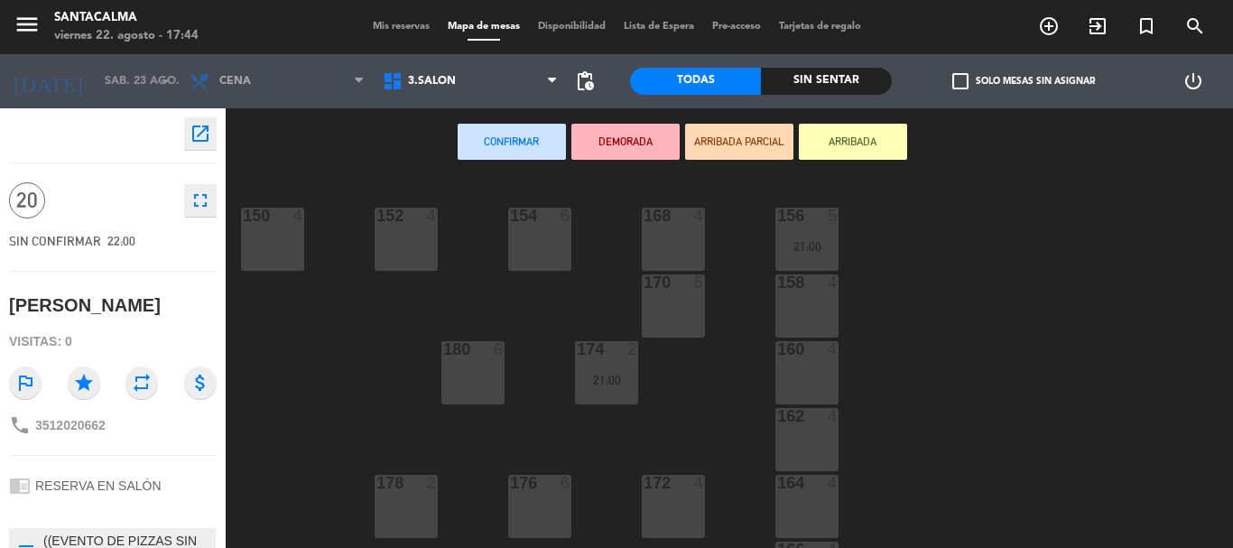
click at [801, 337] on div "158 4" at bounding box center [807, 306] width 63 height 63
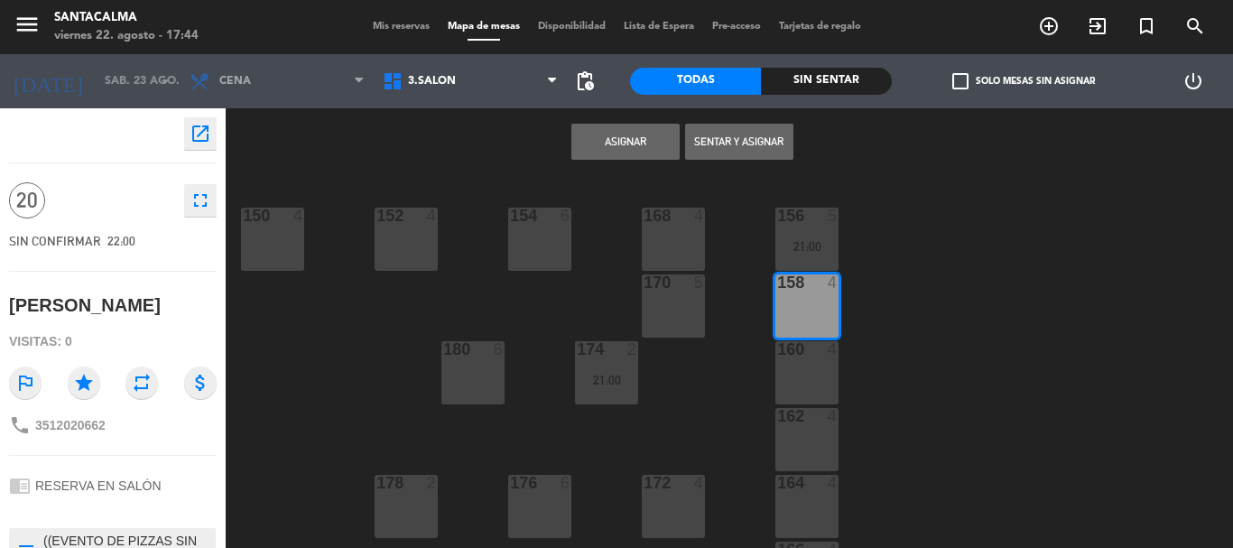
click at [794, 317] on div "158 4" at bounding box center [807, 306] width 63 height 63
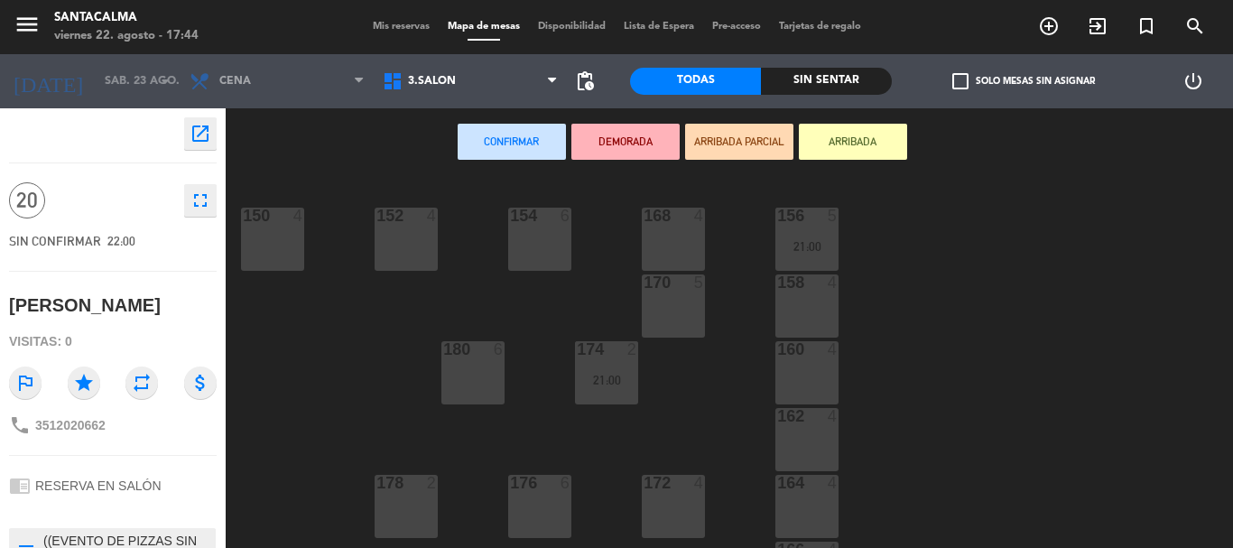
drag, startPoint x: 694, startPoint y: 514, endPoint x: 676, endPoint y: 511, distance: 18.3
click at [685, 512] on div "172 4" at bounding box center [673, 506] width 63 height 63
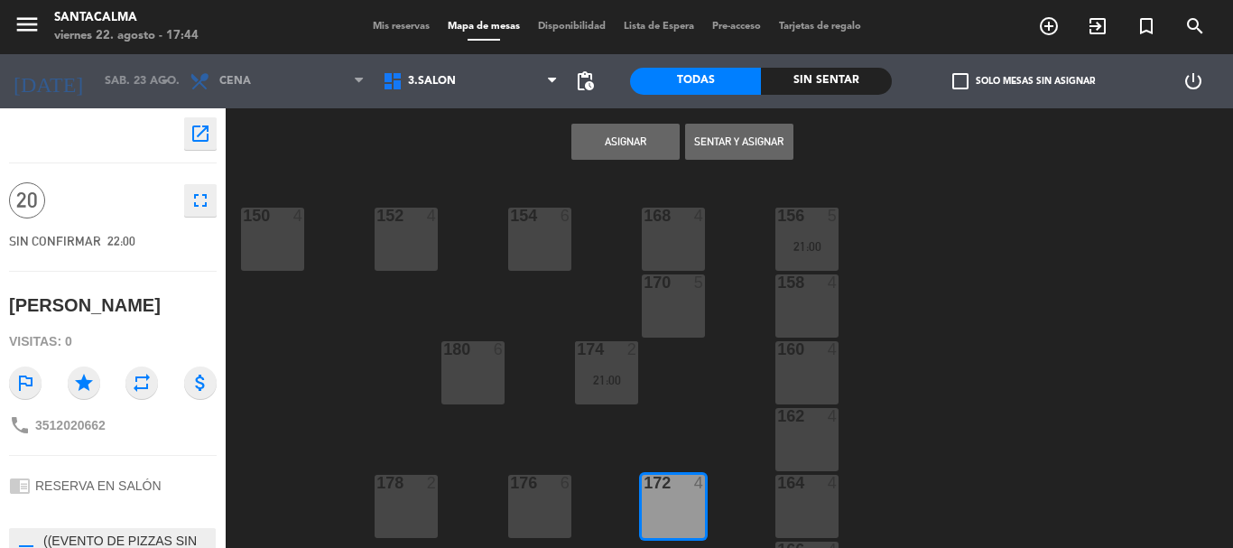
click at [539, 520] on div "176 6" at bounding box center [539, 506] width 63 height 63
drag, startPoint x: 405, startPoint y: 521, endPoint x: 417, endPoint y: 507, distance: 17.9
click at [406, 520] on div "178 2" at bounding box center [406, 506] width 63 height 63
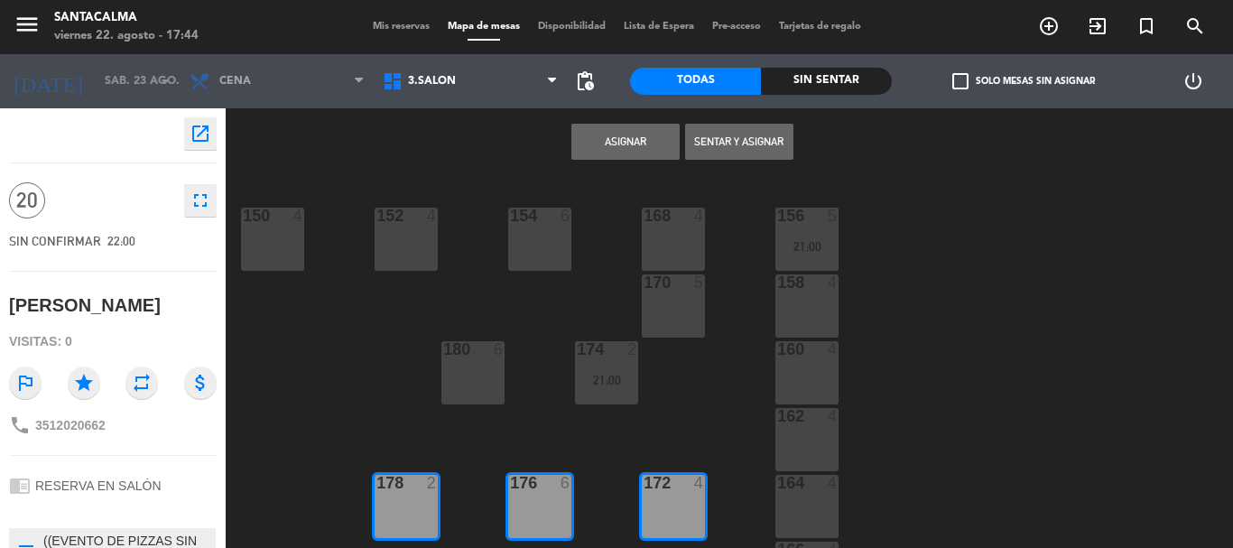
click at [632, 157] on button "Asignar" at bounding box center [626, 142] width 108 height 36
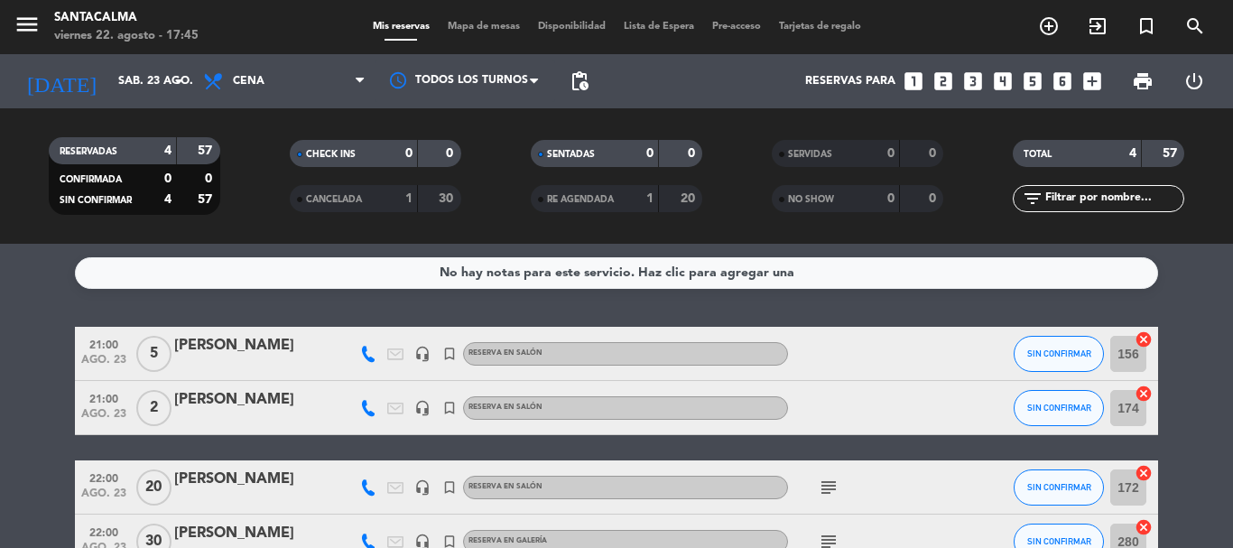
scroll to position [111, 0]
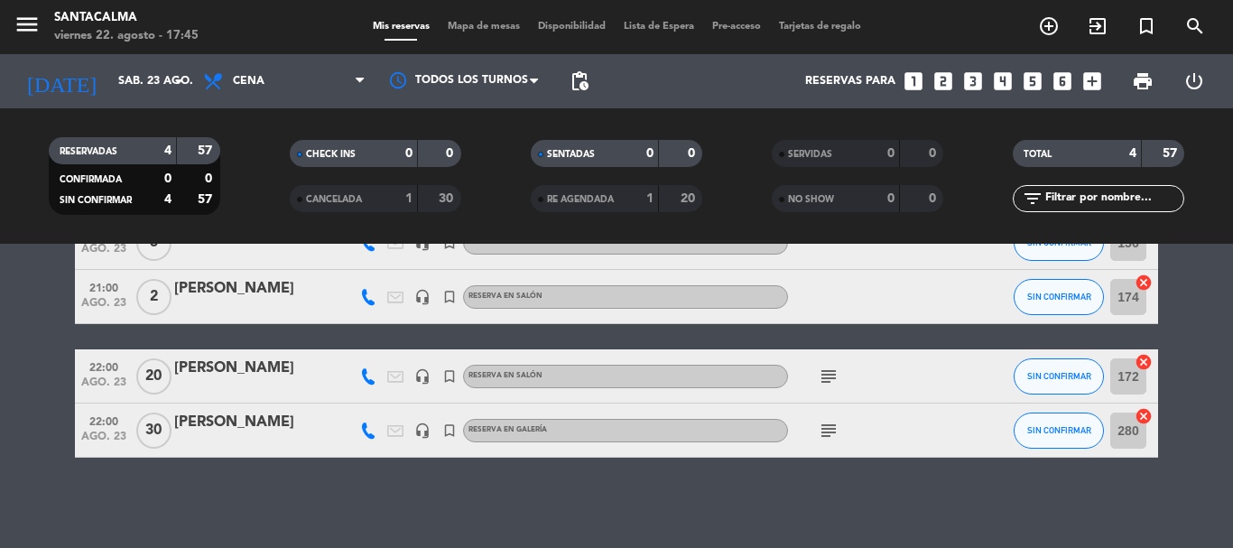
click at [232, 364] on div "[PERSON_NAME]" at bounding box center [251, 368] width 154 height 23
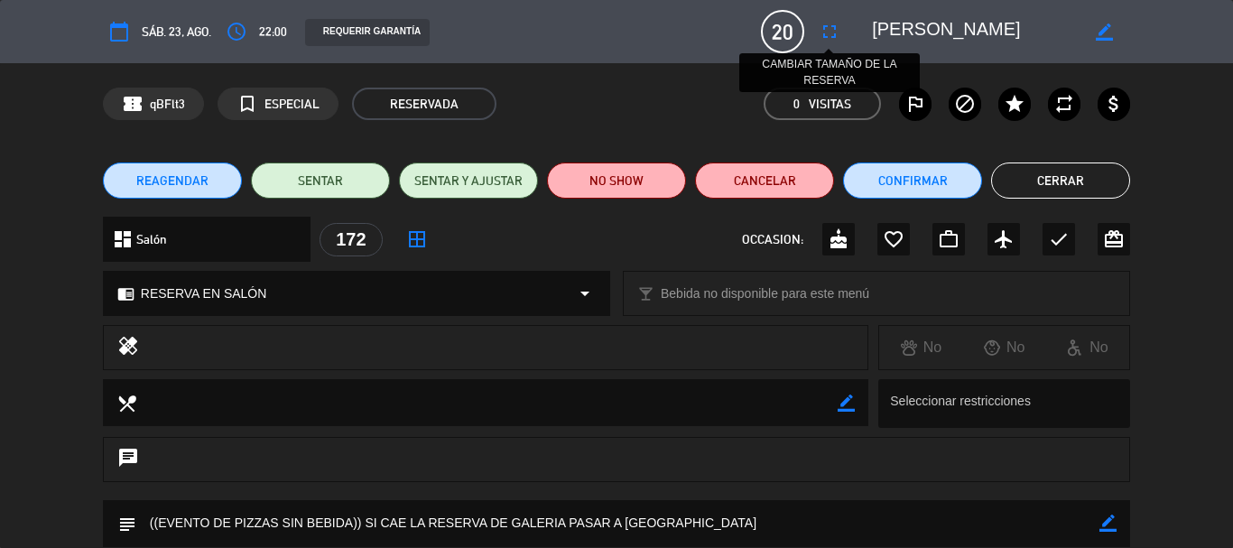
click at [835, 34] on icon "fullscreen" at bounding box center [830, 32] width 22 height 22
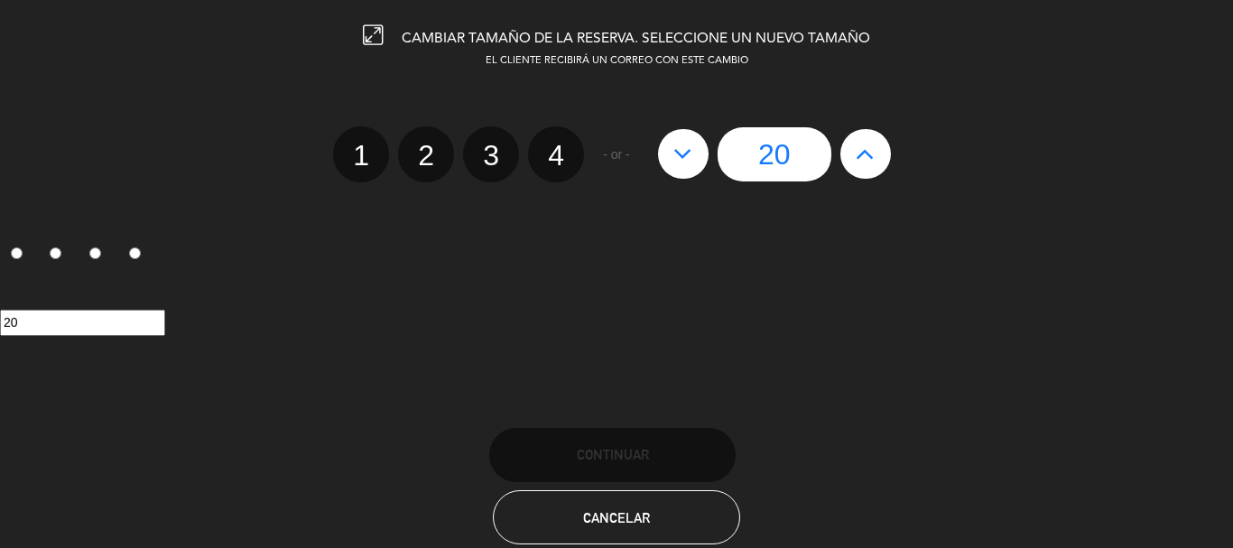
click at [676, 163] on icon at bounding box center [683, 153] width 19 height 29
type input "19"
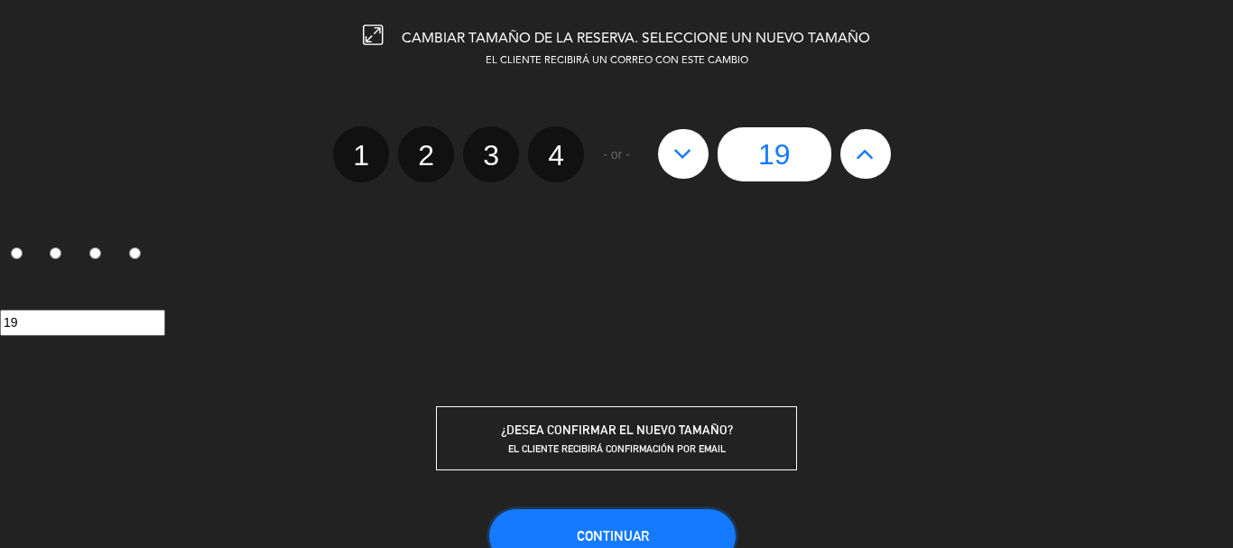
click at [620, 535] on span "Continuar" at bounding box center [613, 535] width 72 height 15
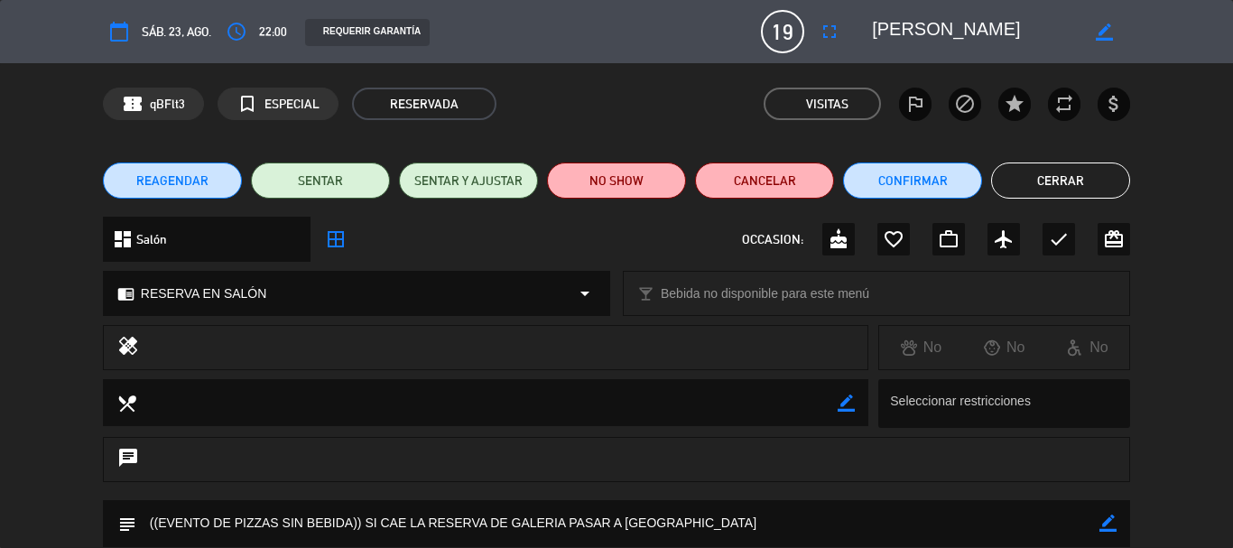
click at [1085, 182] on button "Cerrar" at bounding box center [1060, 181] width 139 height 36
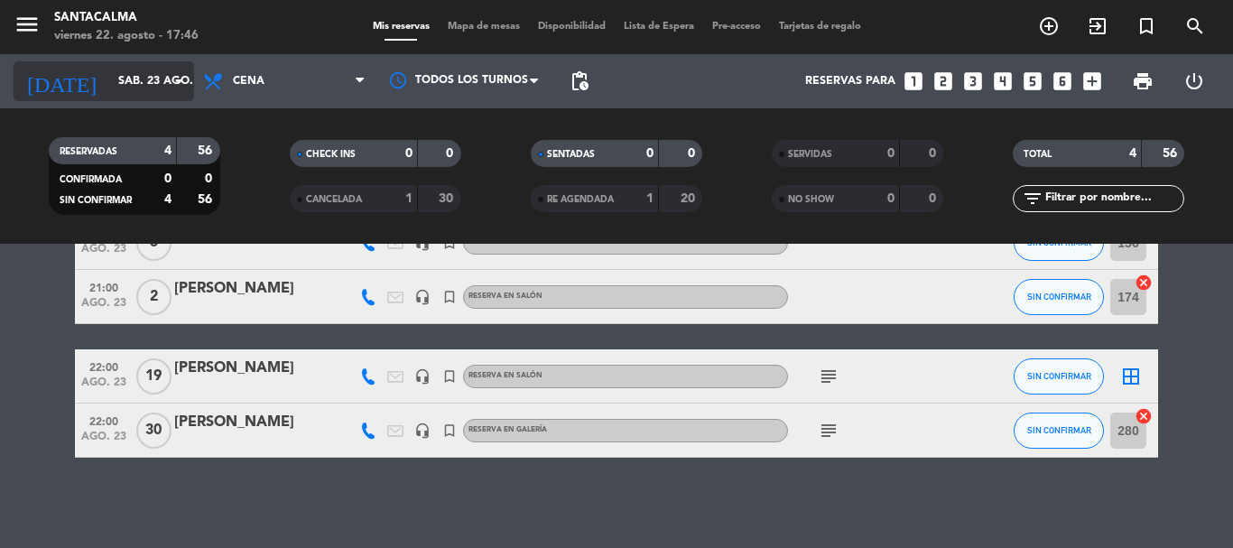
click at [133, 83] on input "sáb. 23 ago." at bounding box center [185, 81] width 153 height 31
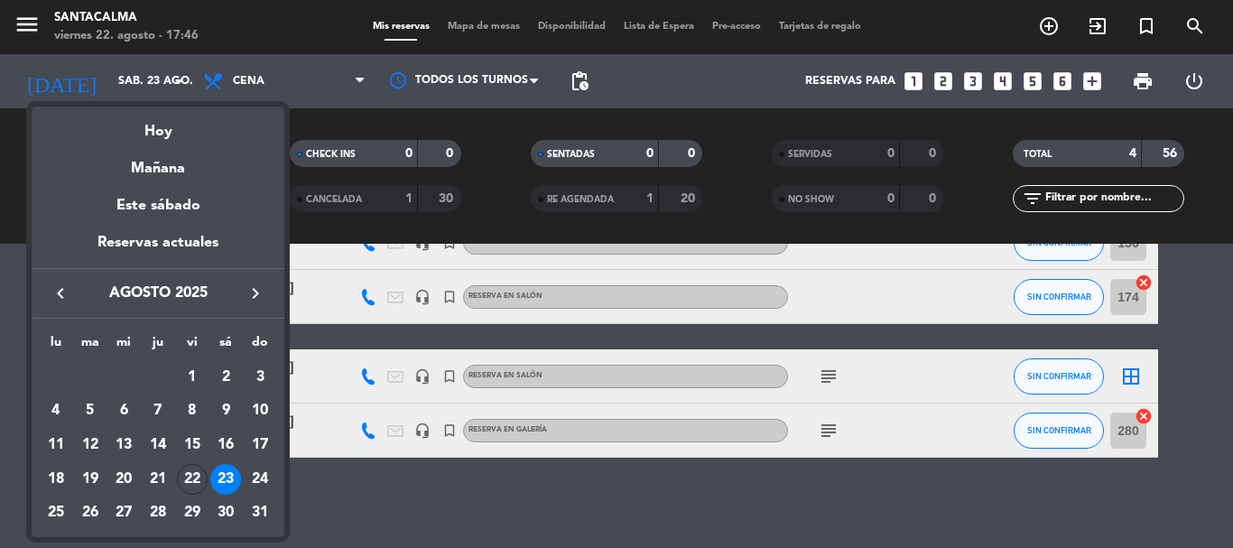
click at [253, 61] on div at bounding box center [616, 274] width 1233 height 548
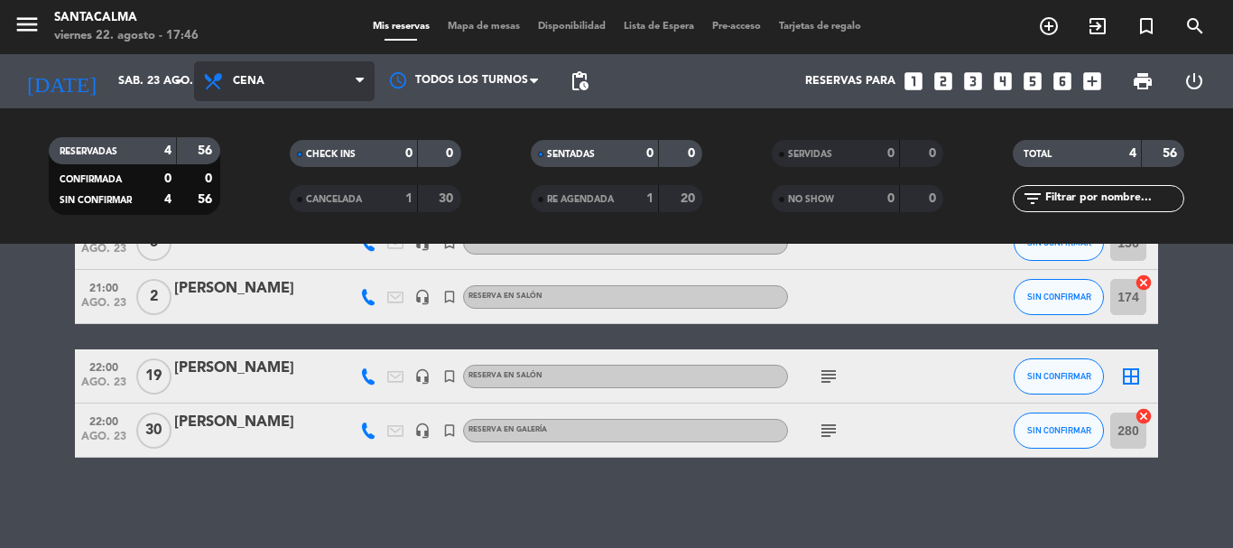
click at [268, 78] on span "Cena" at bounding box center [284, 81] width 181 height 40
click at [268, 210] on div "menu Santacalma [DATE] 22. agosto - 17:46 Mis reservas Mapa de mesas Disponibil…" at bounding box center [616, 122] width 1233 height 244
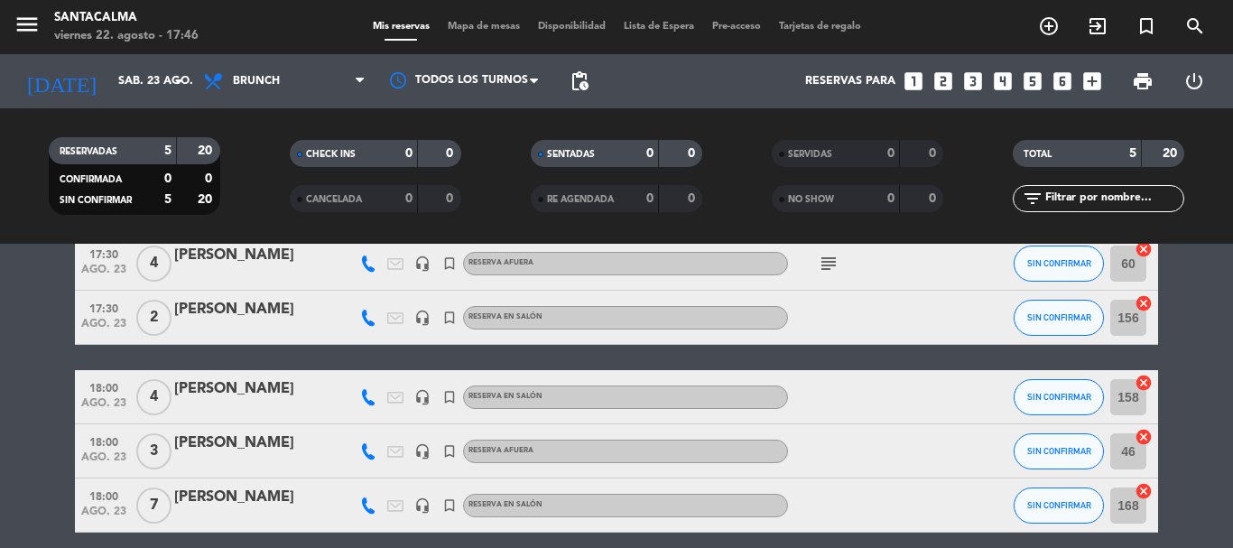
scroll to position [165, 0]
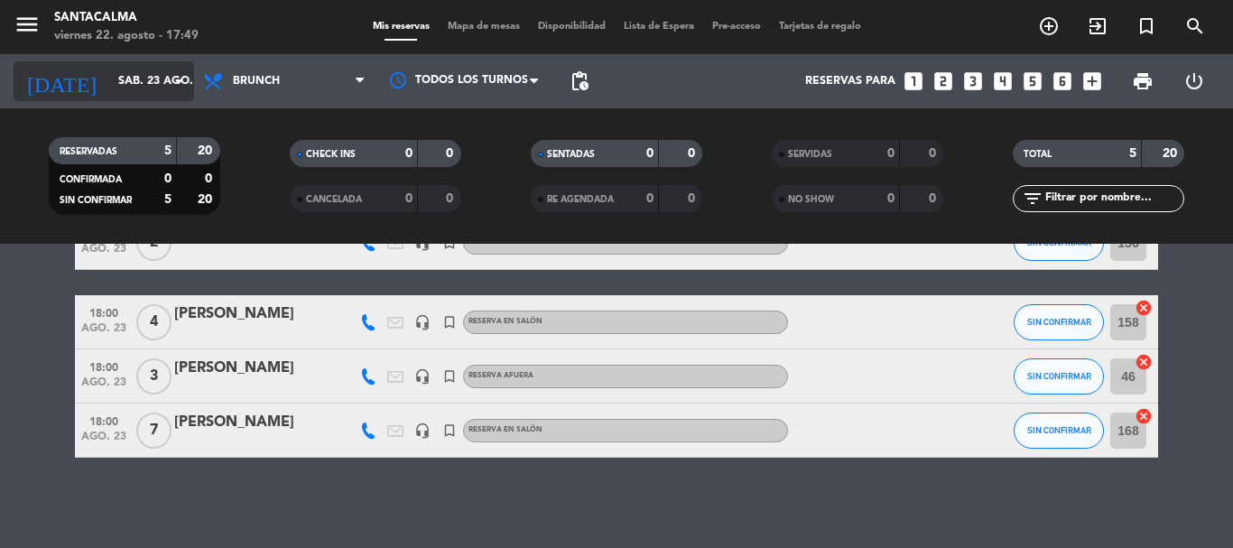
click at [109, 75] on input "sáb. 23 ago." at bounding box center [185, 81] width 153 height 31
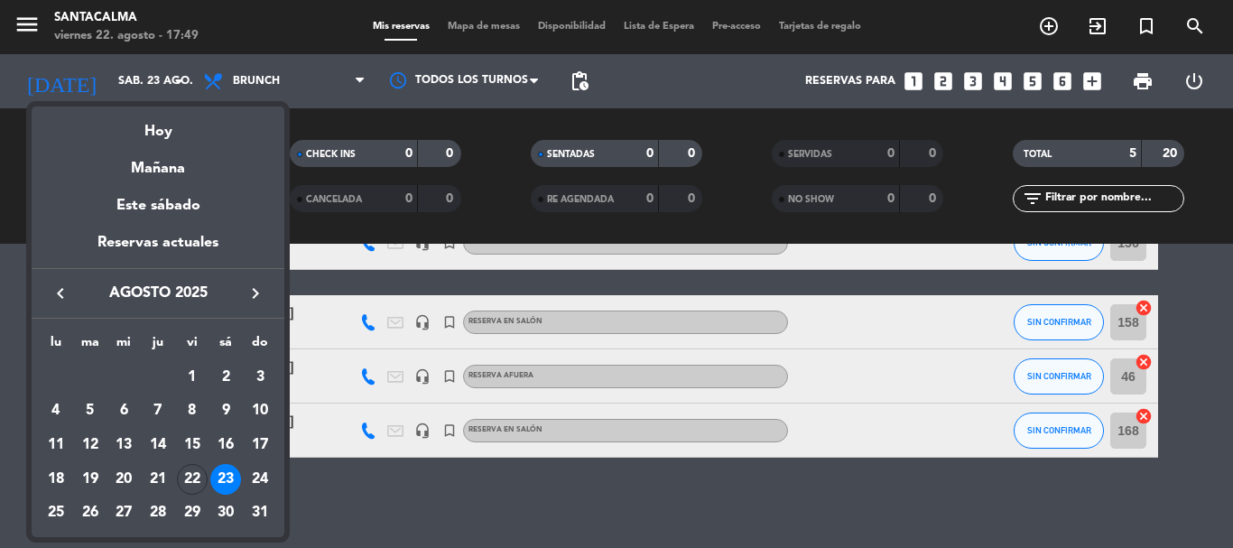
click at [255, 297] on icon "keyboard_arrow_right" at bounding box center [256, 294] width 22 height 22
click at [196, 414] on div "5" at bounding box center [192, 411] width 31 height 31
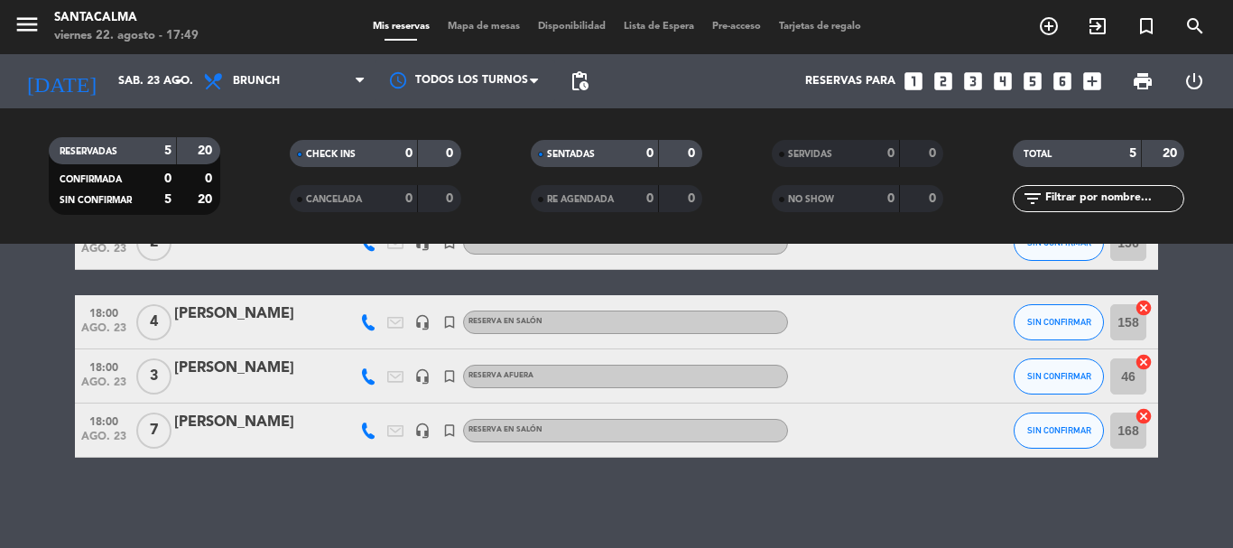
type input "[DATE]"
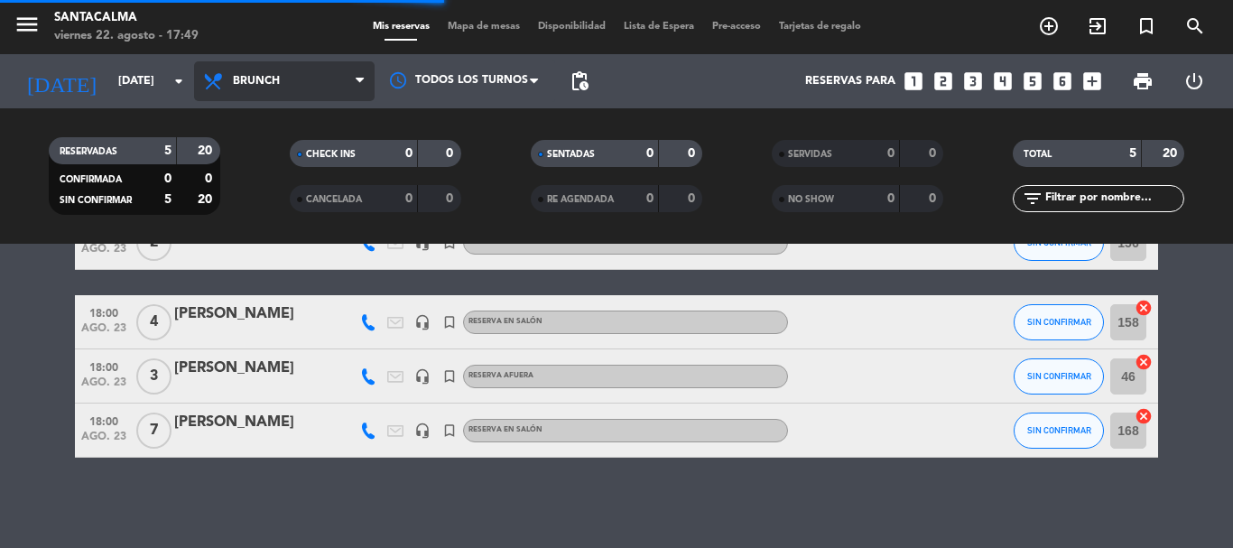
click at [269, 96] on span "Brunch" at bounding box center [284, 81] width 181 height 40
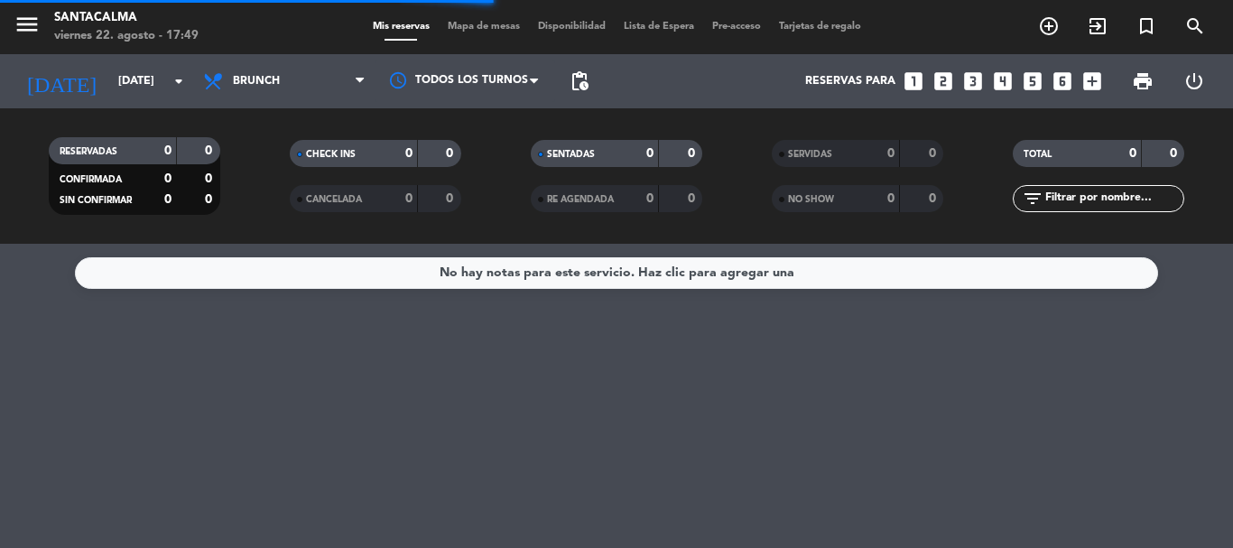
scroll to position [0, 0]
click at [264, 102] on div "Todos los servicios Desayuno Brunch Almuerzo Cena Brunch Todos los servicios De…" at bounding box center [284, 81] width 181 height 54
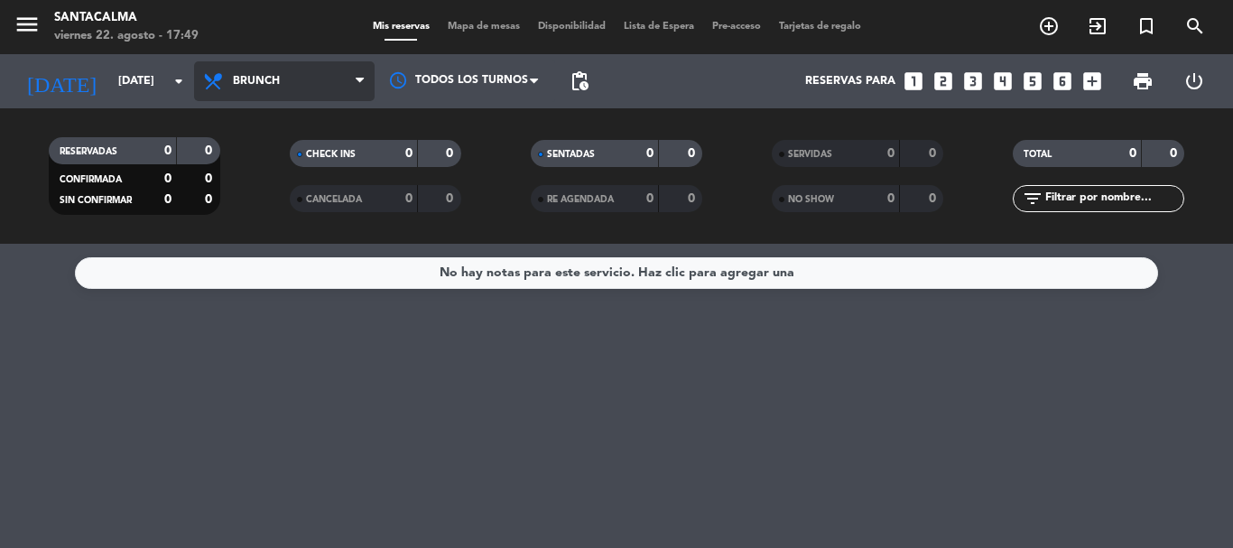
click at [254, 88] on span "Brunch" at bounding box center [284, 81] width 181 height 40
click at [270, 246] on ng-component "menu Santacalma [DATE] 22. agosto - 17:49 Mis reservas Mapa de mesas Disponibil…" at bounding box center [616, 274] width 1233 height 548
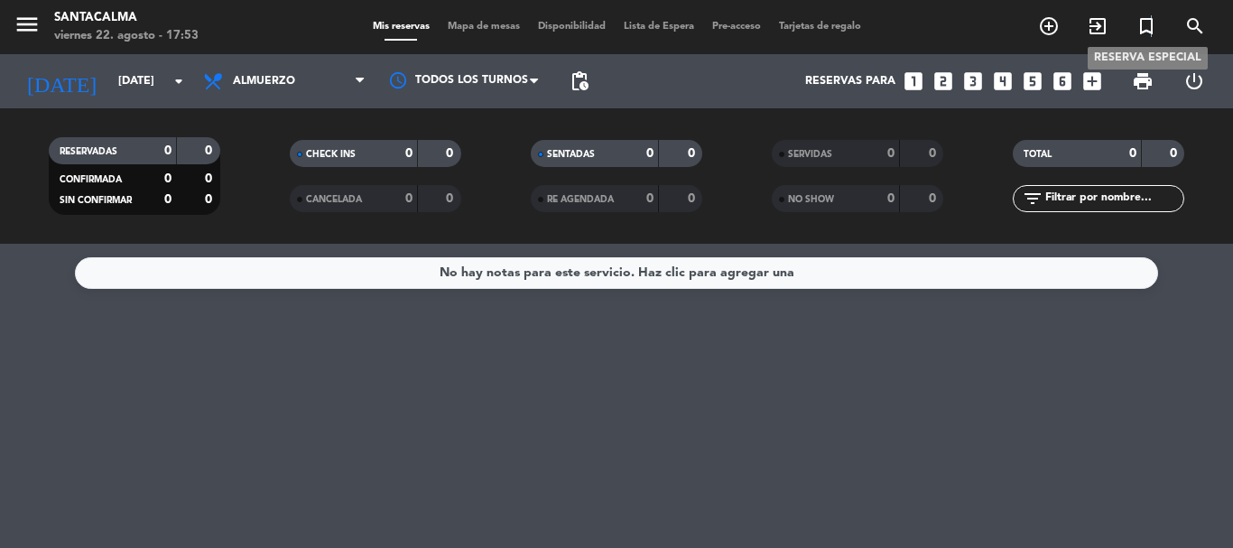
click at [1148, 31] on icon "turned_in_not" at bounding box center [1147, 26] width 22 height 22
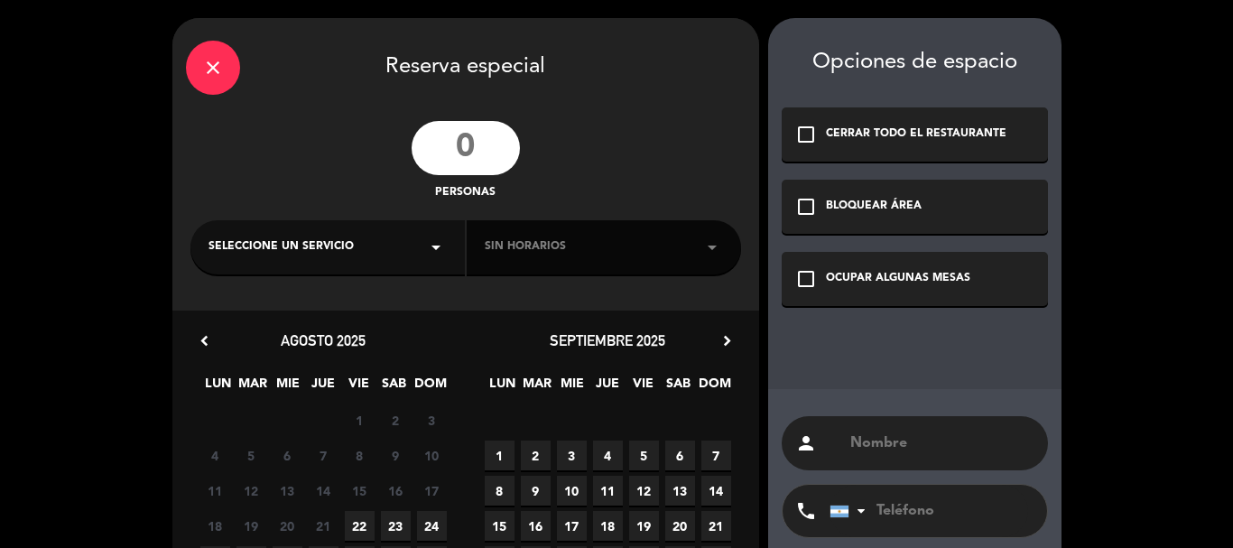
click at [443, 178] on div "personas" at bounding box center [465, 161] width 587 height 81
click at [444, 146] on input "number" at bounding box center [466, 148] width 108 height 54
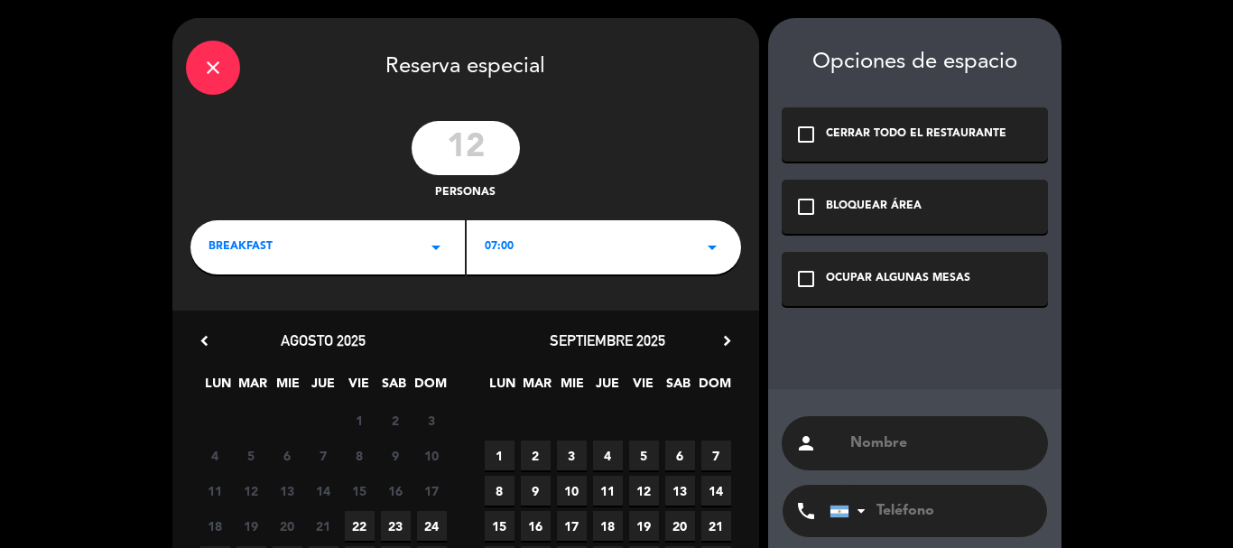
type input "12"
drag, startPoint x: 389, startPoint y: 244, endPoint x: 383, endPoint y: 260, distance: 17.4
click at [389, 246] on div "BREAKFAST arrow_drop_down" at bounding box center [328, 247] width 275 height 54
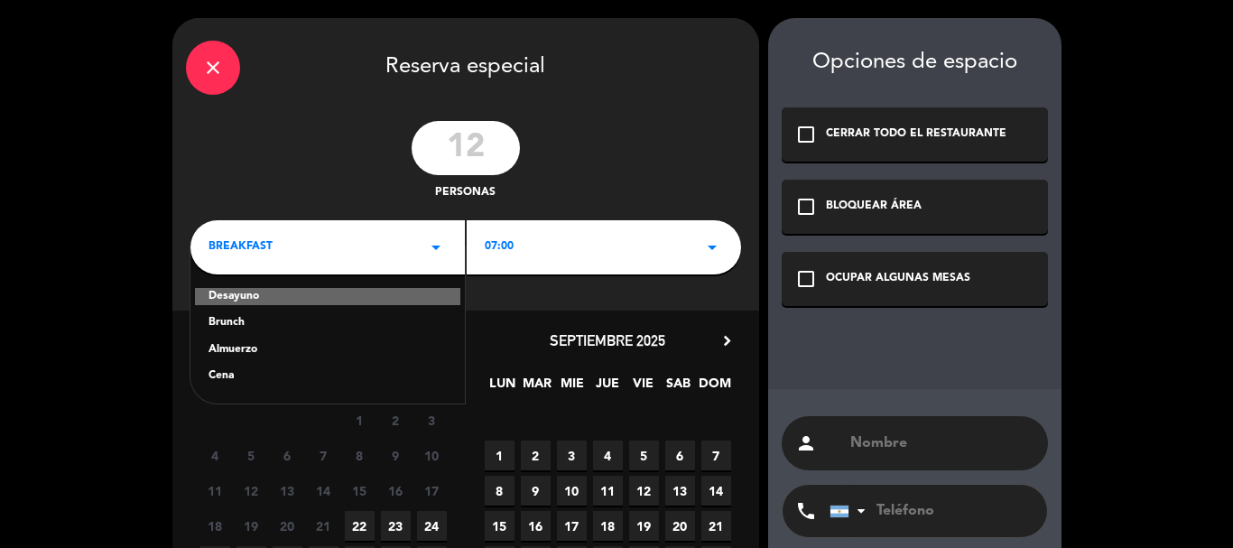
click at [227, 373] on div "Cena" at bounding box center [328, 377] width 238 height 18
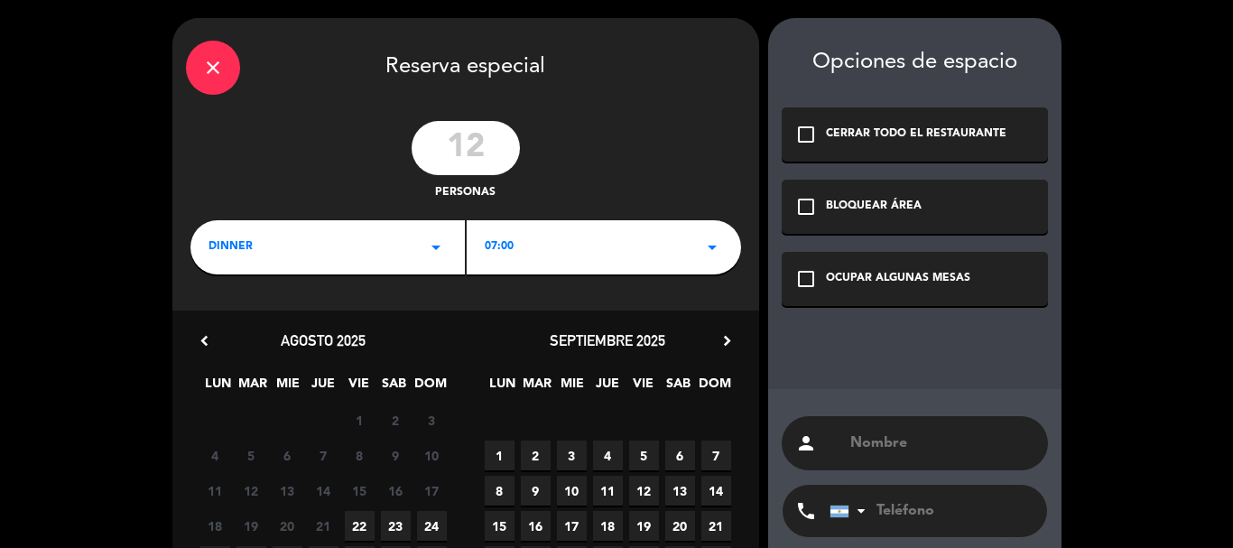
click at [249, 261] on div "dinner arrow_drop_down" at bounding box center [328, 247] width 275 height 54
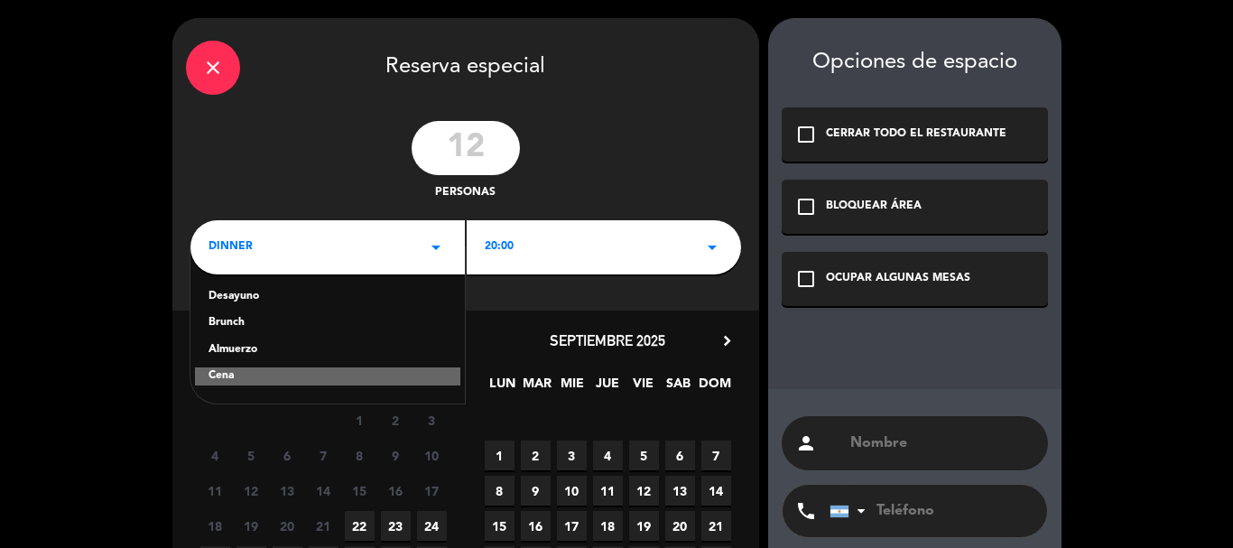
click at [228, 355] on div "Almuerzo" at bounding box center [328, 350] width 238 height 18
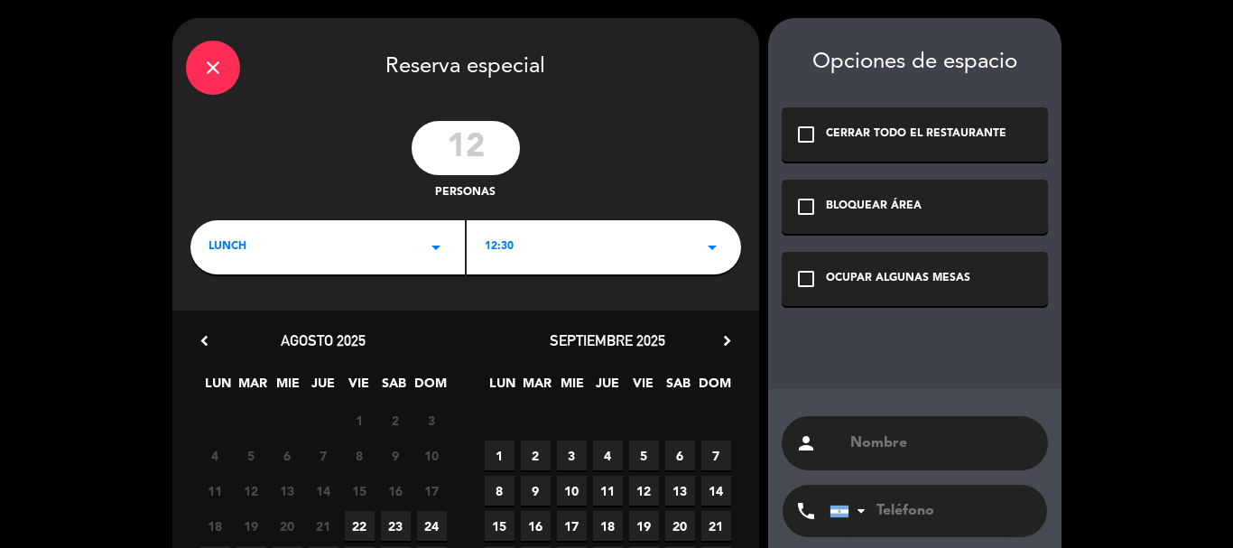
click at [531, 256] on div "12:30 arrow_drop_down" at bounding box center [604, 247] width 275 height 54
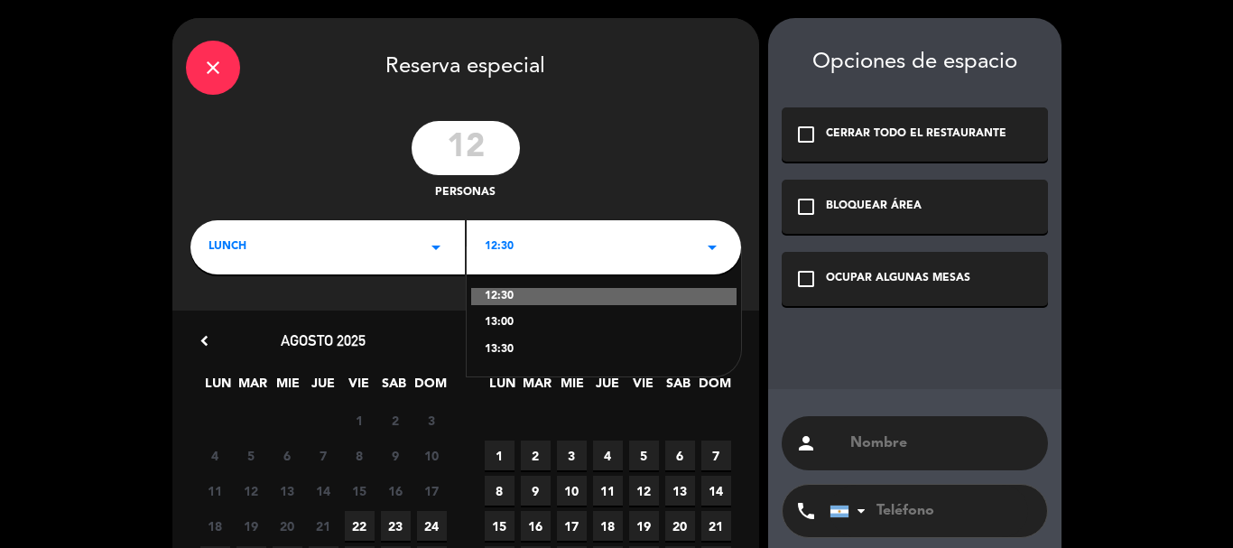
click at [531, 256] on div "12:30 arrow_drop_down" at bounding box center [604, 247] width 275 height 54
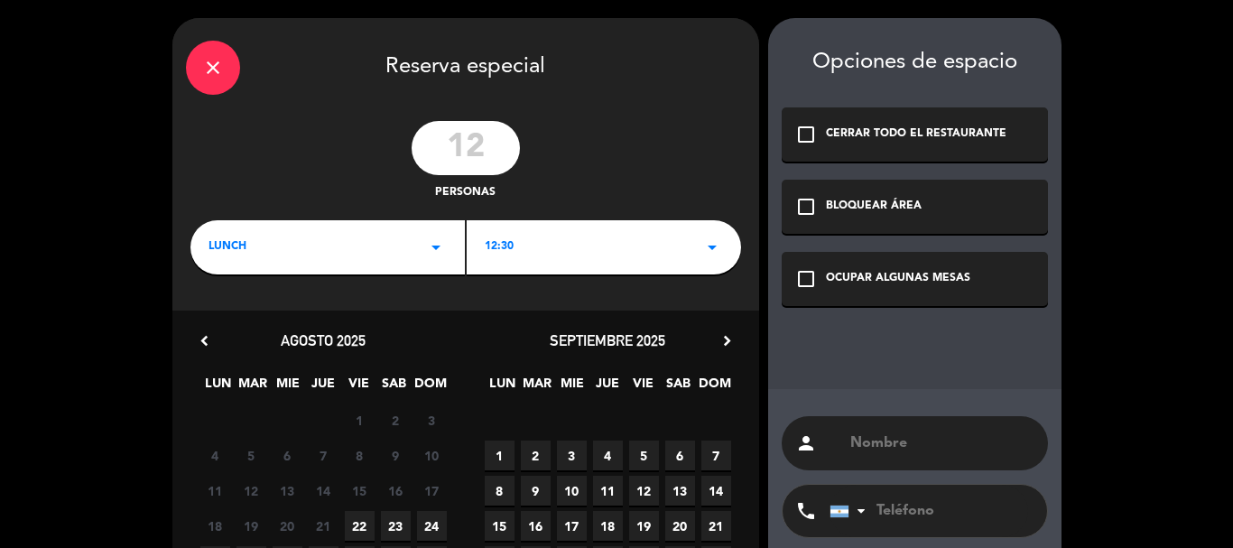
click at [531, 256] on div "12:30 arrow_drop_down" at bounding box center [604, 247] width 275 height 54
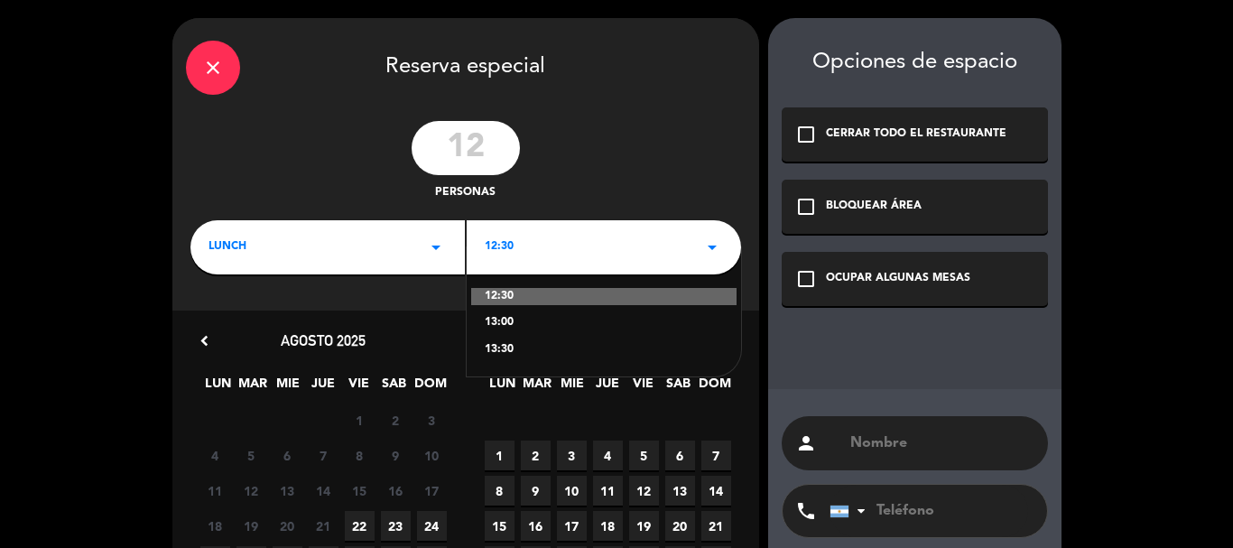
click at [510, 352] on div "13:30" at bounding box center [604, 350] width 238 height 18
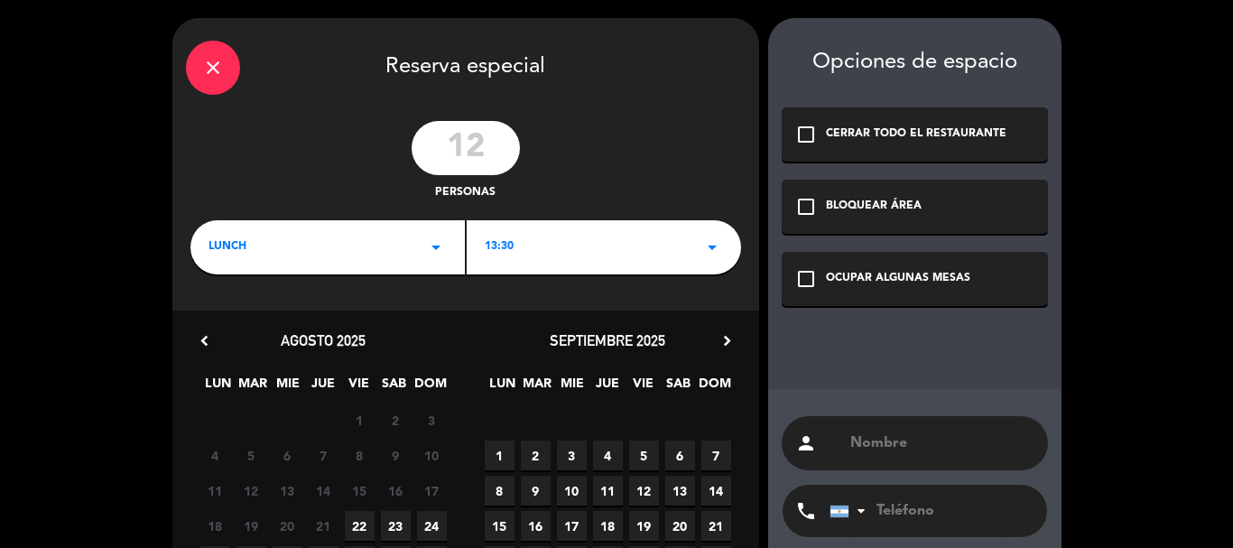
click at [582, 249] on div "13:30 arrow_drop_down" at bounding box center [604, 247] width 275 height 54
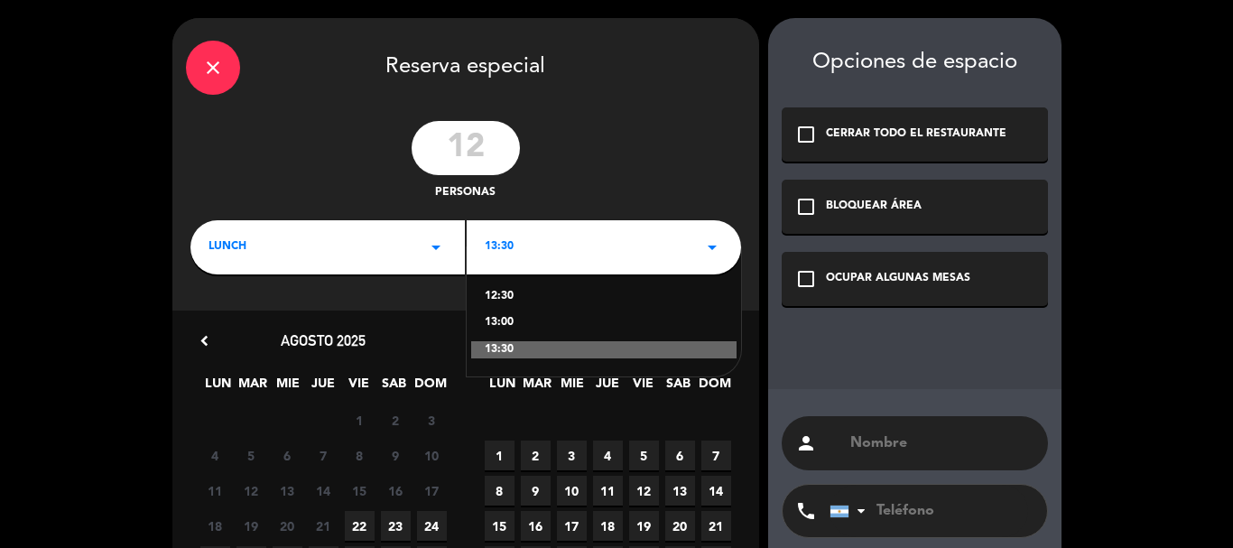
scroll to position [173, 0]
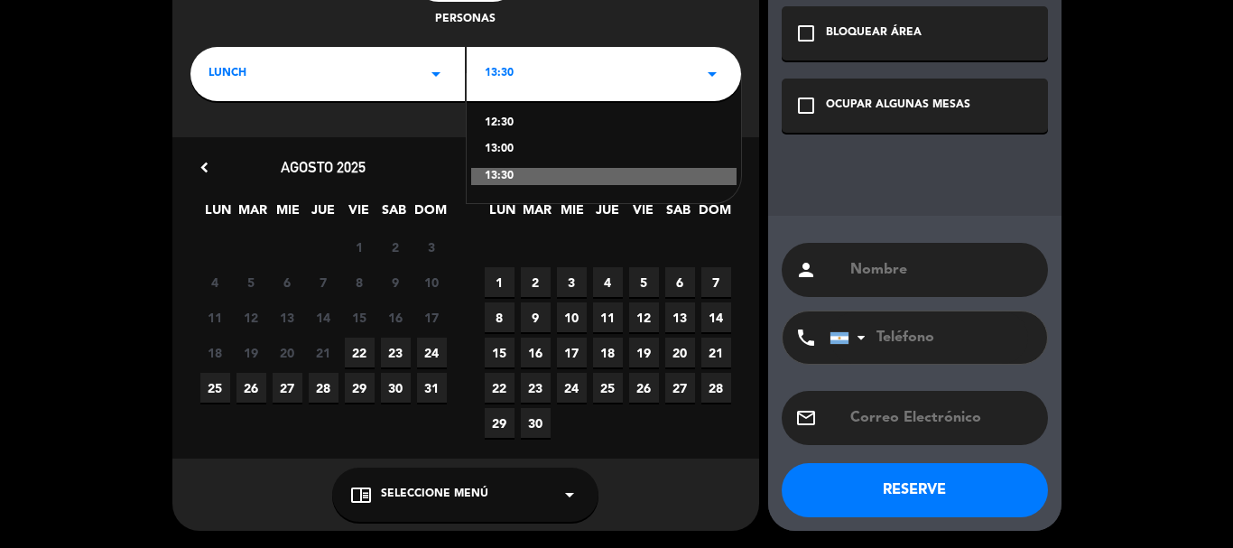
click at [633, 284] on span "5" at bounding box center [644, 282] width 30 height 30
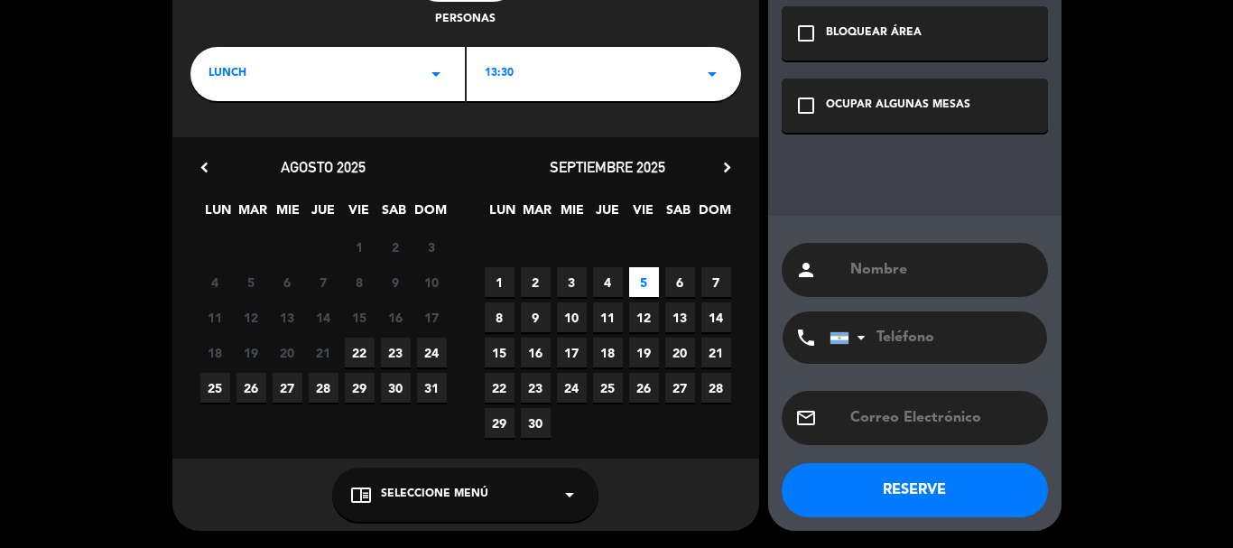
click at [463, 498] on span "Seleccione Menú" at bounding box center [434, 495] width 107 height 18
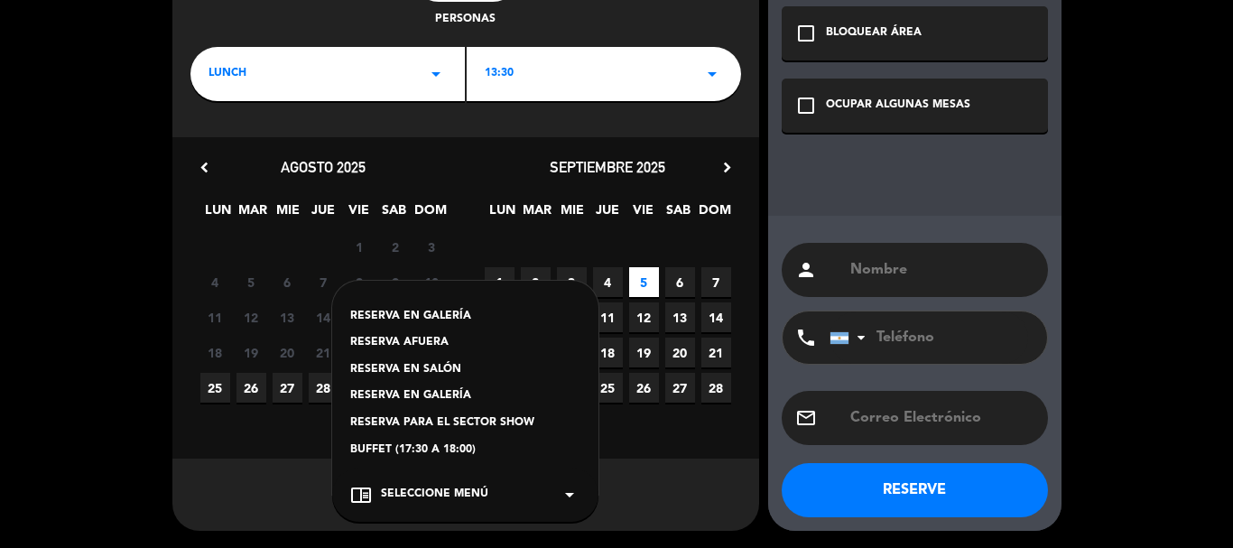
click at [437, 401] on div "RESERVA EN GALERÍA" at bounding box center [465, 396] width 230 height 18
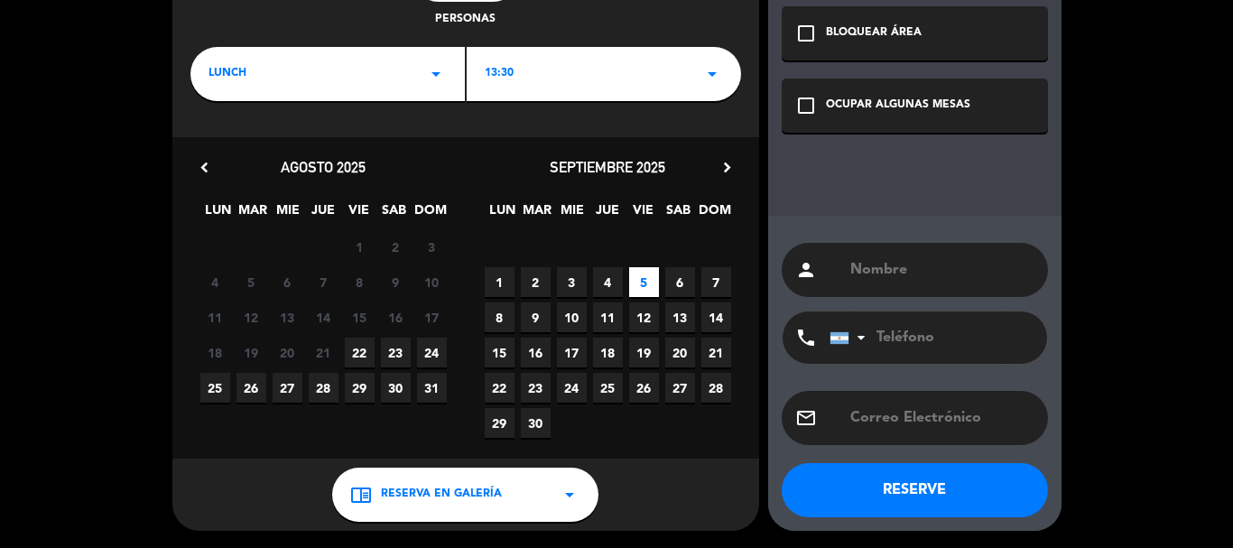
click at [838, 128] on div "check_box_outline_blank OCUPAR ALGUNAS MESAS" at bounding box center [915, 106] width 266 height 54
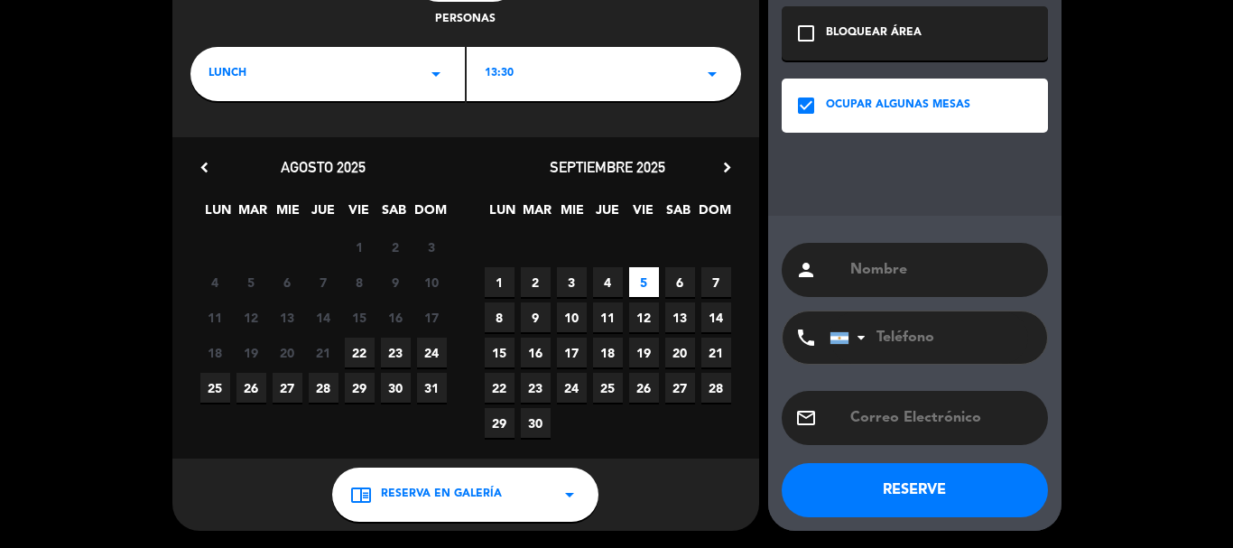
drag, startPoint x: 889, startPoint y: 272, endPoint x: 879, endPoint y: 269, distance: 10.3
click at [880, 269] on input "text" at bounding box center [942, 269] width 186 height 25
type input "[PERSON_NAME]"
click at [898, 329] on input "tel" at bounding box center [929, 338] width 199 height 52
type input "3515314051"
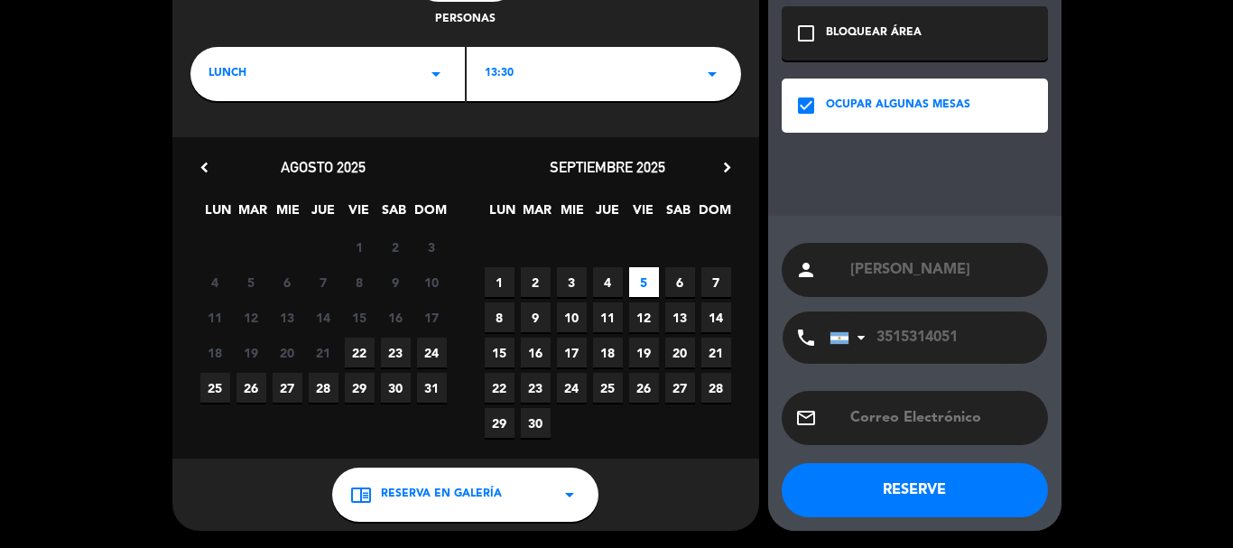
click at [906, 485] on button "RESERVE" at bounding box center [915, 490] width 266 height 54
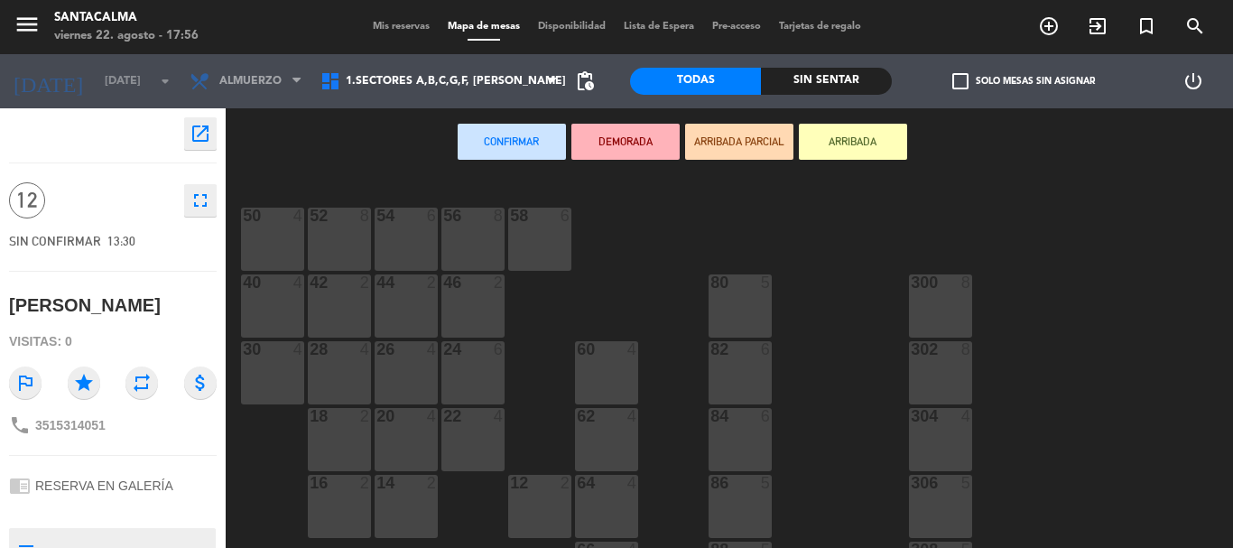
scroll to position [133, 0]
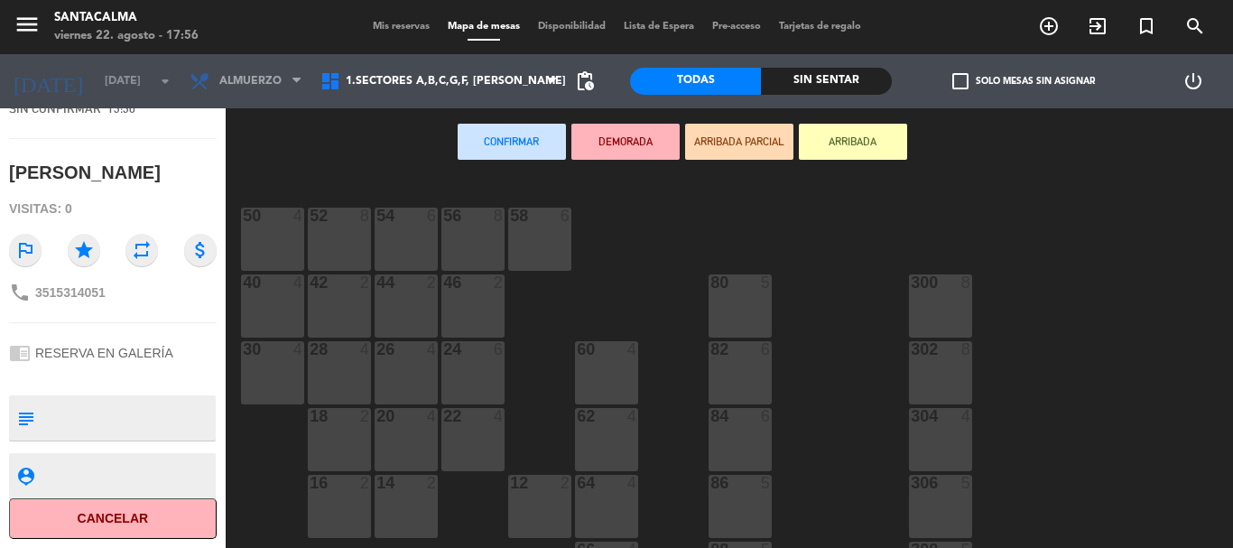
click at [60, 411] on textarea at bounding box center [128, 418] width 172 height 38
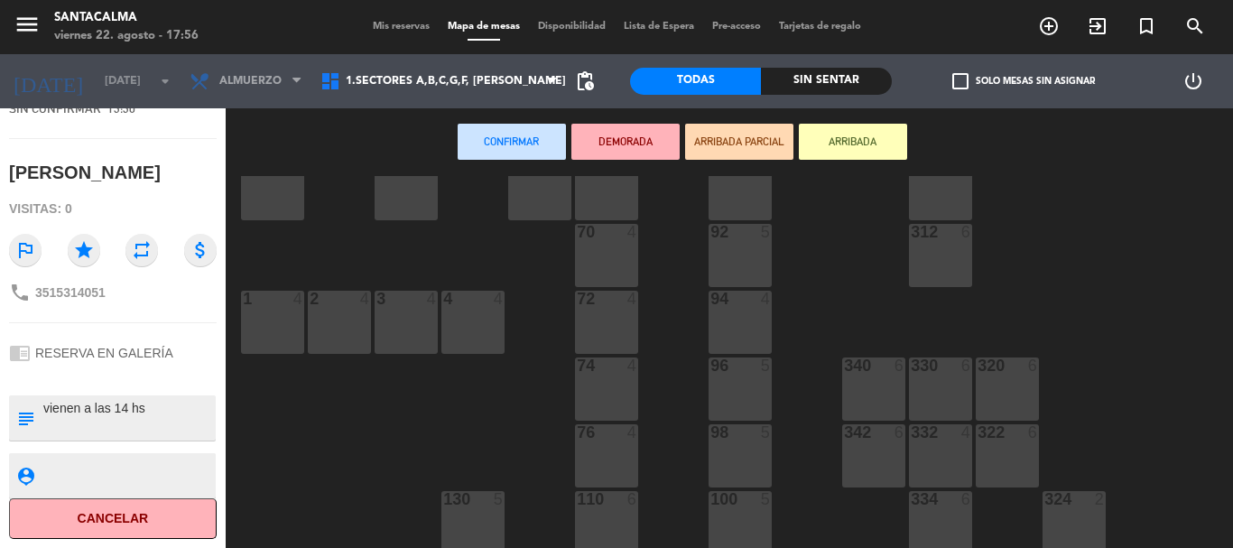
scroll to position [0, 0]
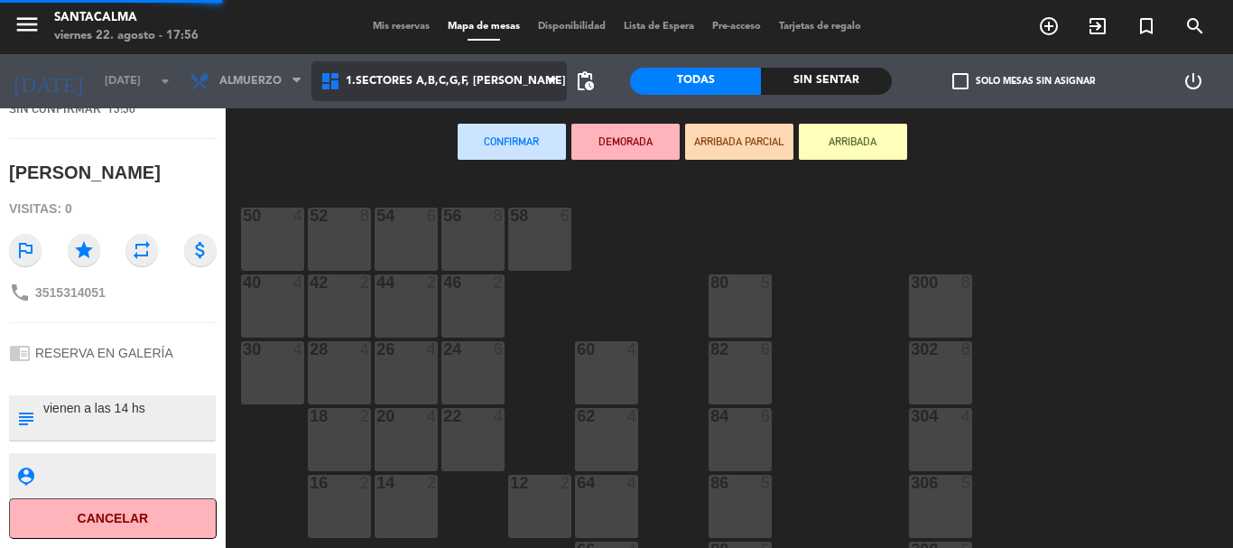
click at [485, 88] on span "1.Sectores A,B,C,G,F, [PERSON_NAME]" at bounding box center [440, 81] width 256 height 40
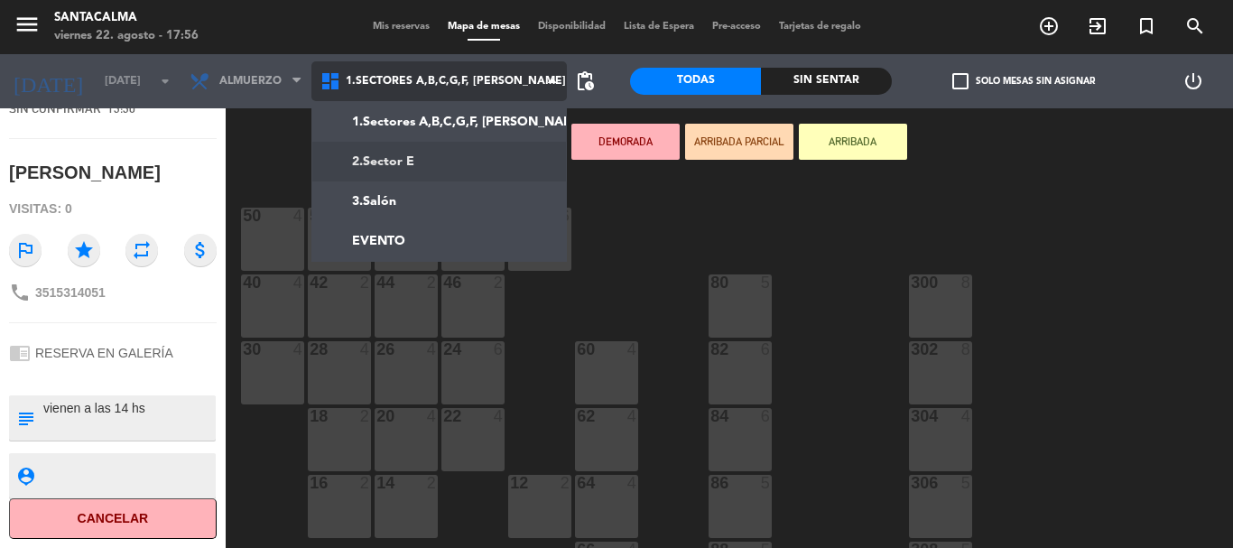
click at [477, 160] on ng-component "menu Santacalma [DATE] 22. agosto - 17:56 Mis reservas Mapa de mesas Disponibil…" at bounding box center [616, 274] width 1233 height 548
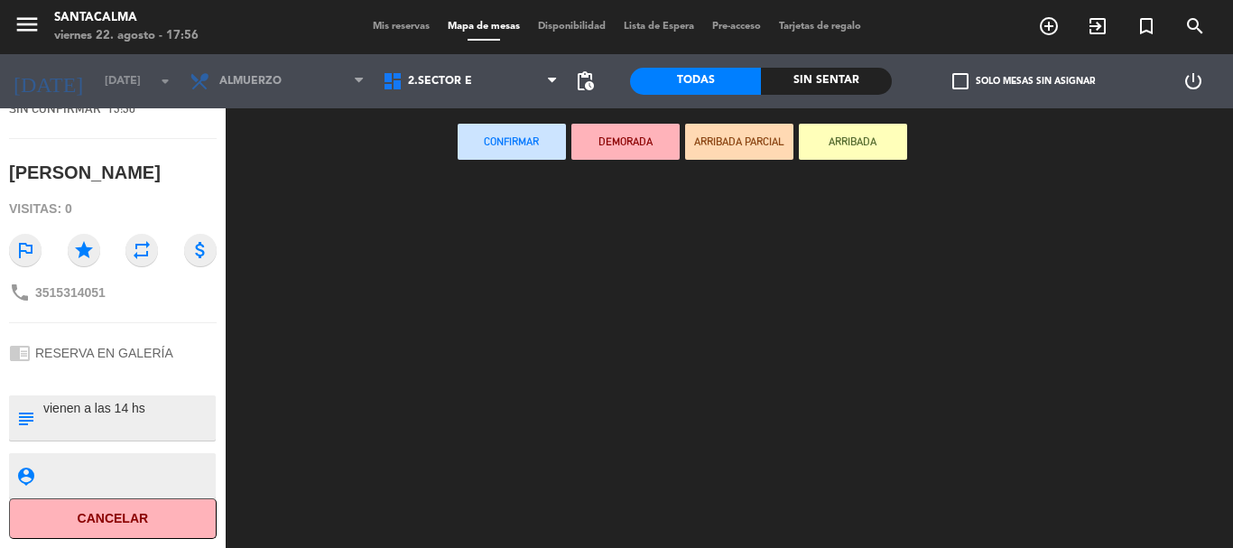
type textarea "vienen a las 14 hs"
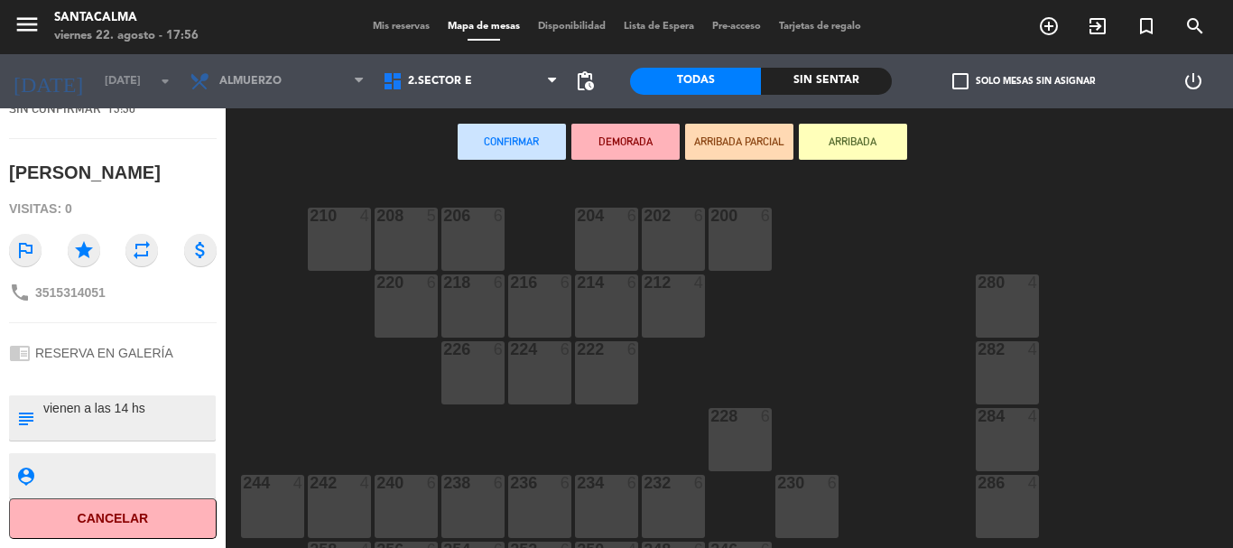
click at [1027, 321] on div "280 4" at bounding box center [1007, 306] width 63 height 63
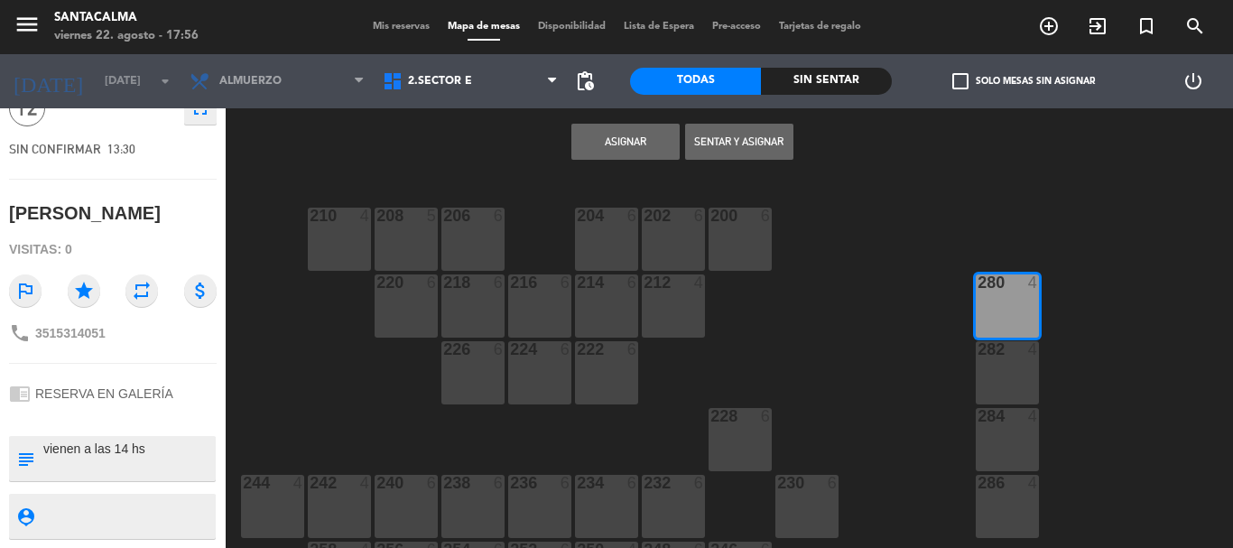
click at [1012, 356] on div at bounding box center [1007, 349] width 30 height 16
click at [1016, 451] on div "284 4" at bounding box center [1007, 439] width 63 height 63
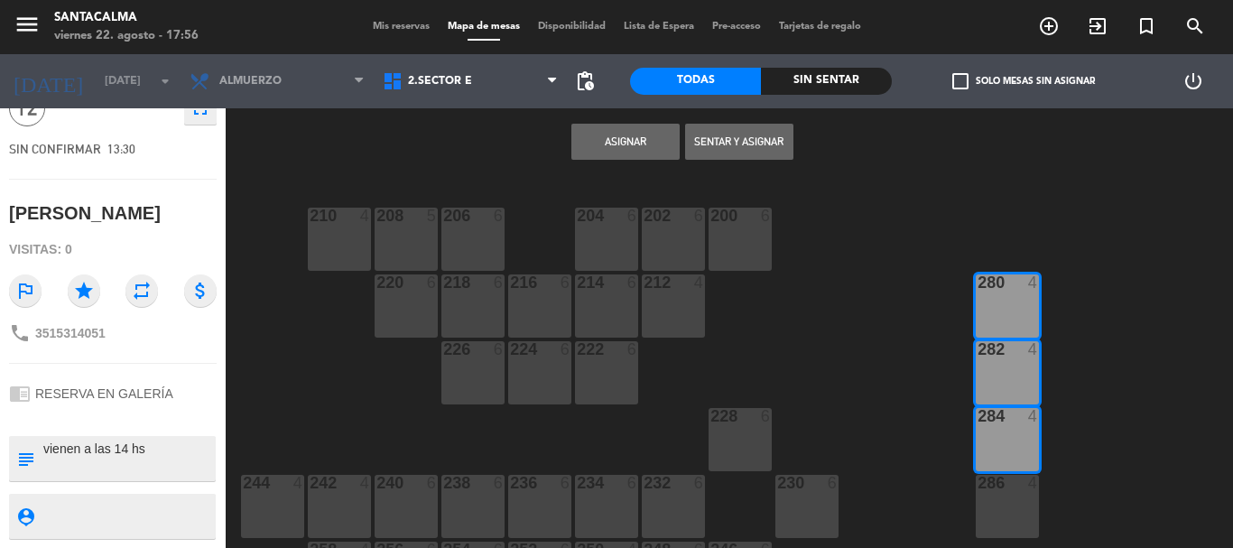
click at [616, 152] on button "Asignar" at bounding box center [626, 142] width 108 height 36
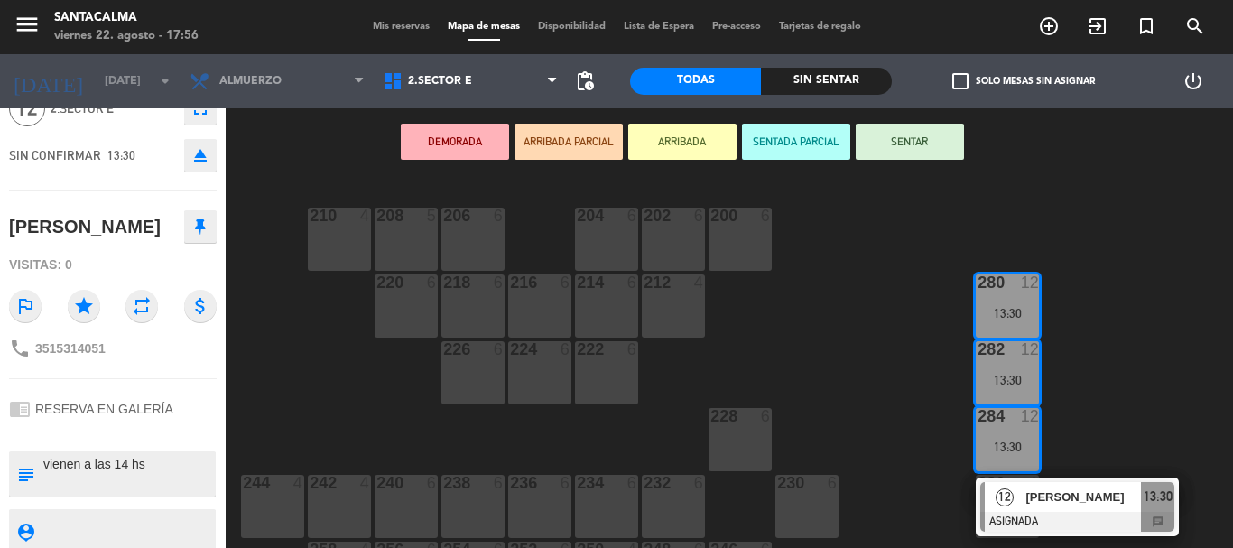
scroll to position [139, 0]
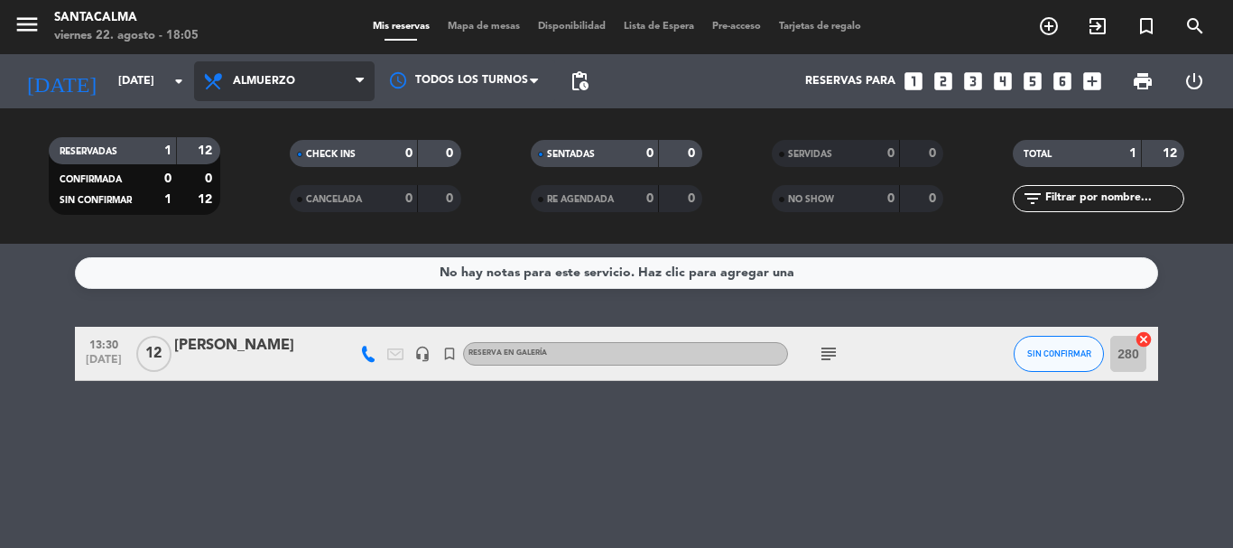
click at [284, 78] on span "Almuerzo" at bounding box center [264, 81] width 62 height 13
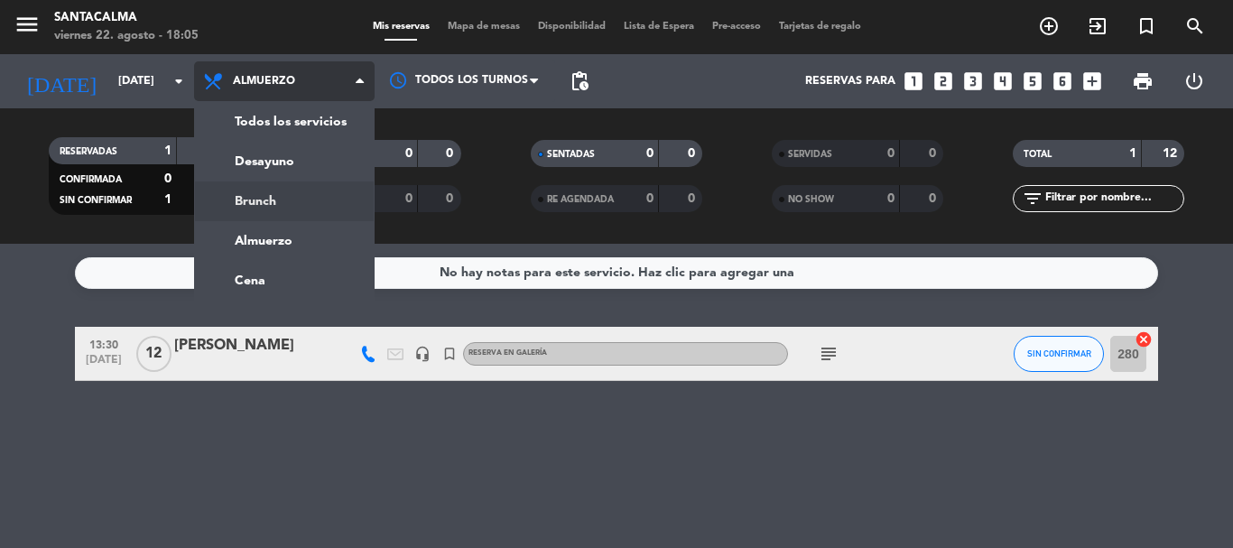
click at [287, 200] on div "menu Santacalma [DATE] 22. agosto - 18:05 Mis reservas Mapa de mesas Disponibil…" at bounding box center [616, 122] width 1233 height 244
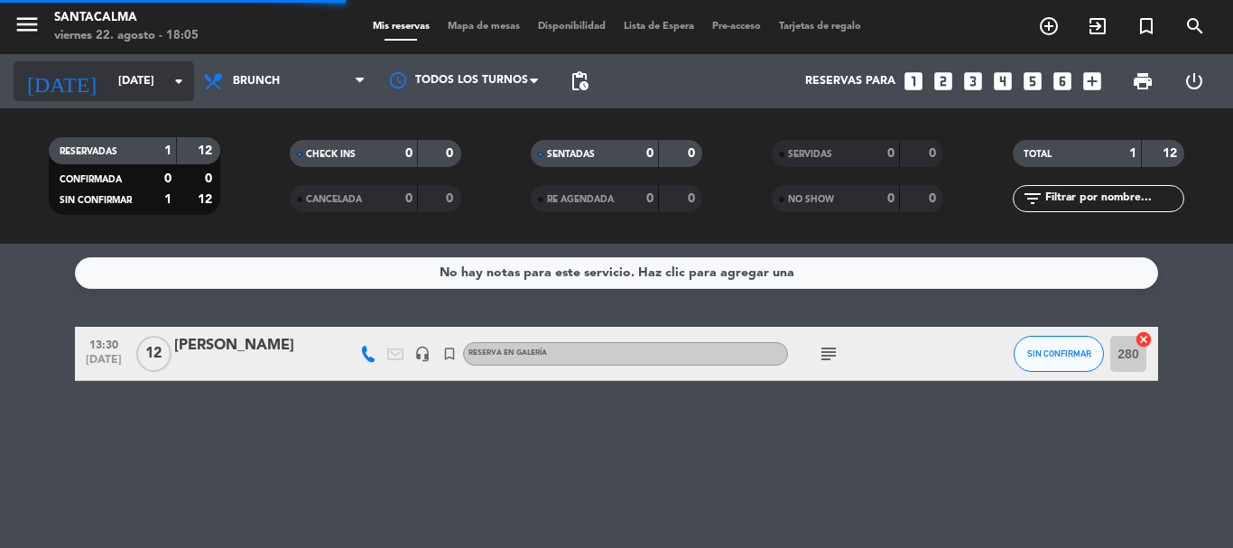
click at [98, 63] on div "[DATE] [DATE] arrow_drop_down" at bounding box center [104, 81] width 181 height 40
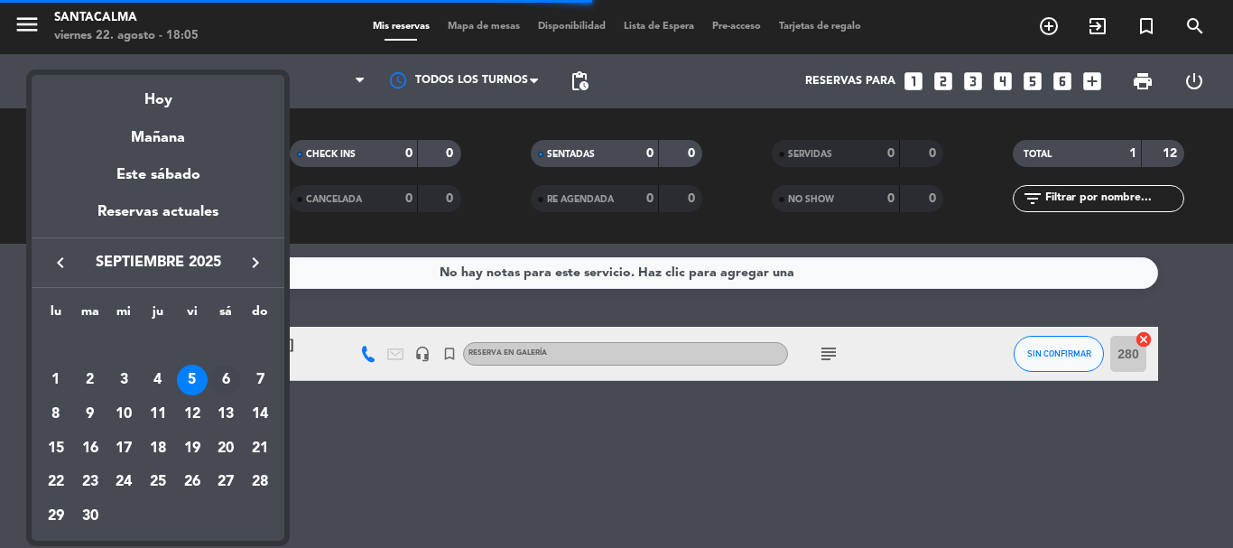
click at [224, 383] on div "6" at bounding box center [225, 380] width 31 height 31
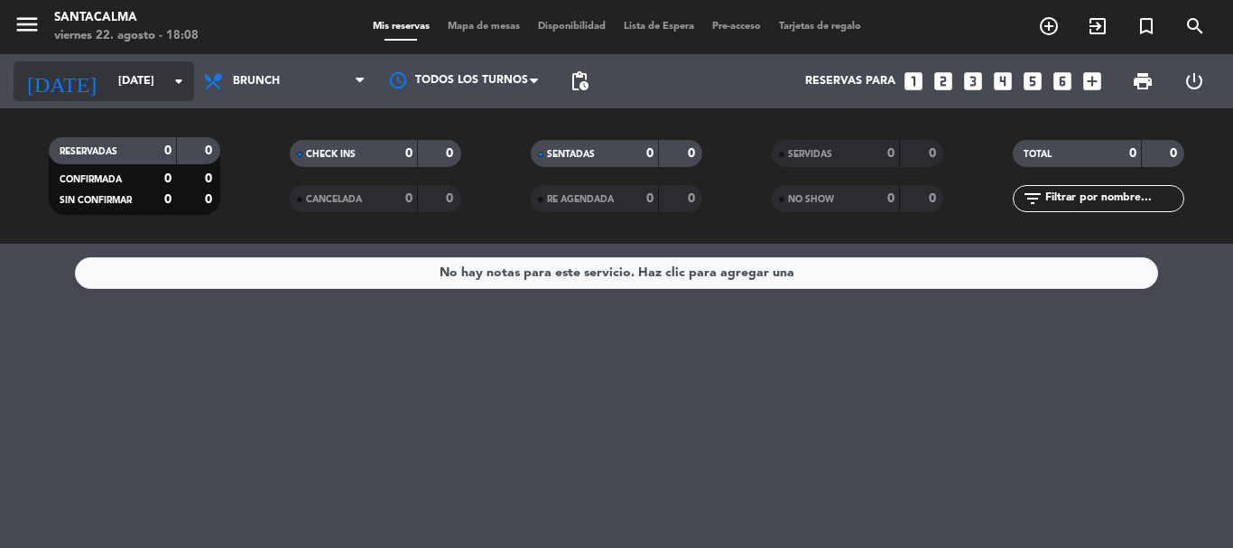
click at [148, 72] on input "[DATE]" at bounding box center [185, 81] width 153 height 31
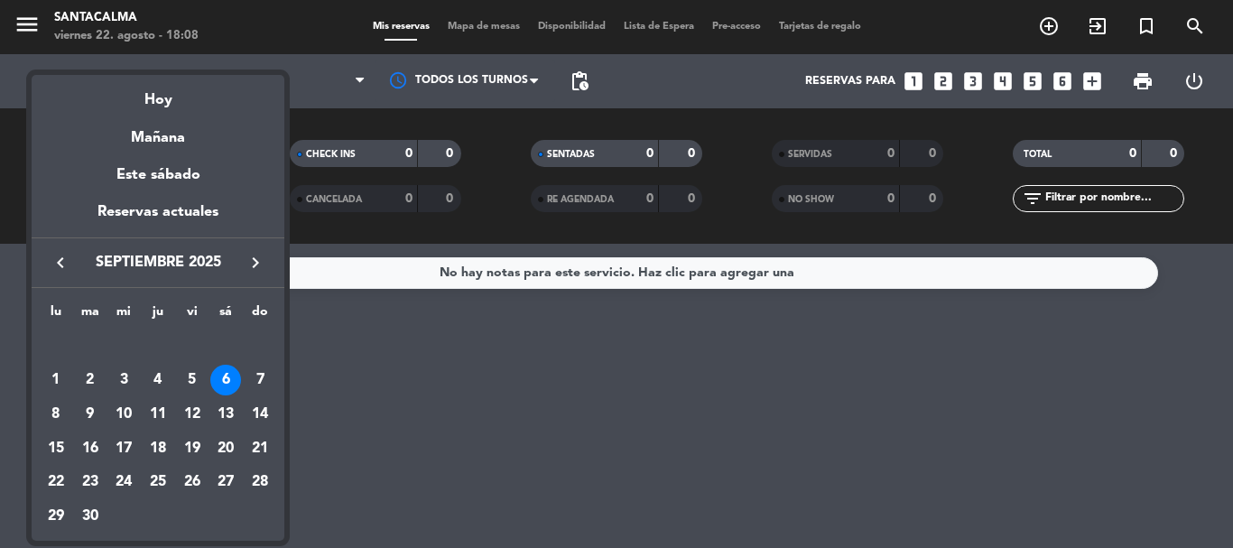
click at [257, 387] on div "7" at bounding box center [260, 380] width 31 height 31
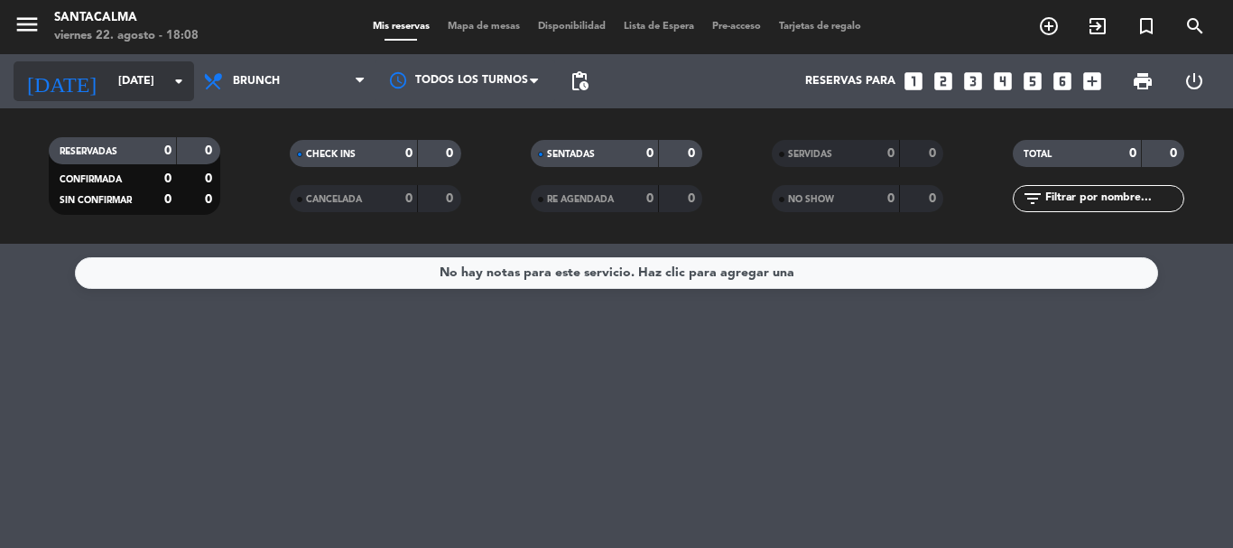
click at [148, 77] on input "[DATE]" at bounding box center [185, 81] width 153 height 31
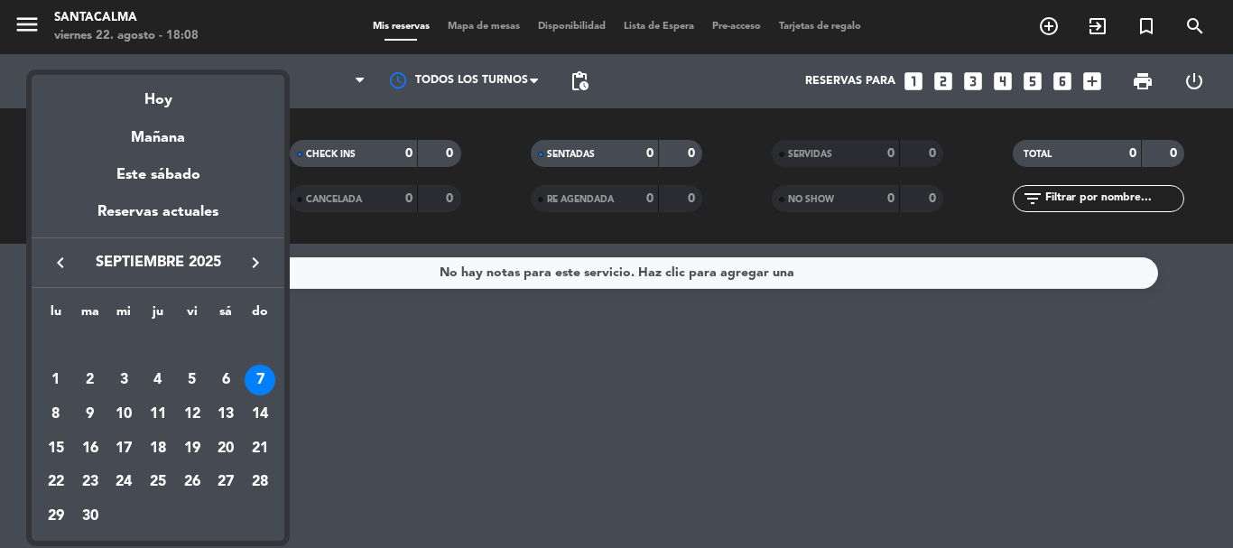
click at [56, 263] on icon "keyboard_arrow_left" at bounding box center [61, 263] width 22 height 22
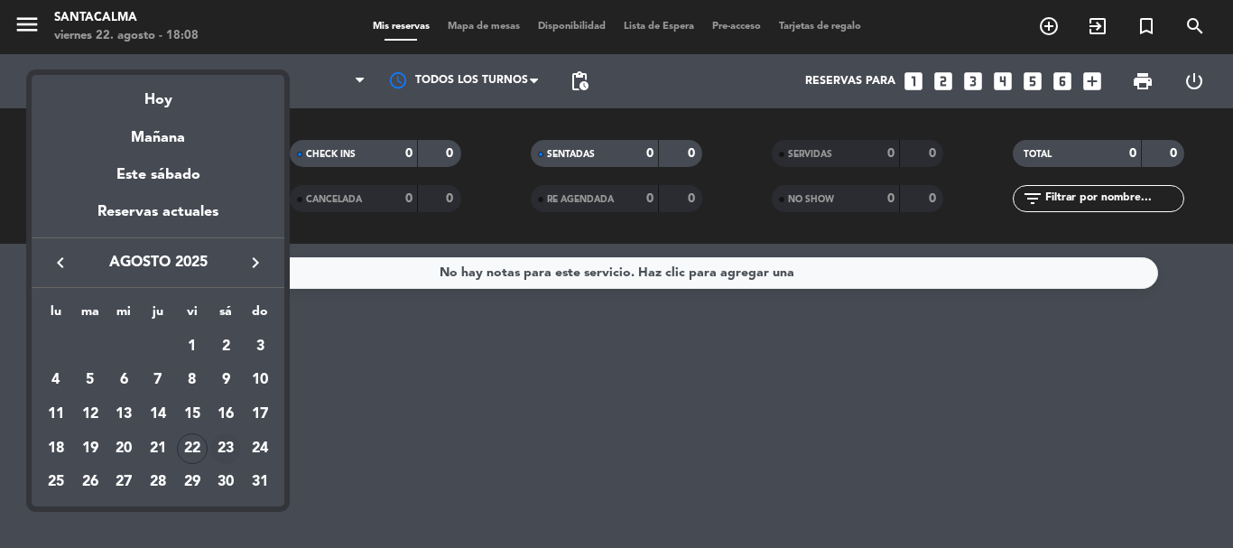
click at [220, 450] on div "23" at bounding box center [225, 448] width 31 height 31
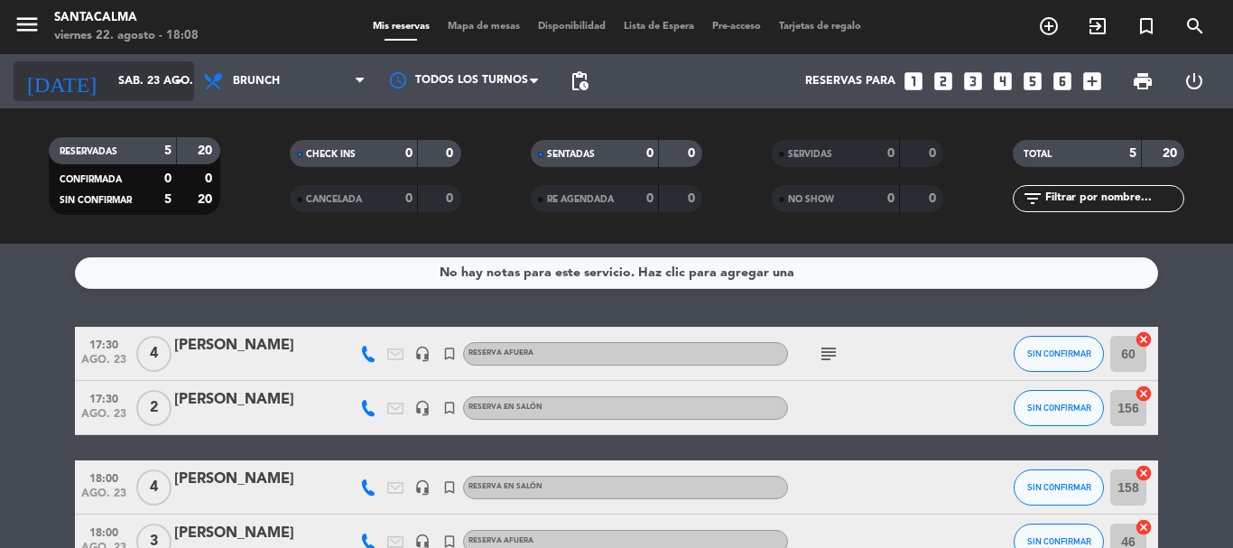
click at [141, 82] on input "sáb. 23 ago." at bounding box center [185, 81] width 153 height 31
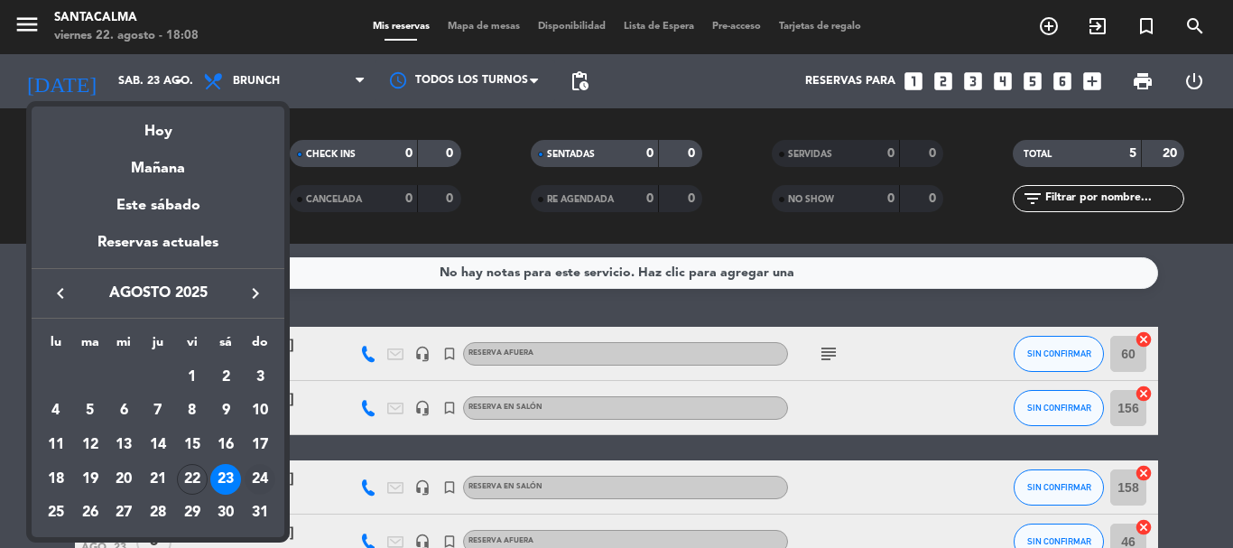
click at [259, 476] on div "24" at bounding box center [260, 479] width 31 height 31
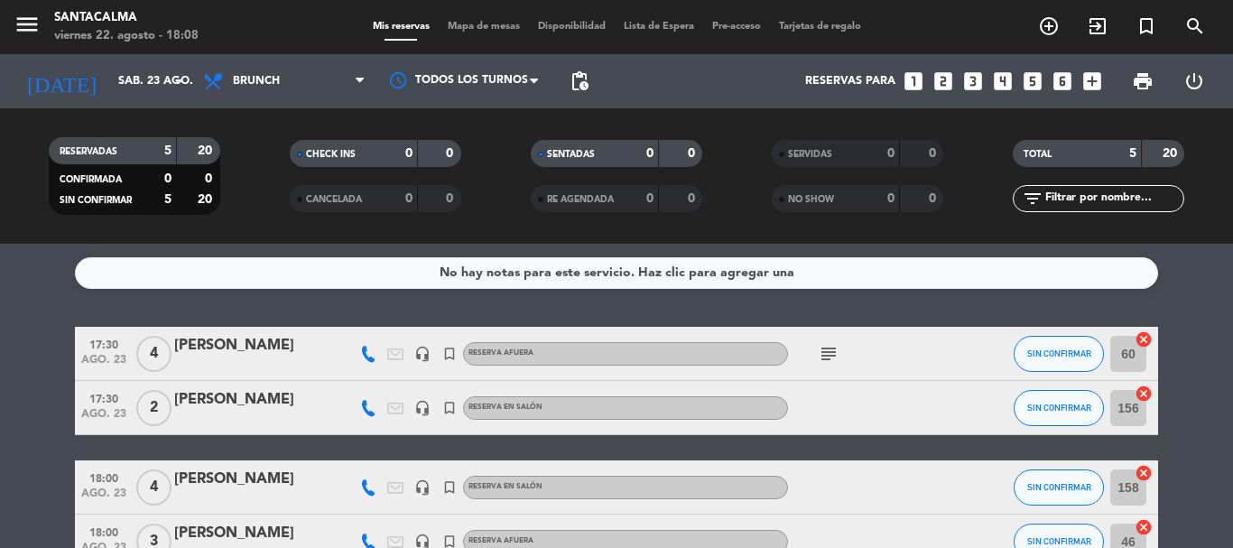
type input "dom. 24 ago."
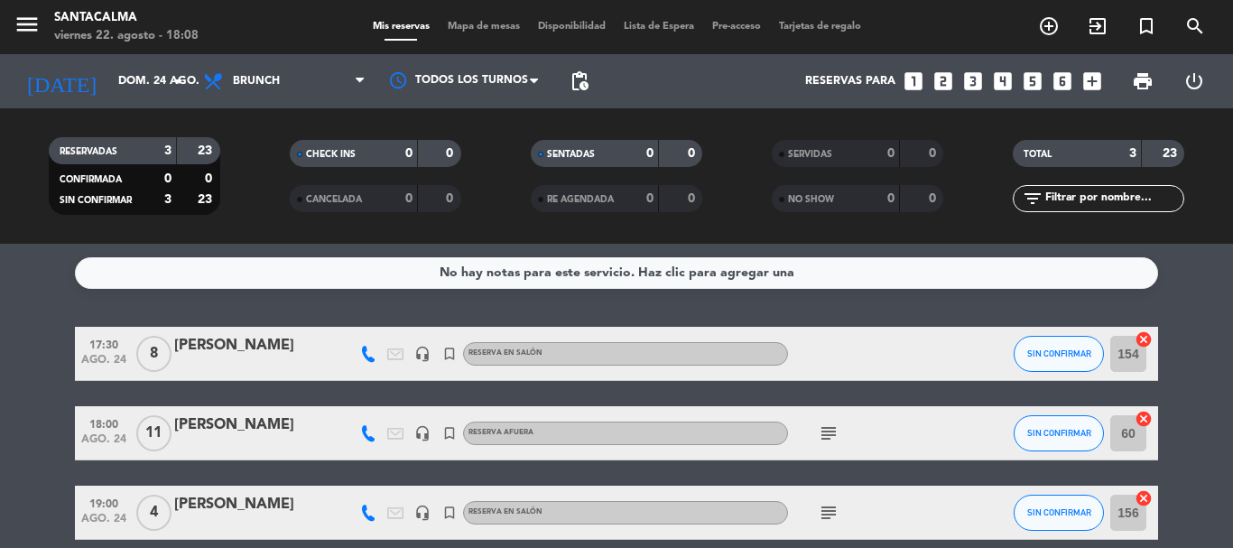
click at [277, 443] on div at bounding box center [251, 445] width 154 height 14
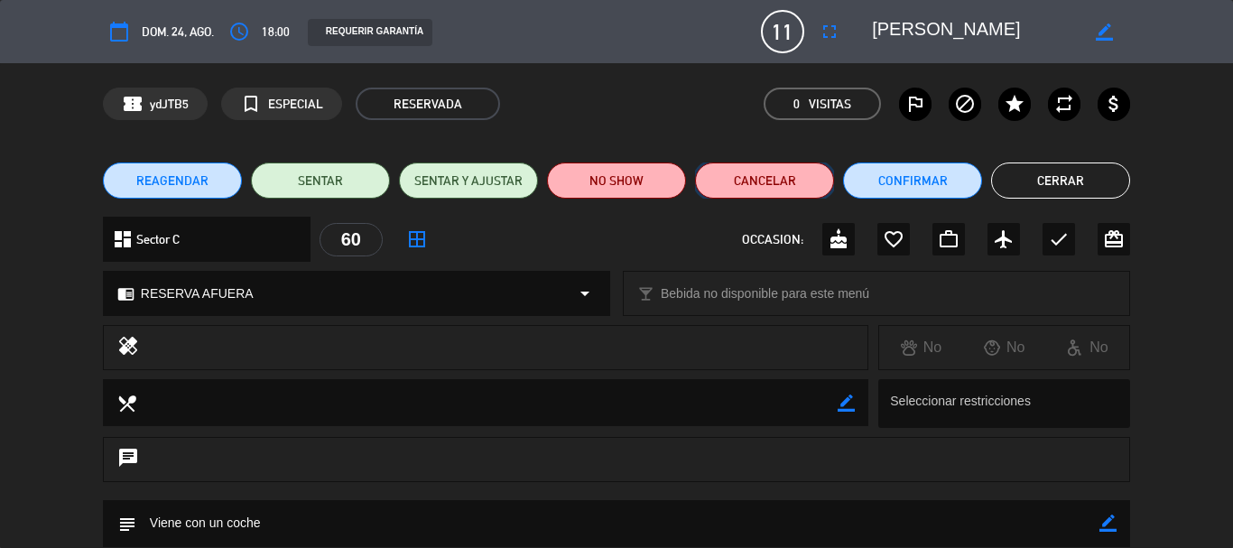
click at [733, 196] on button "Cancelar" at bounding box center [764, 181] width 139 height 36
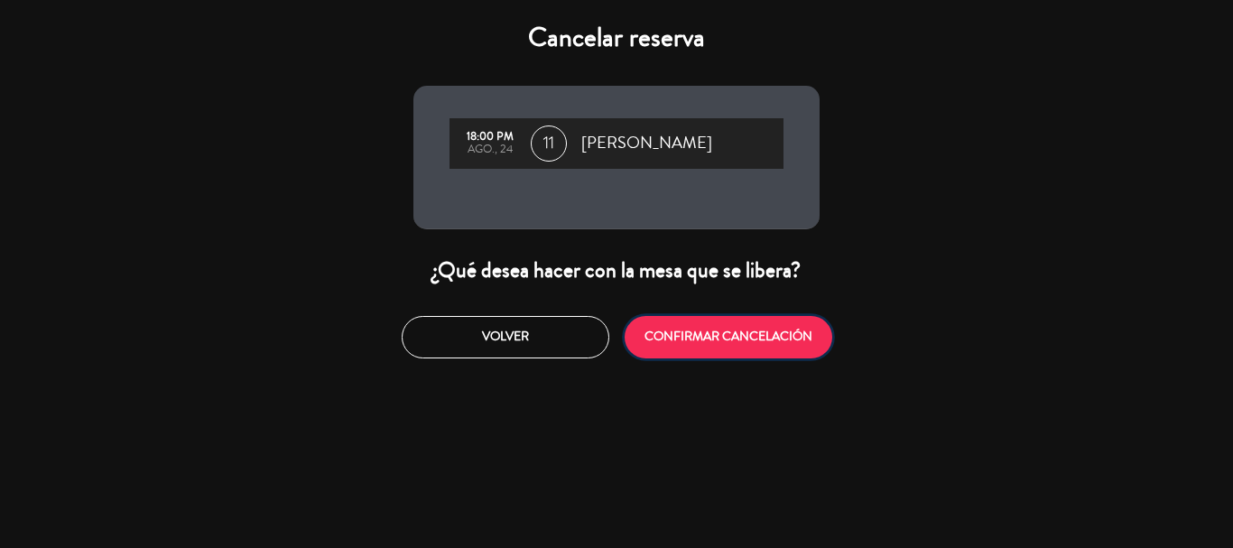
click at [744, 349] on button "CONFIRMAR CANCELACIÓN" at bounding box center [729, 337] width 208 height 42
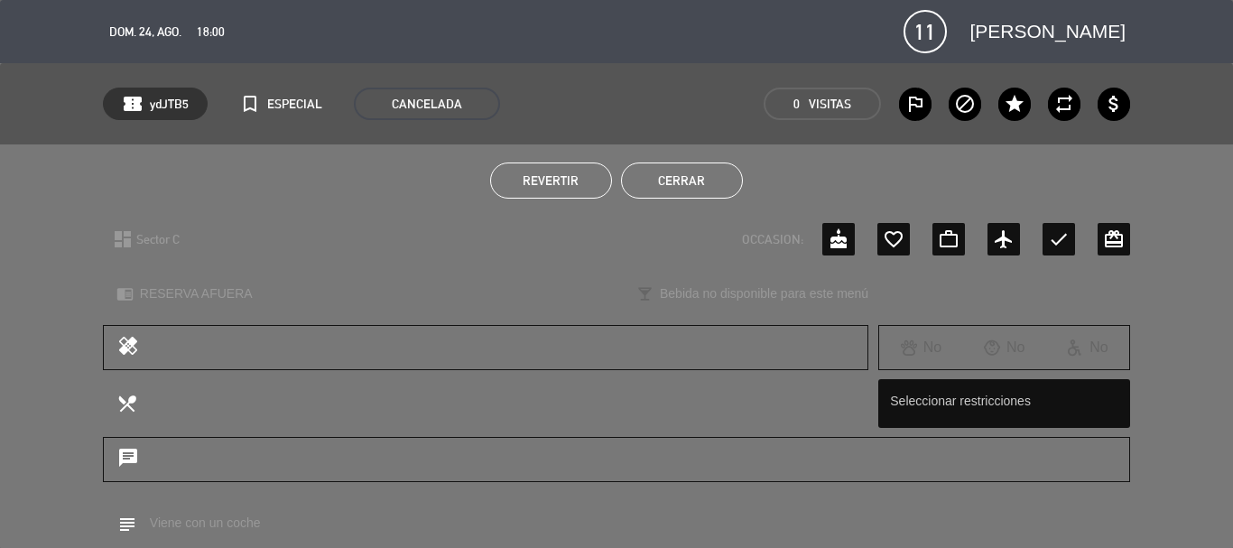
click at [712, 174] on button "Cerrar" at bounding box center [682, 181] width 122 height 36
